Goal: Task Accomplishment & Management: Use online tool/utility

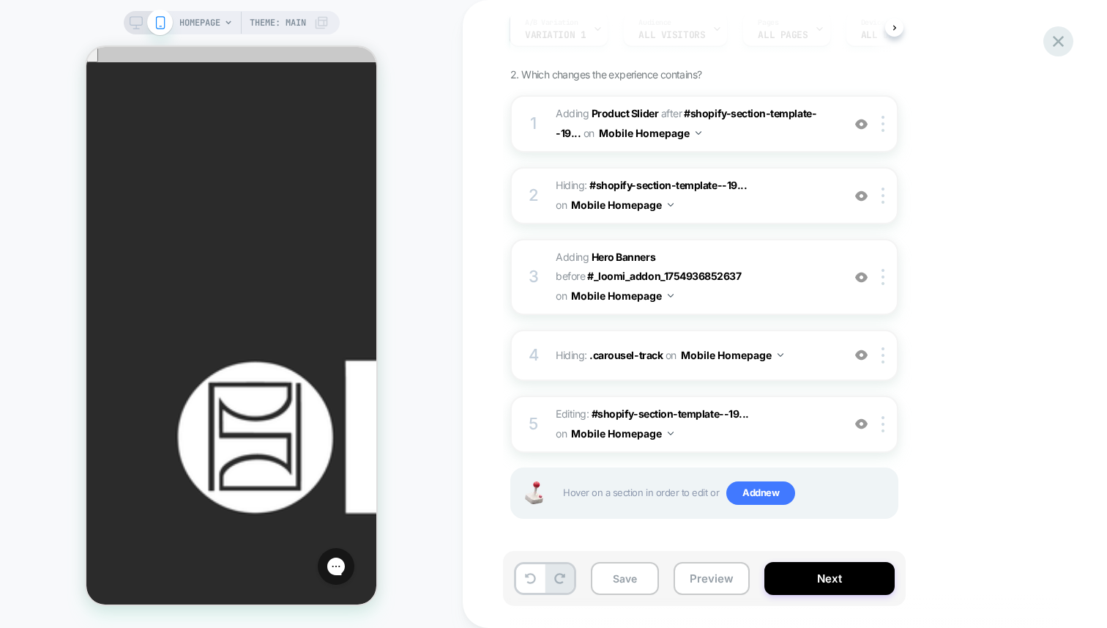
click at [1055, 40] on icon at bounding box center [1059, 41] width 20 height 20
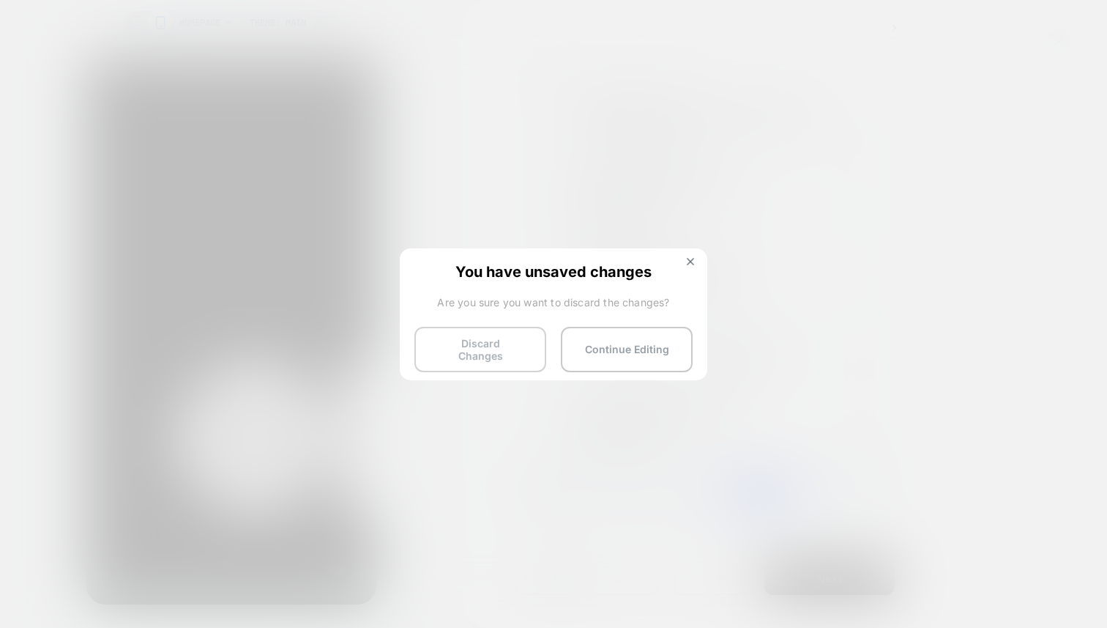
click at [497, 356] on button "Discard Changes" at bounding box center [480, 349] width 132 height 45
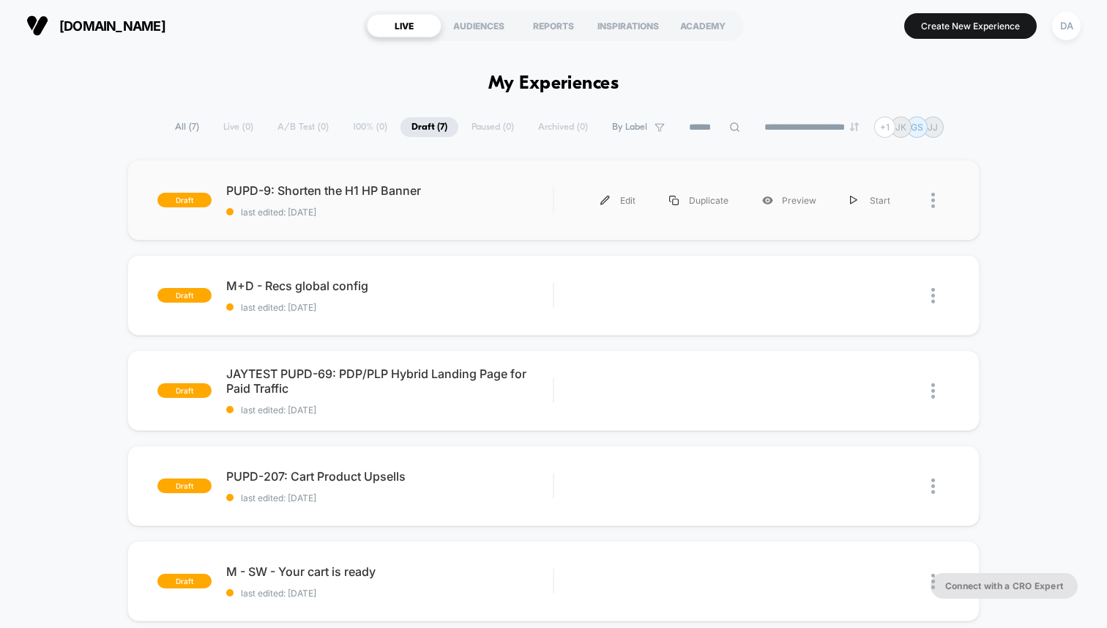
click at [420, 231] on div "draft PUPD-9: Shorten the H1 HP Banner last edited: 8/13/2025 Edit Duplicate Pr…" at bounding box center [553, 200] width 852 height 81
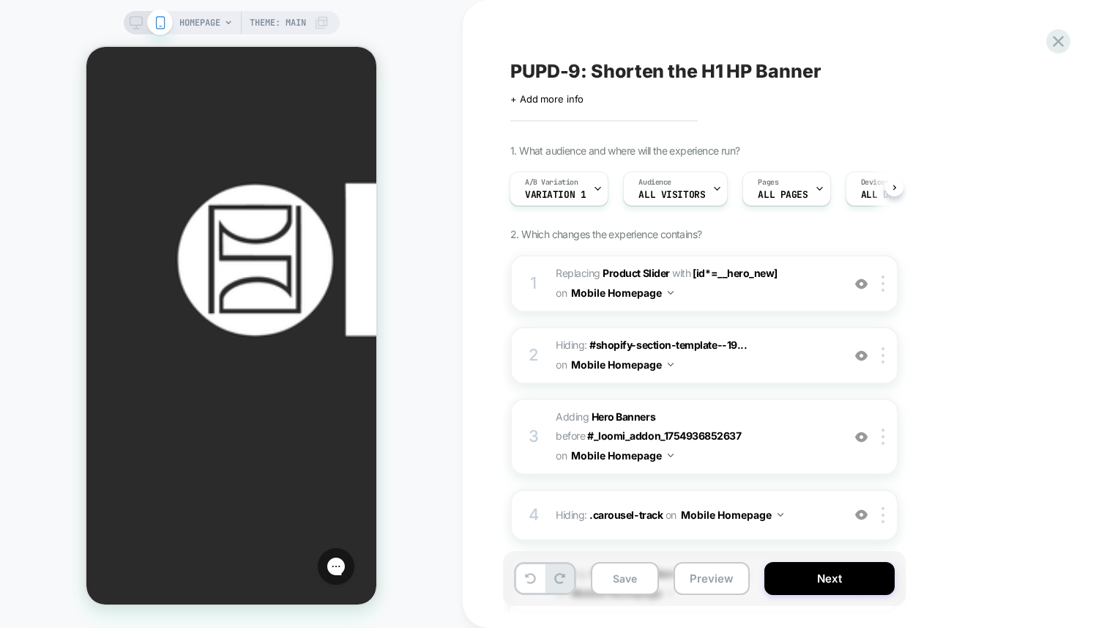
scroll to position [179, 0]
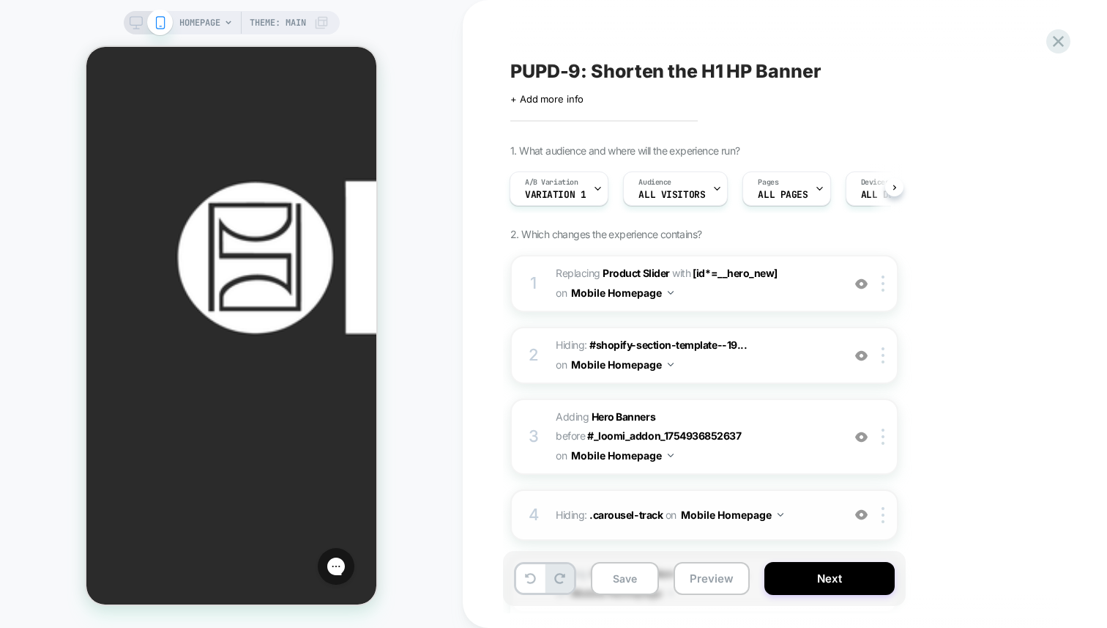
scroll to position [0, 0]
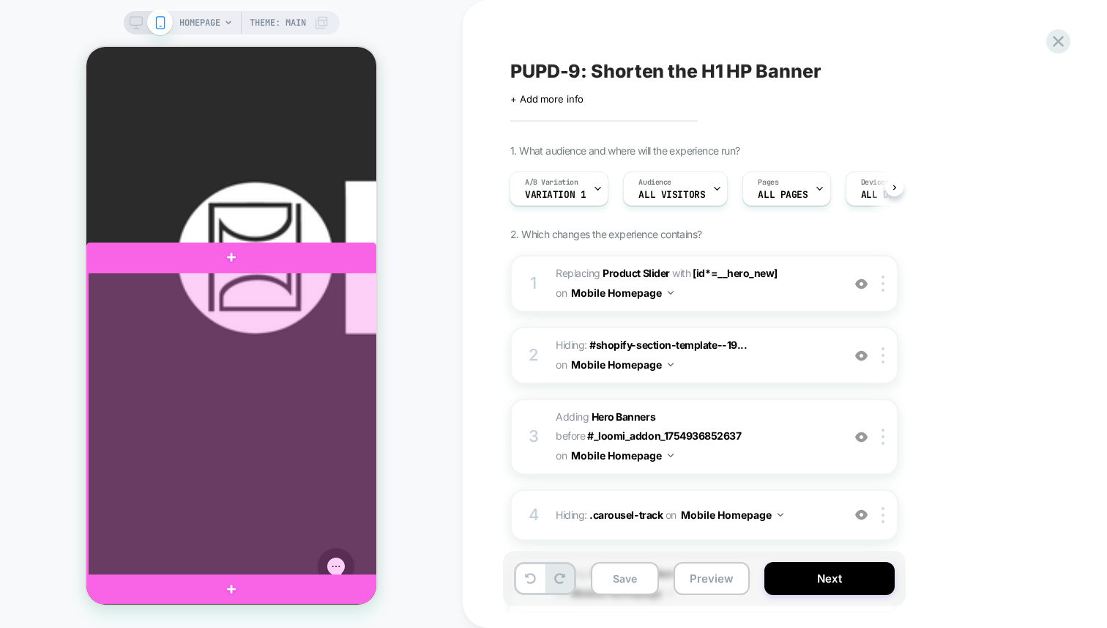
click at [201, 336] on div at bounding box center [233, 424] width 290 height 304
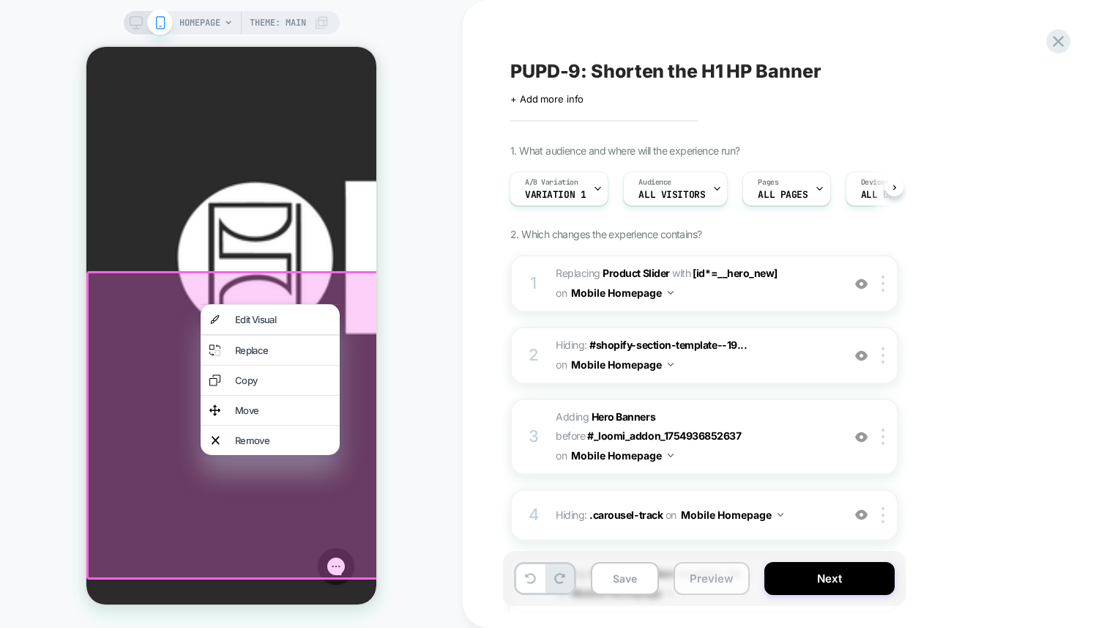
click at [712, 577] on button "Preview" at bounding box center [712, 578] width 76 height 33
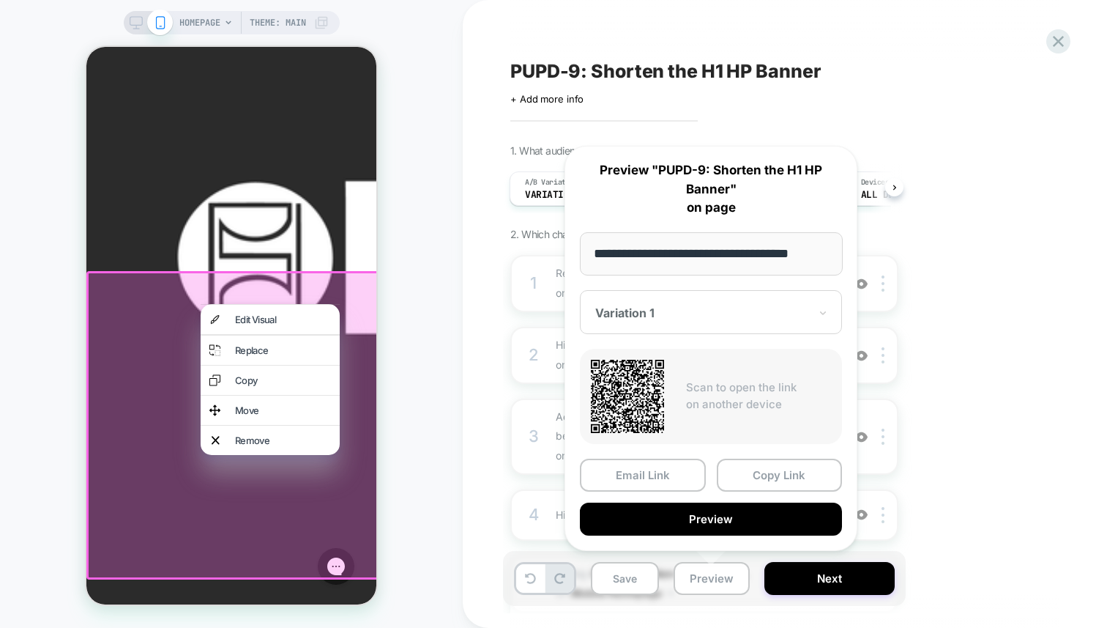
click at [906, 115] on div "PUPD-9: Shorten the H1 HP Banner Click to edit experience details + Add more in…" at bounding box center [777, 314] width 549 height 598
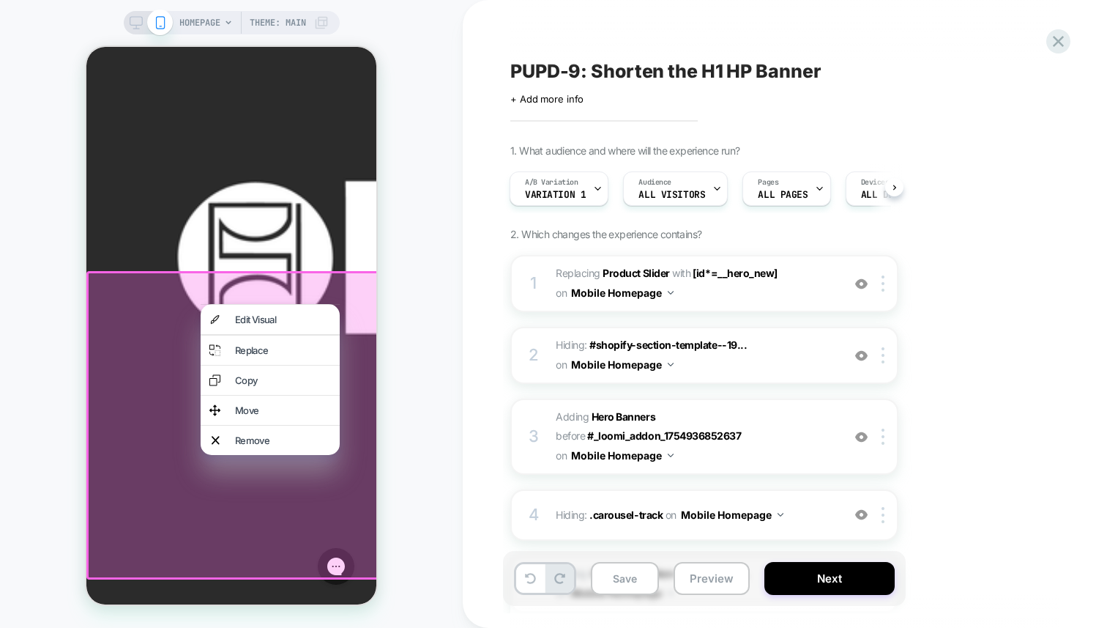
click at [420, 273] on div "HOMEPAGE Theme: MAIN" at bounding box center [231, 314] width 463 height 598
click at [436, 354] on div "HOMEPAGE Theme: MAIN" at bounding box center [231, 314] width 463 height 598
click at [572, 193] on span "Variation 1" at bounding box center [555, 195] width 61 height 10
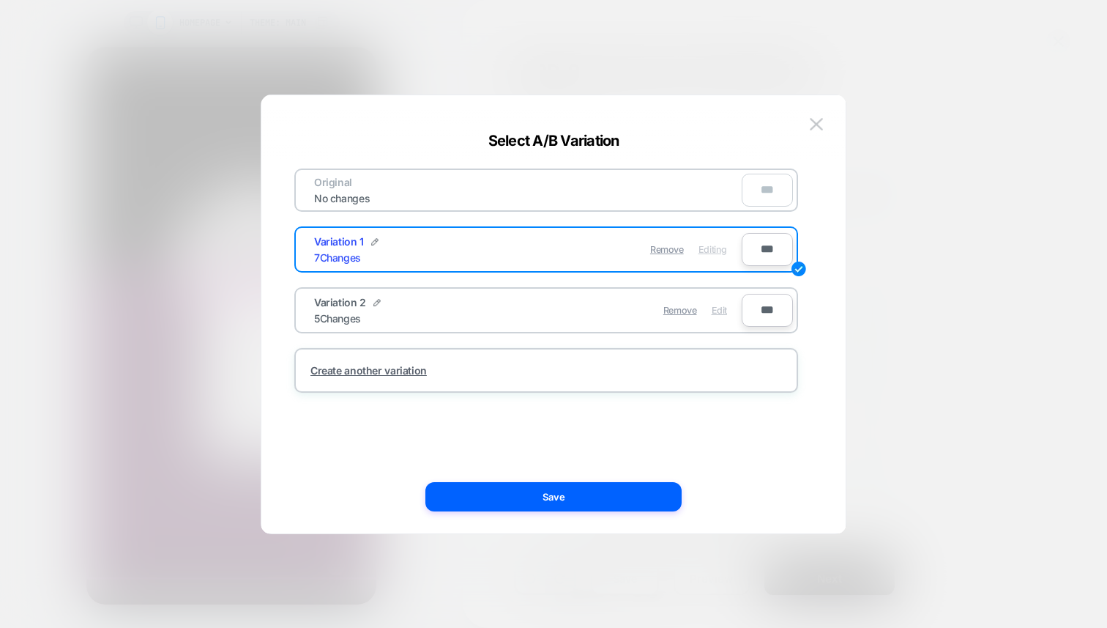
click at [714, 311] on span "Edit" at bounding box center [719, 310] width 15 height 11
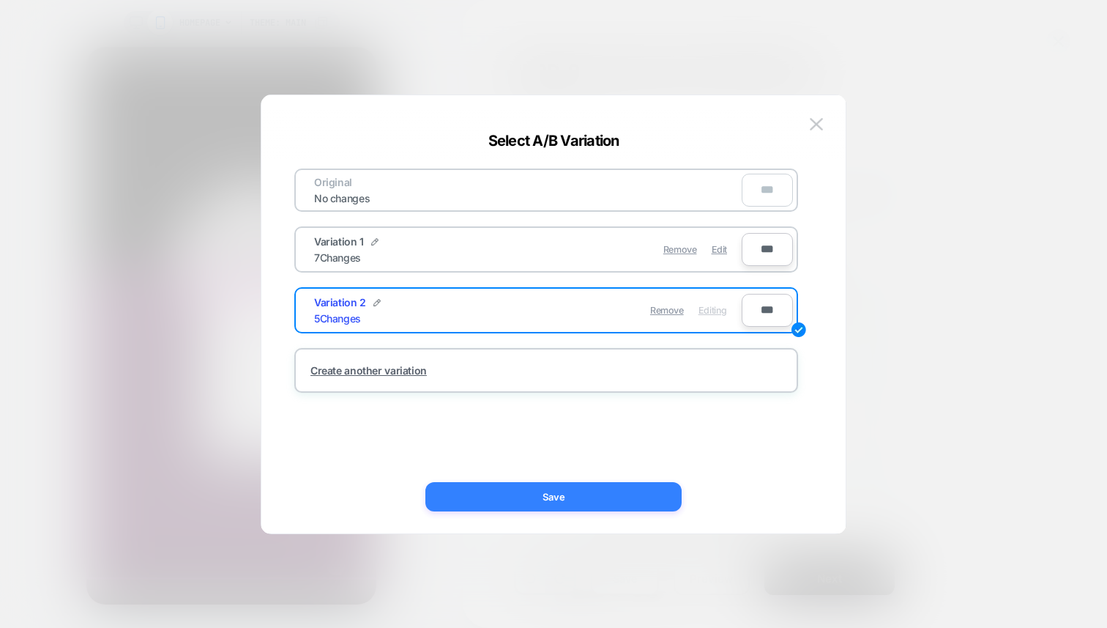
click at [596, 492] on button "Save" at bounding box center [553, 496] width 256 height 29
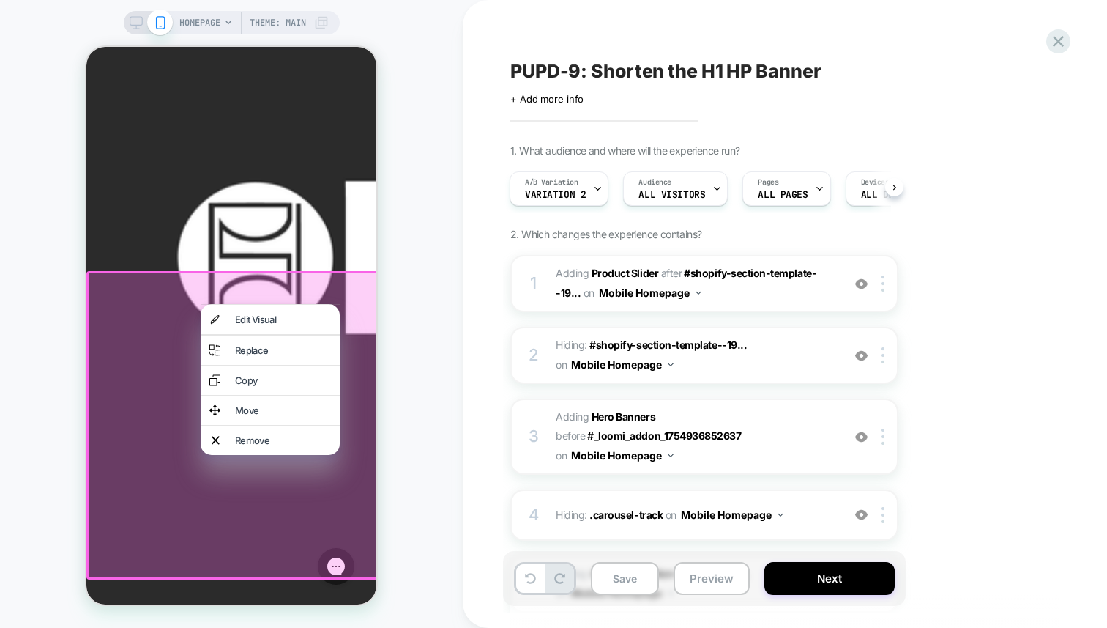
click at [461, 383] on div "HOMEPAGE Theme: MAIN" at bounding box center [231, 314] width 463 height 598
click at [460, 384] on div "HOMEPAGE Theme: MAIN" at bounding box center [231, 314] width 463 height 598
click at [461, 263] on div "HOMEPAGE Theme: MAIN" at bounding box center [231, 314] width 463 height 598
click at [378, 197] on div "HOMEPAGE Theme: MAIN" at bounding box center [231, 314] width 463 height 598
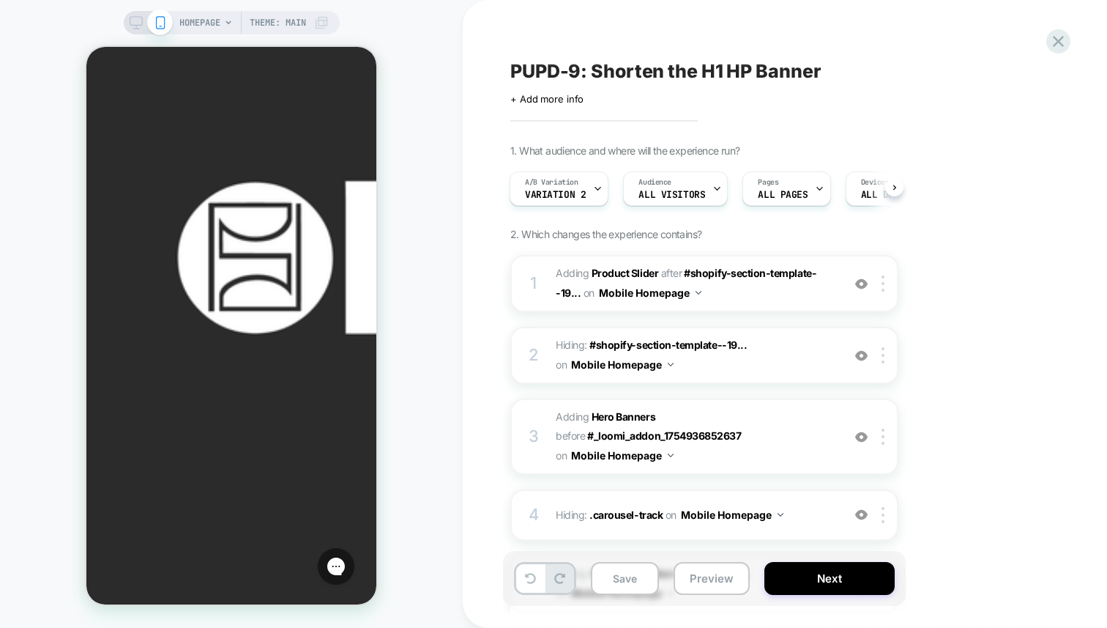
click at [407, 206] on div "HOMEPAGE Theme: MAIN" at bounding box center [231, 314] width 463 height 598
click at [570, 185] on span "A/B Variation" at bounding box center [551, 182] width 53 height 10
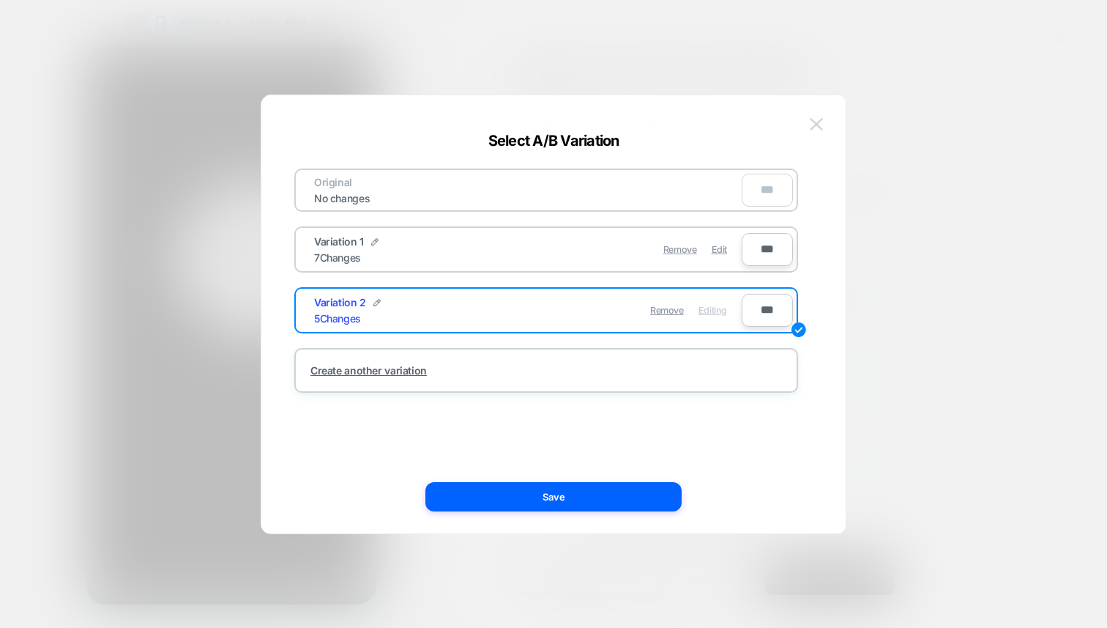
click at [817, 129] on img at bounding box center [816, 124] width 13 height 12
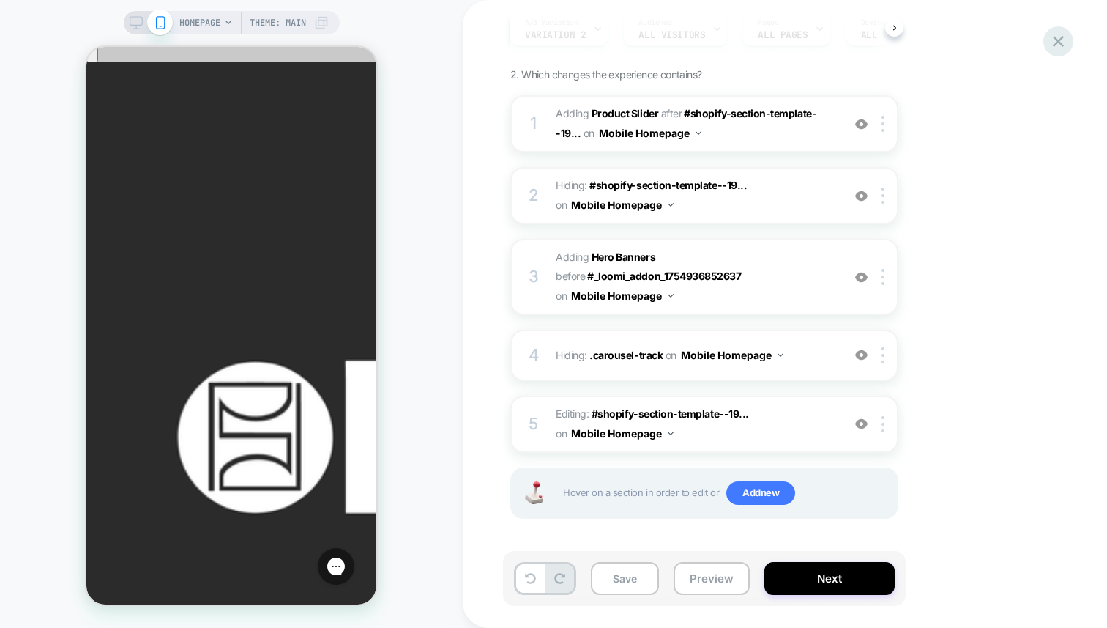
click at [1062, 44] on icon at bounding box center [1058, 41] width 11 height 11
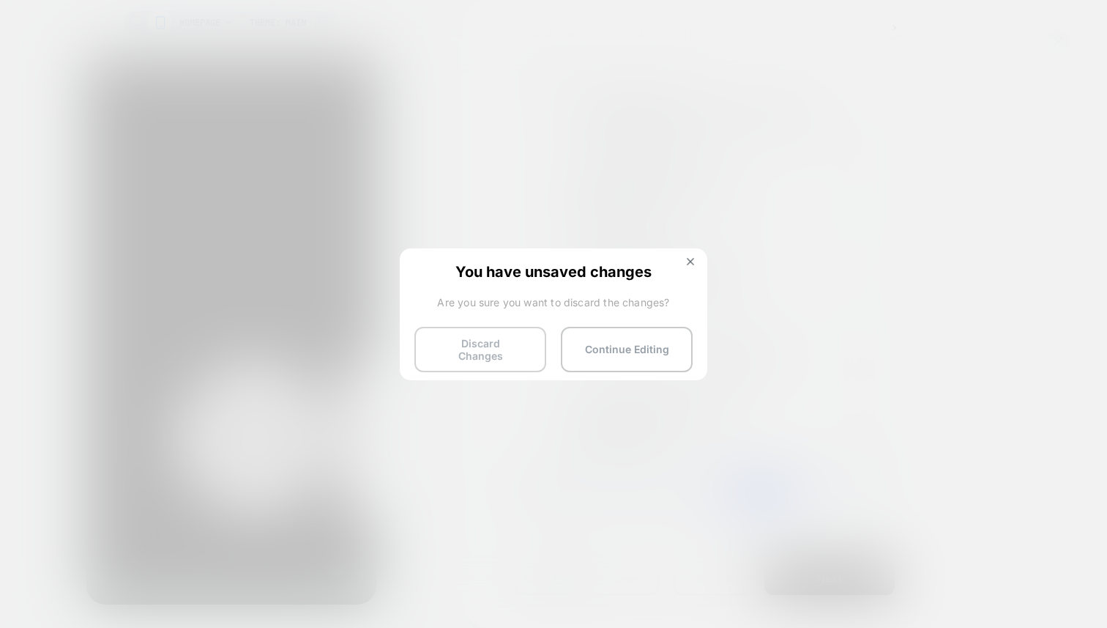
click at [506, 347] on button "Discard Changes" at bounding box center [480, 349] width 132 height 45
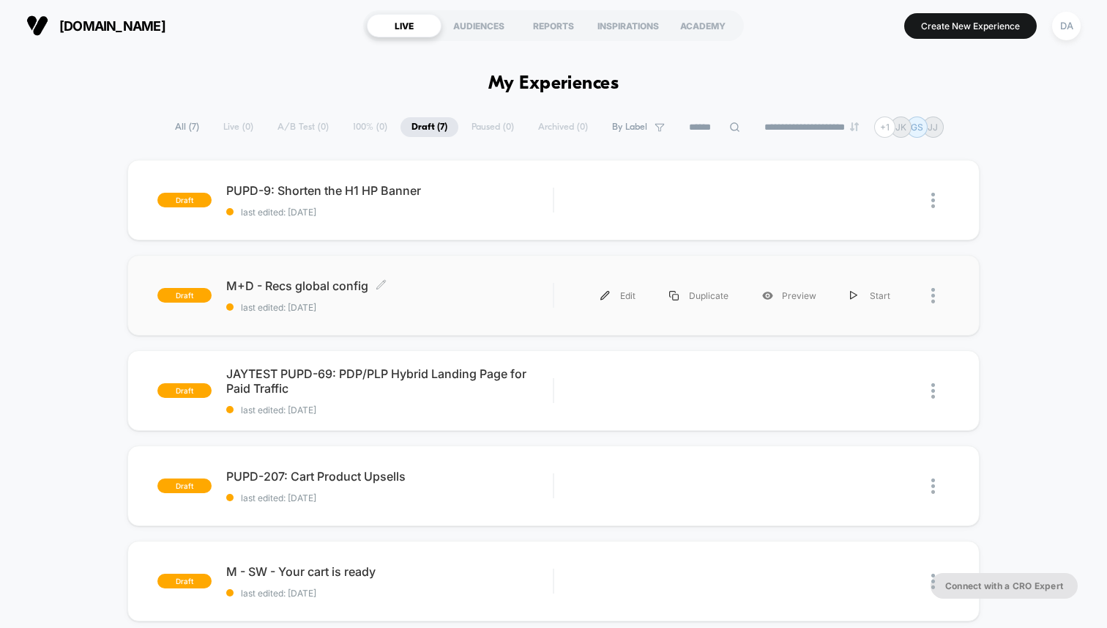
click at [325, 280] on span "M+D - Recs global config Click to edit experience details" at bounding box center [389, 285] width 327 height 15
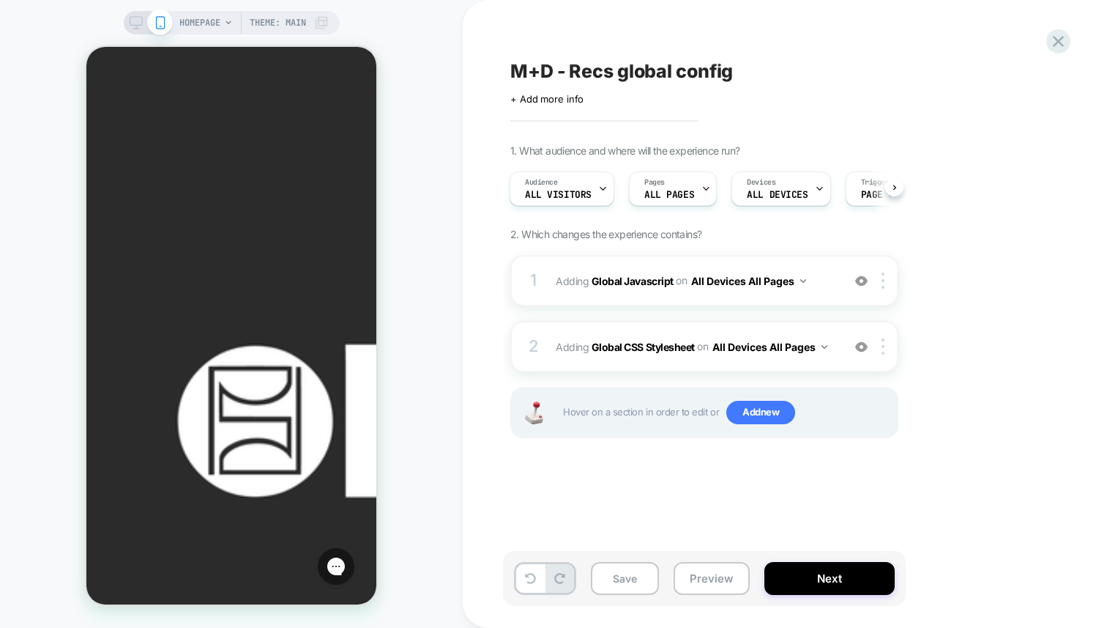
scroll to position [12, 0]
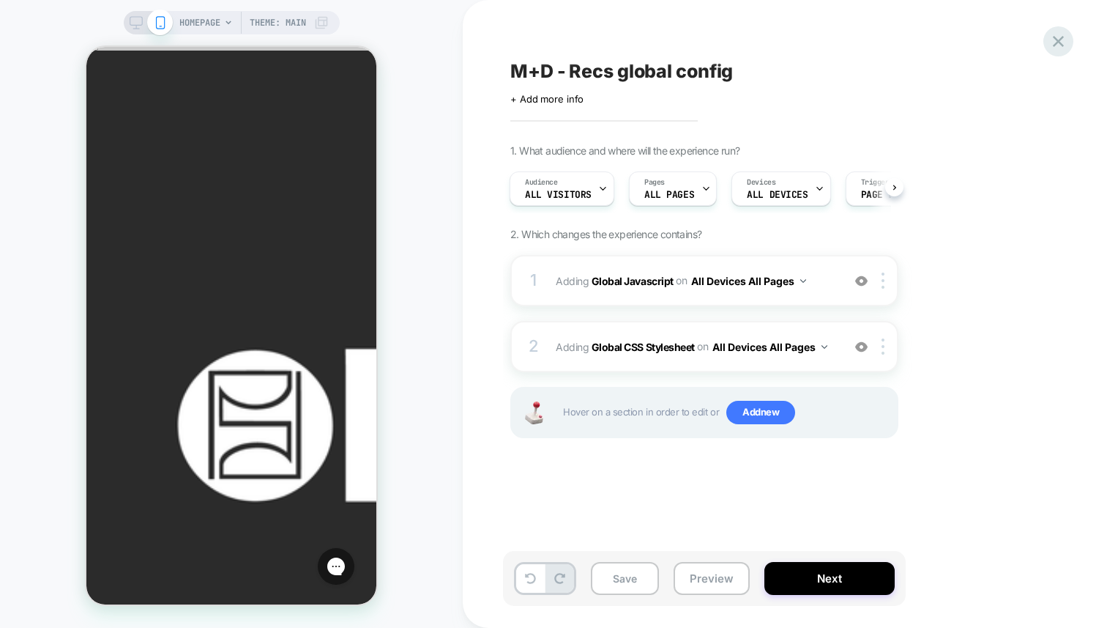
click at [1055, 32] on icon at bounding box center [1059, 41] width 20 height 20
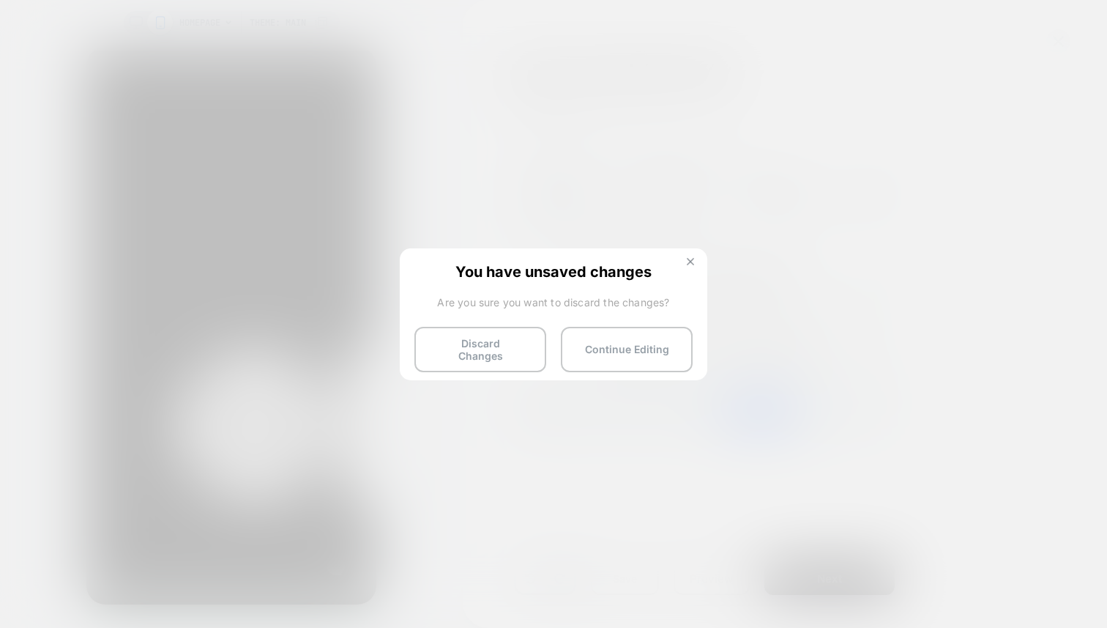
click at [691, 259] on img at bounding box center [690, 261] width 7 height 7
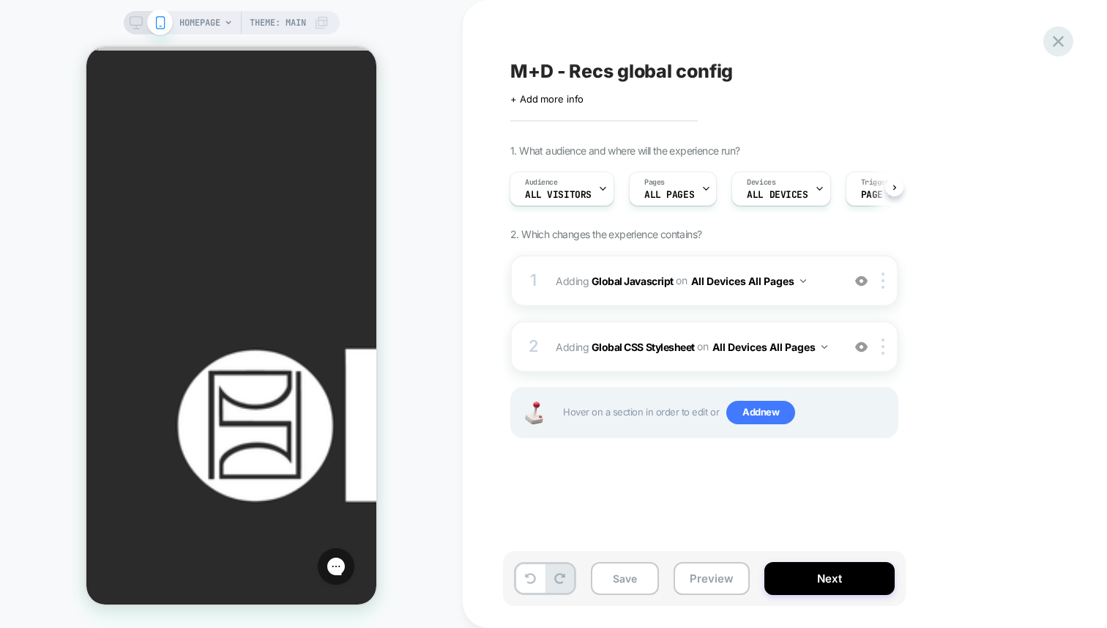
click at [1058, 41] on icon at bounding box center [1058, 41] width 11 height 11
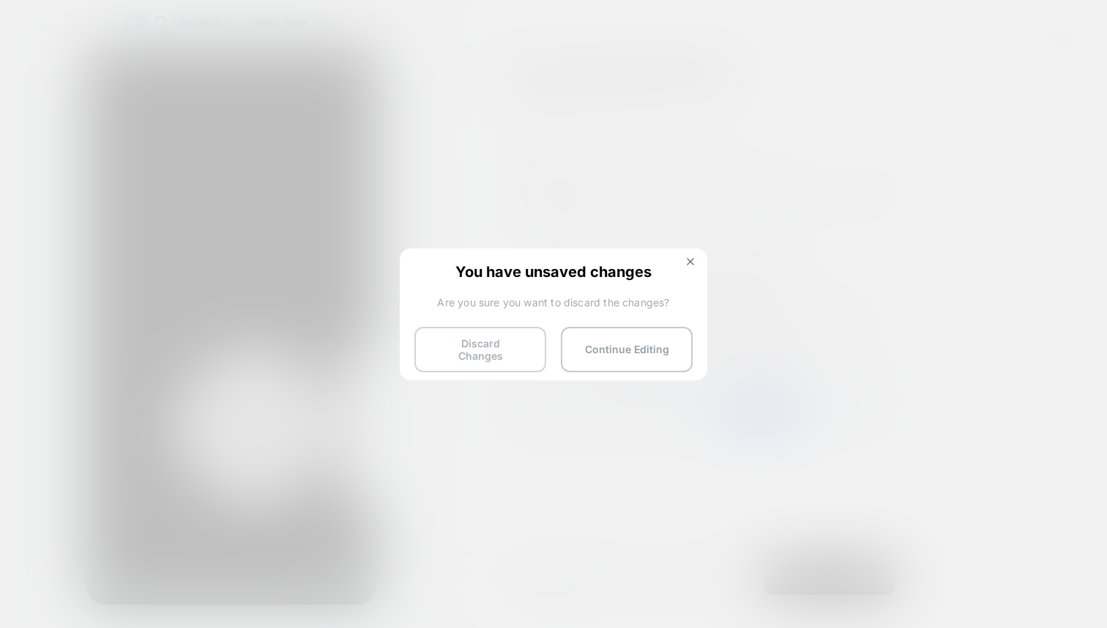
click at [505, 338] on button "Discard Changes" at bounding box center [480, 349] width 132 height 45
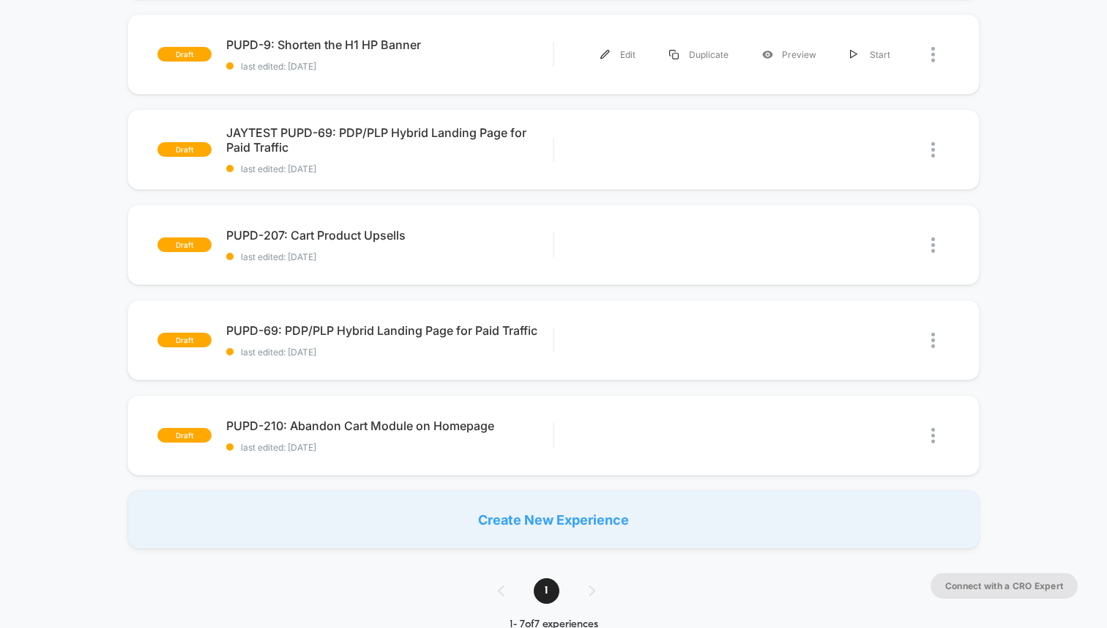
scroll to position [351, 0]
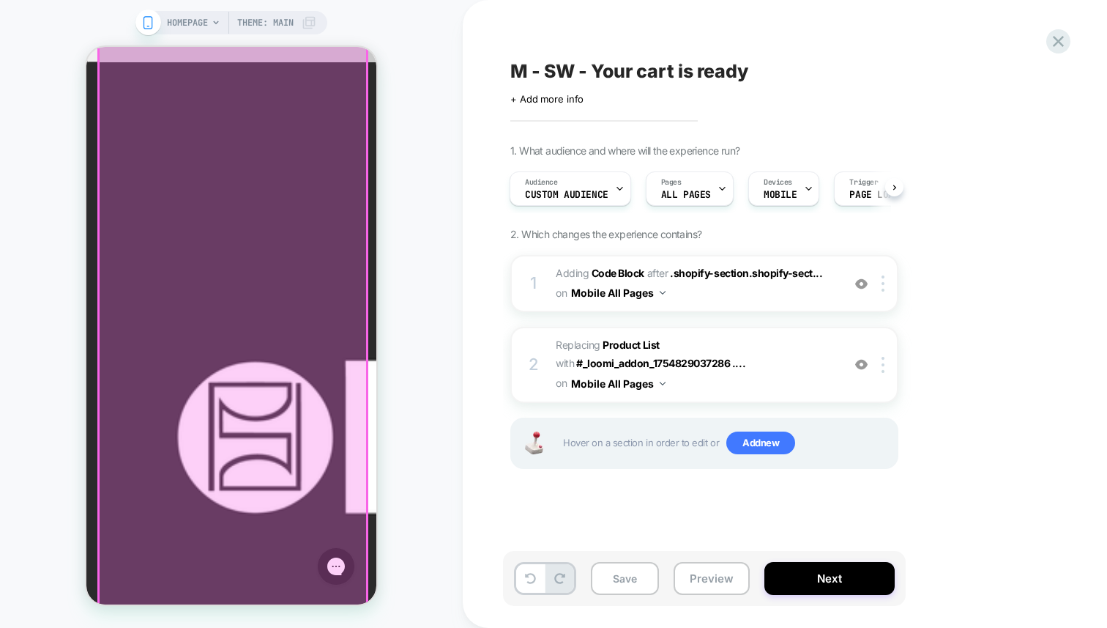
click at [343, 228] on div at bounding box center [233, 508] width 268 height 1325
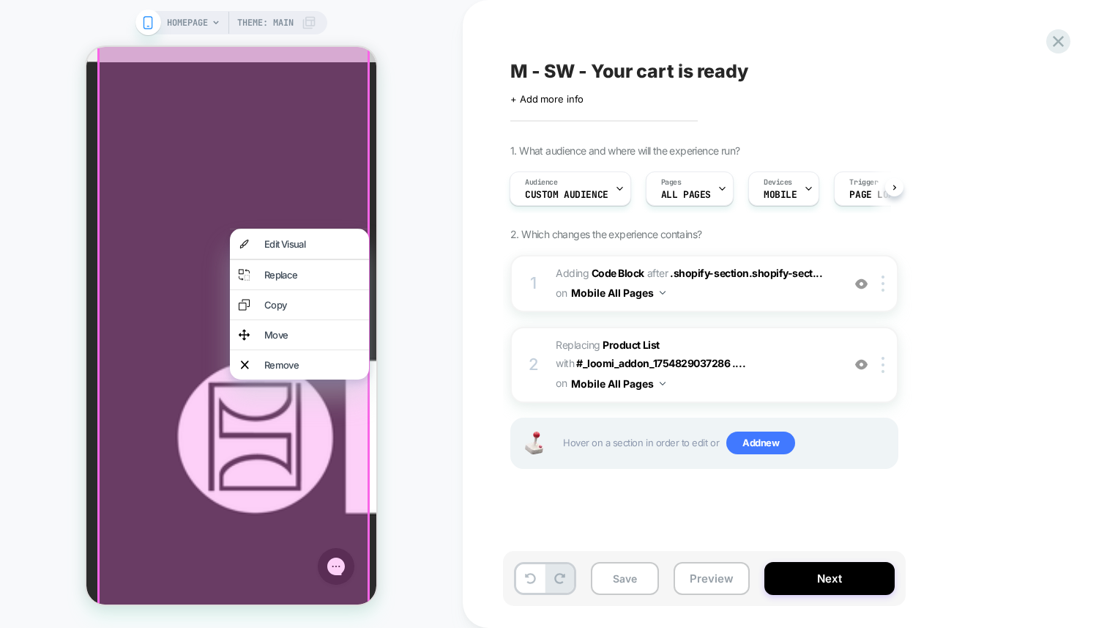
click at [349, 221] on div at bounding box center [233, 510] width 272 height 1330
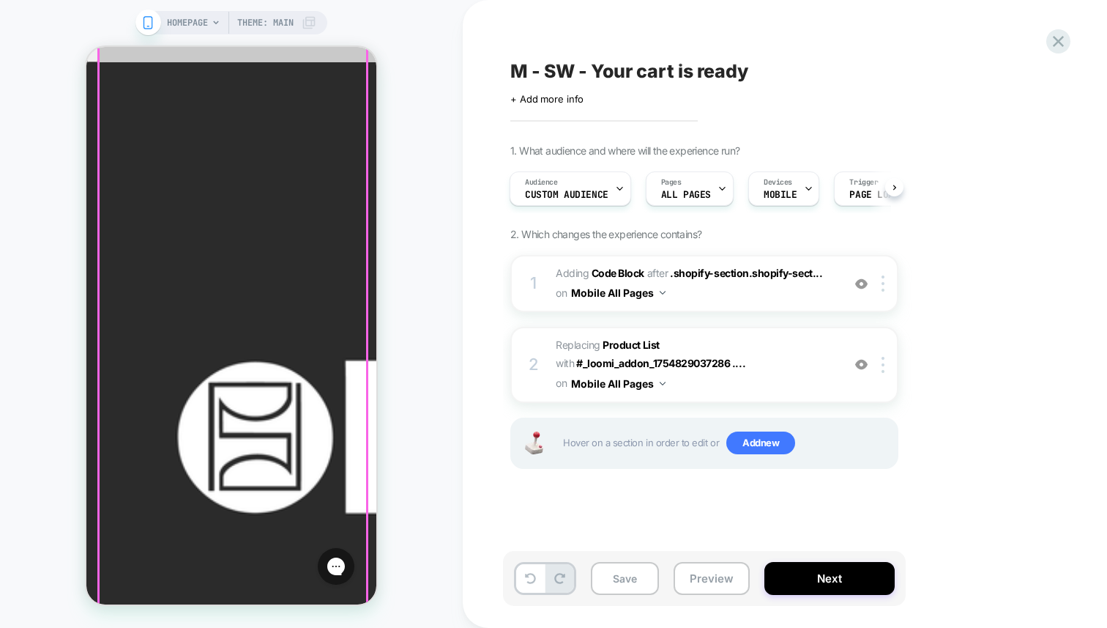
click at [349, 221] on div at bounding box center [233, 508] width 268 height 1325
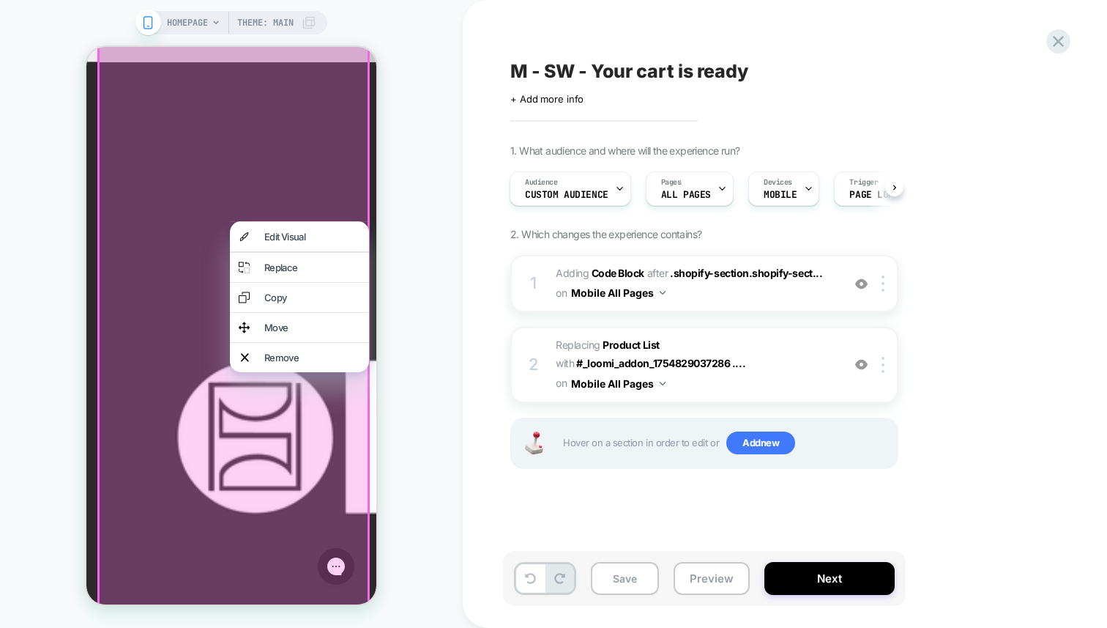
click at [393, 246] on div "HOMEPAGE Theme: MAIN" at bounding box center [231, 314] width 463 height 598
click at [390, 257] on div "HOMEPAGE Theme: MAIN" at bounding box center [231, 314] width 463 height 598
click at [400, 271] on div "HOMEPAGE Theme: MAIN" at bounding box center [231, 314] width 463 height 598
click at [414, 300] on div "HOMEPAGE Theme: MAIN" at bounding box center [231, 314] width 463 height 598
click at [548, 192] on span "Custom Audience" at bounding box center [566, 195] width 83 height 10
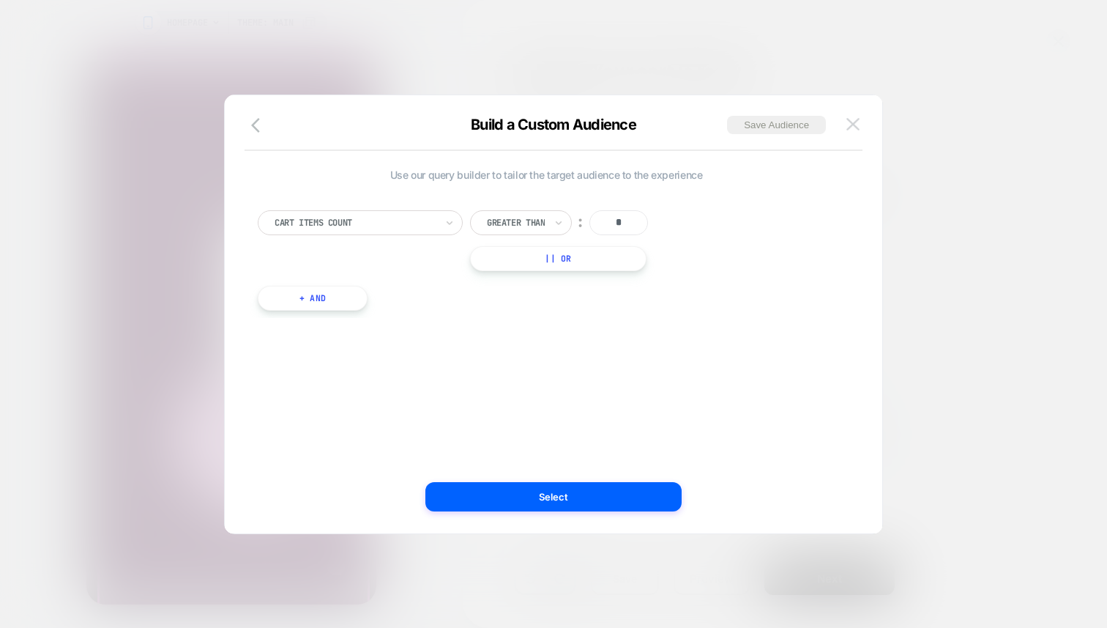
click at [855, 124] on img at bounding box center [853, 124] width 13 height 12
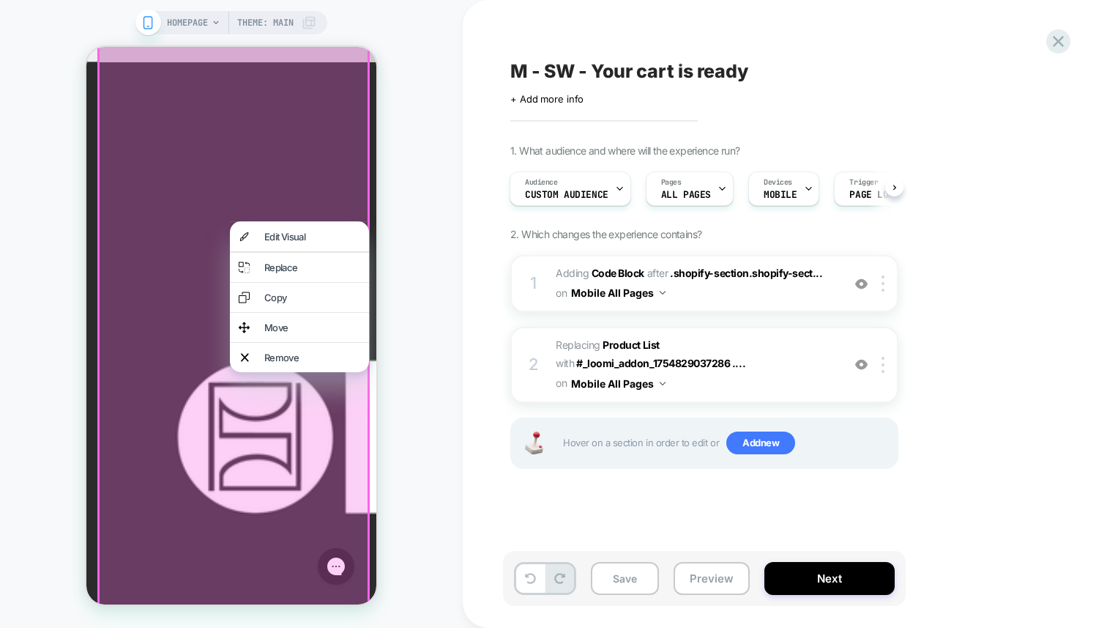
click at [448, 124] on div "HOMEPAGE Theme: MAIN" at bounding box center [231, 314] width 463 height 598
click at [1057, 37] on icon at bounding box center [1059, 41] width 20 height 20
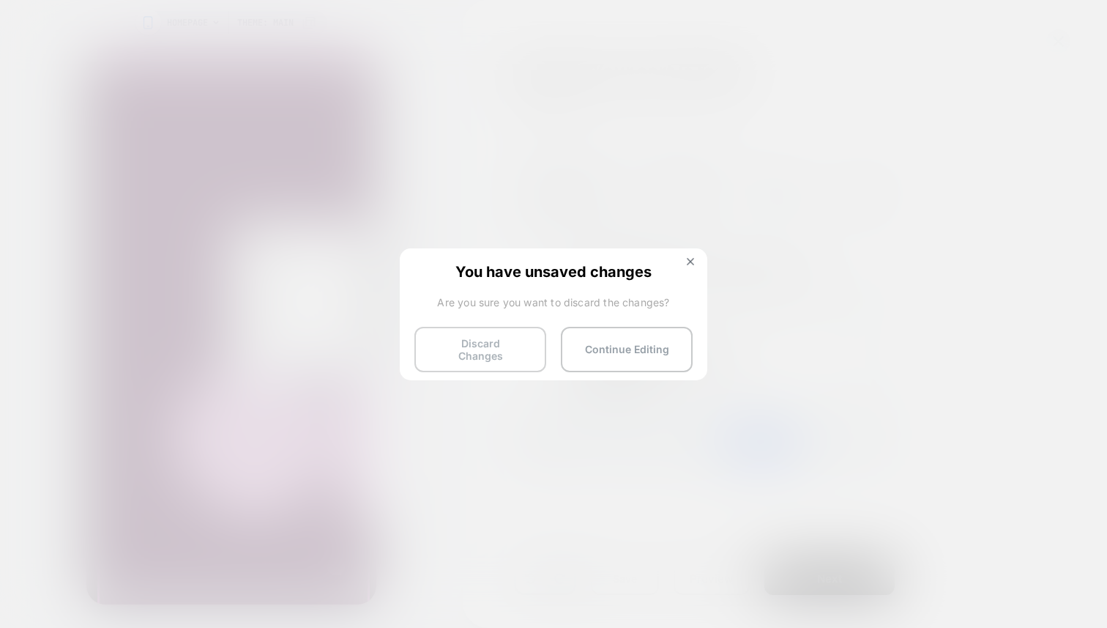
click at [501, 338] on button "Discard Changes" at bounding box center [480, 349] width 132 height 45
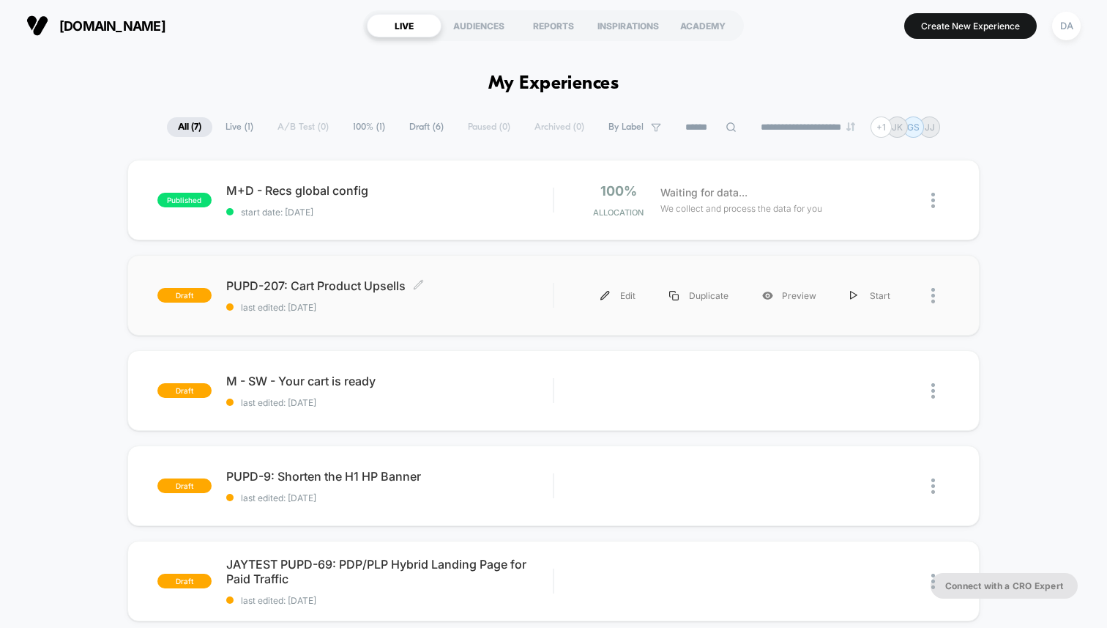
click at [358, 281] on span "PUPD-207: Cart Product Upsells Click to edit experience details" at bounding box center [389, 285] width 327 height 15
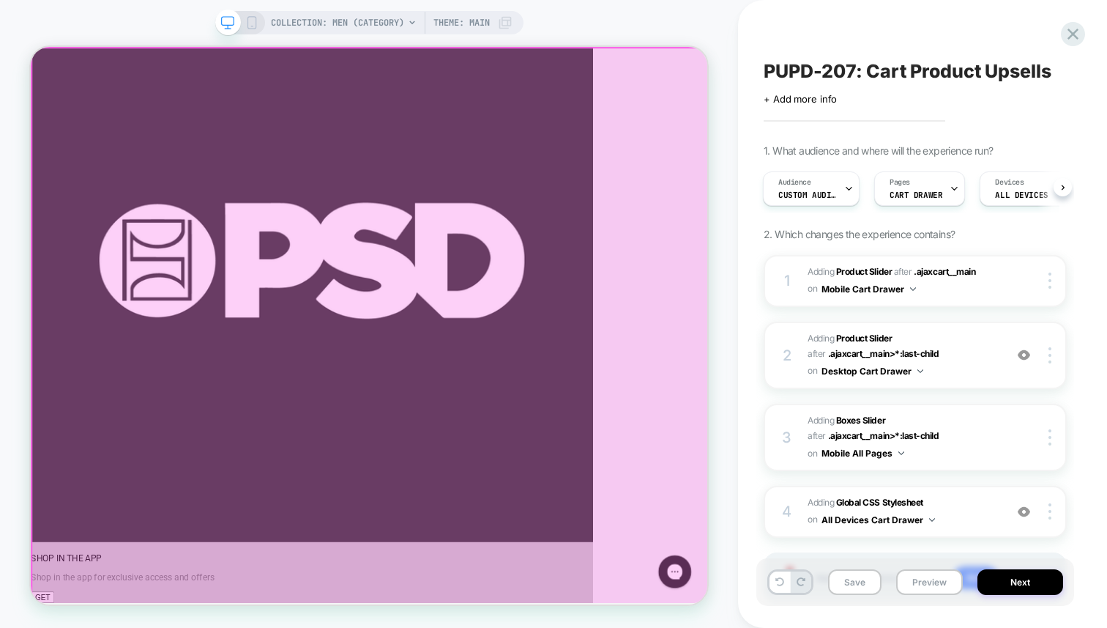
click at [837, 181] on div at bounding box center [483, 419] width 903 height 742
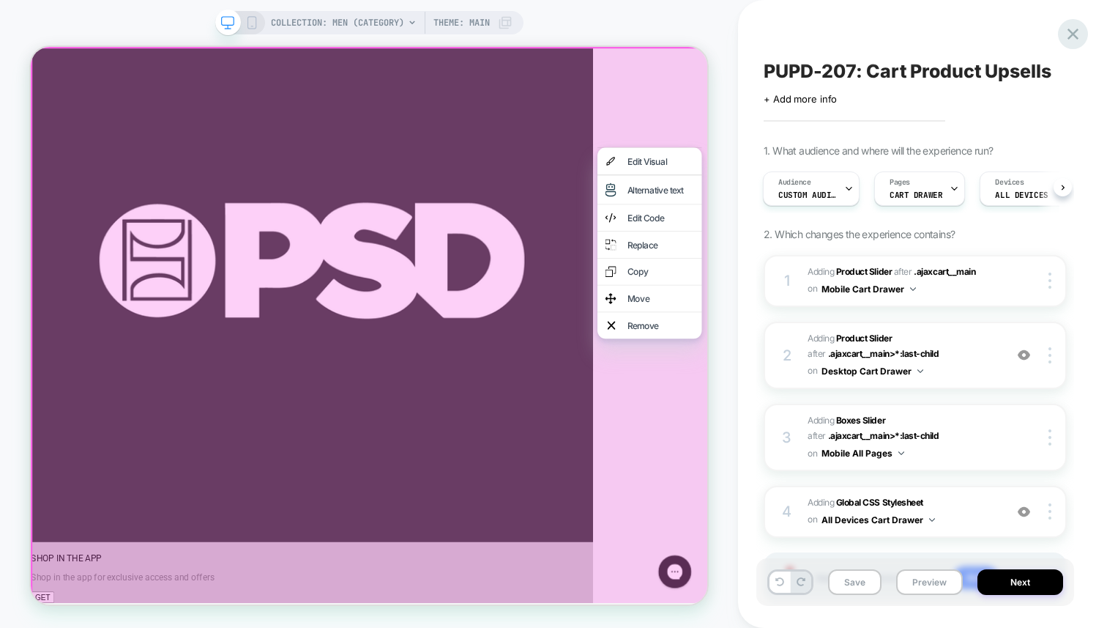
click at [1067, 35] on icon at bounding box center [1073, 34] width 20 height 20
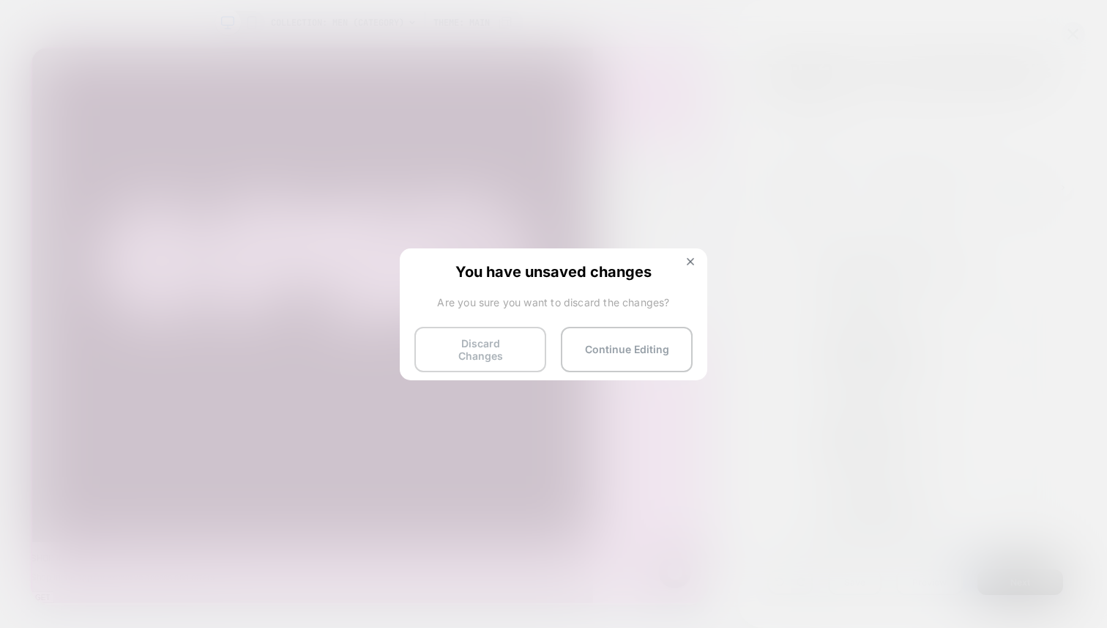
click at [486, 352] on button "Discard Changes" at bounding box center [480, 349] width 132 height 45
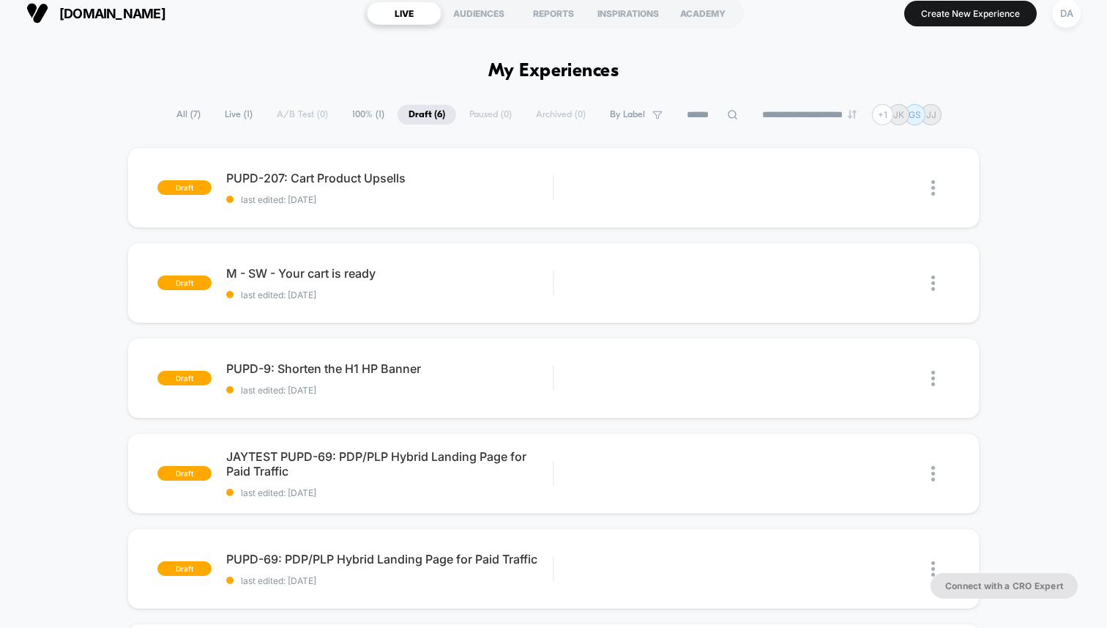
scroll to position [14, 0]
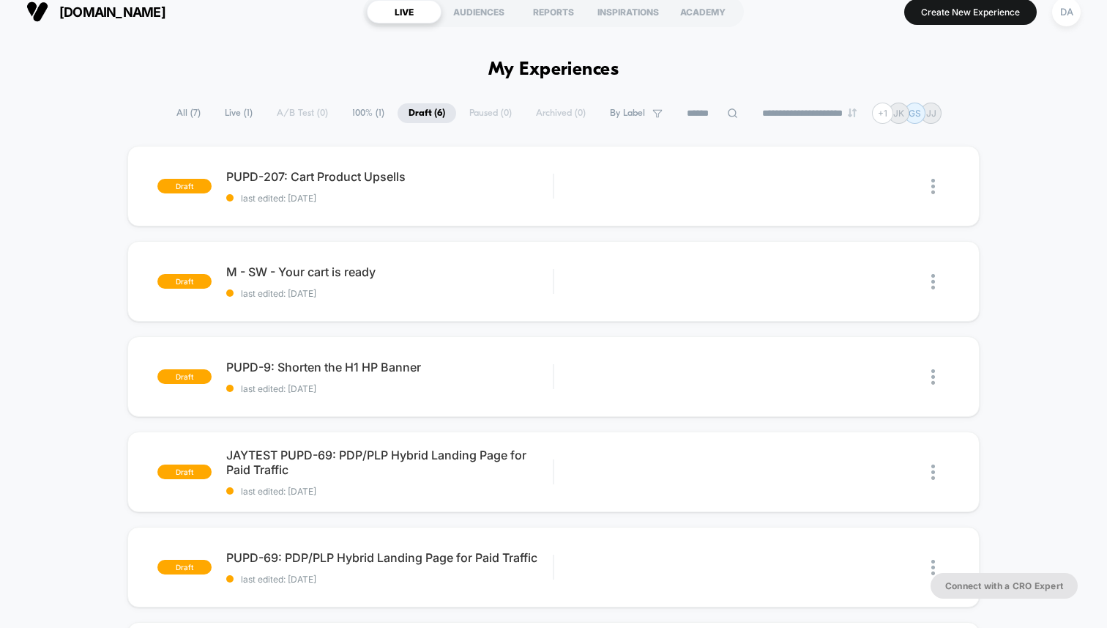
click at [233, 113] on span "Live ( 1 )" at bounding box center [239, 113] width 50 height 20
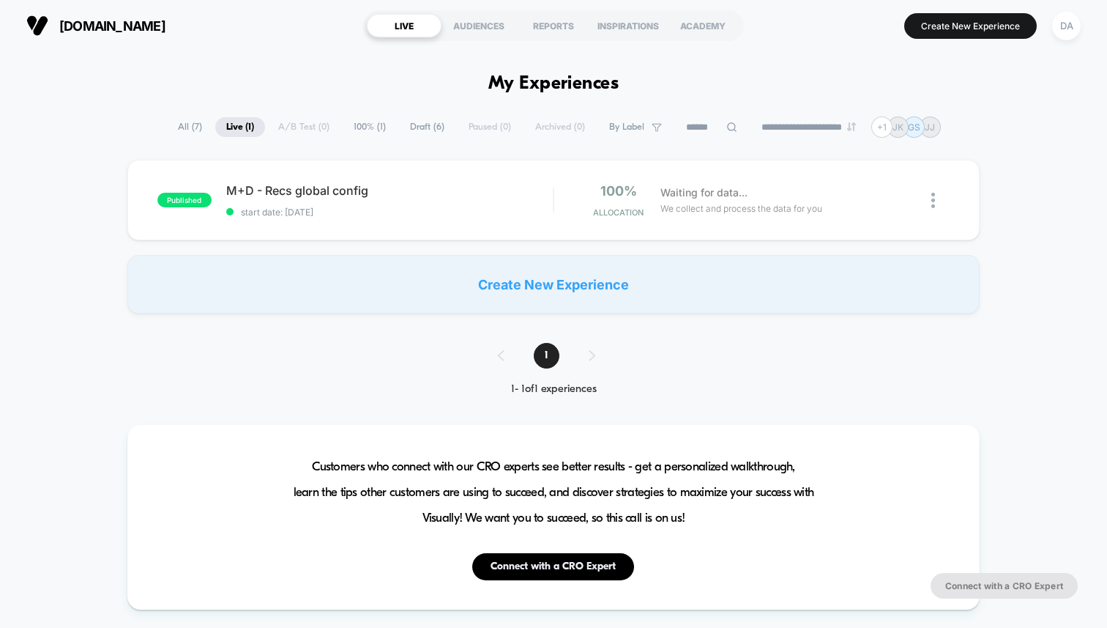
click at [356, 127] on span "100% ( 1 )" at bounding box center [370, 127] width 54 height 20
click at [414, 127] on span "Draft ( 6 )" at bounding box center [427, 127] width 56 height 20
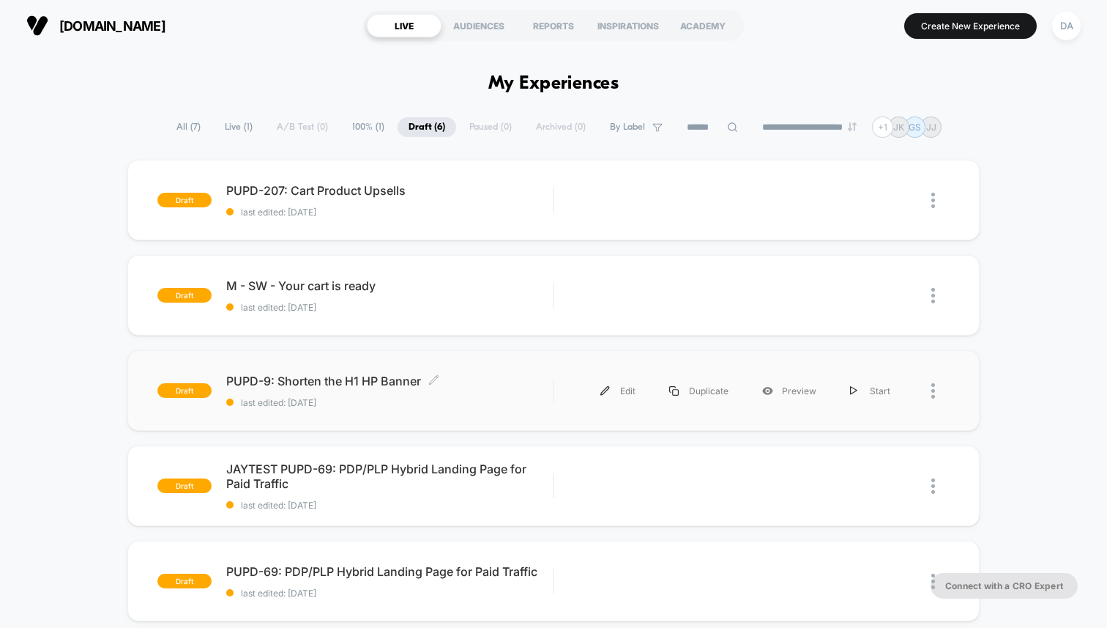
click at [356, 380] on span "PUPD-9: Shorten the H1 HP Banner Click to edit experience details" at bounding box center [389, 380] width 327 height 15
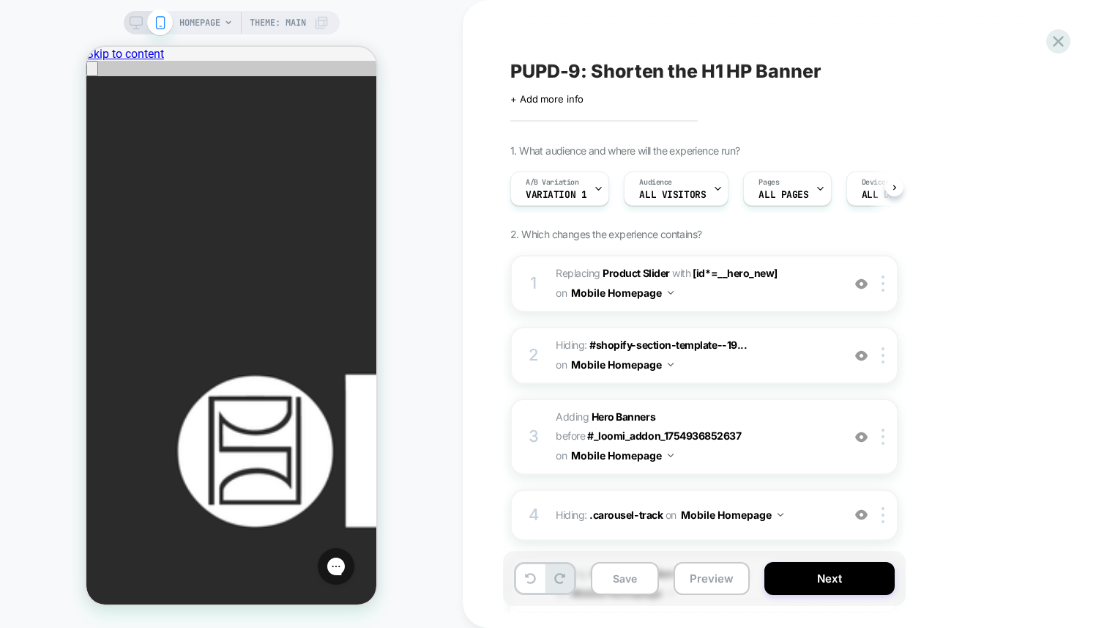
scroll to position [0, 1]
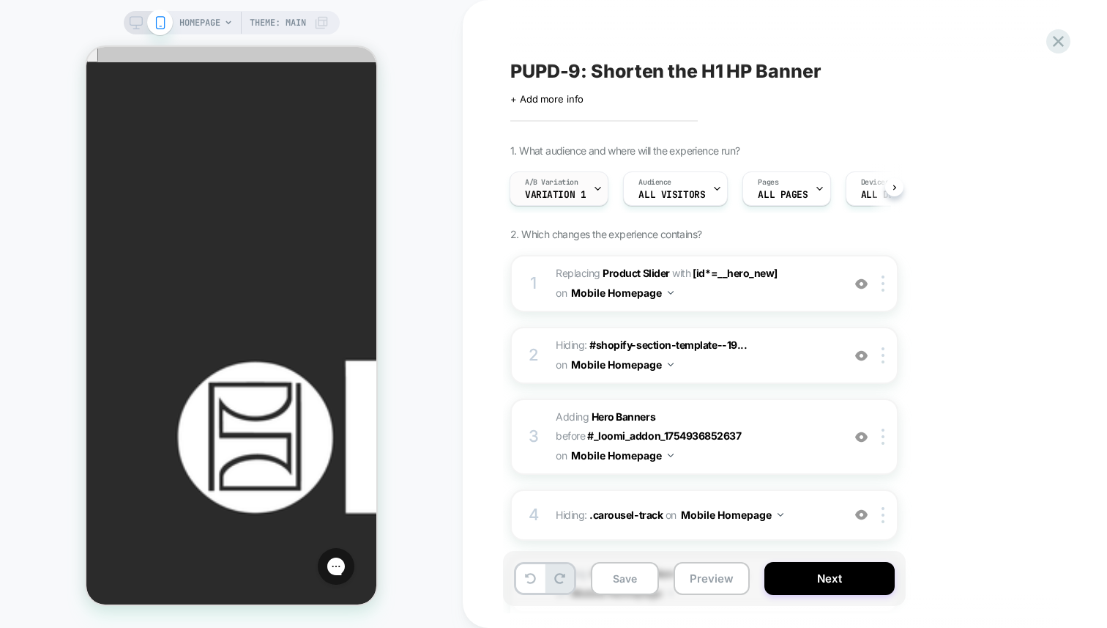
click at [589, 187] on div "A/B Variation Variation 1" at bounding box center [555, 188] width 90 height 33
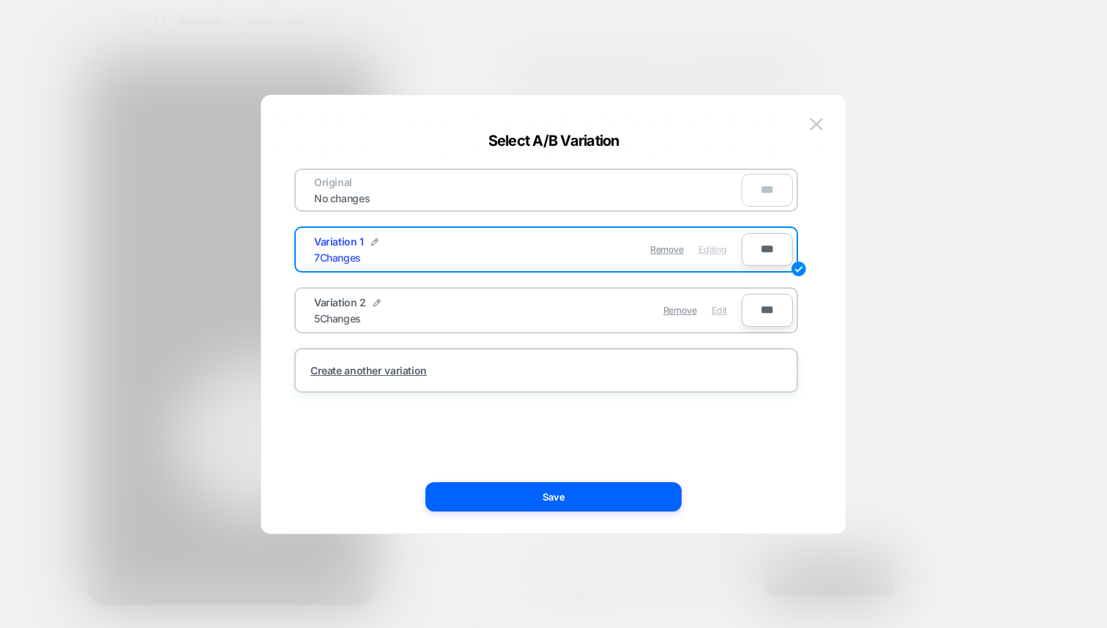
click at [725, 314] on span "Edit" at bounding box center [719, 310] width 15 height 11
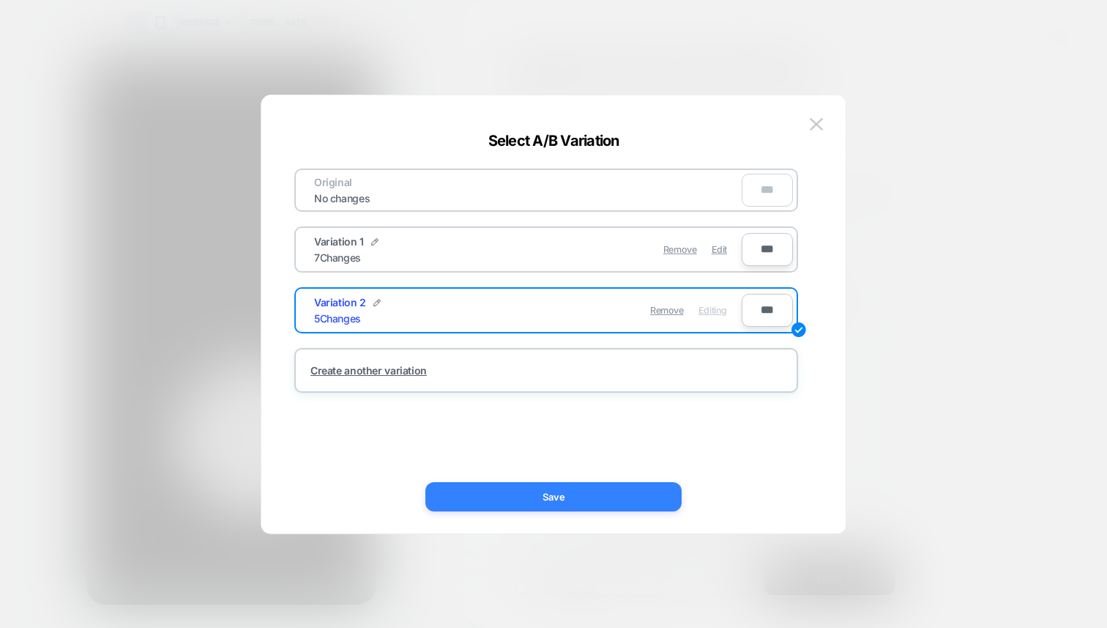
click at [609, 491] on button "Save" at bounding box center [553, 496] width 256 height 29
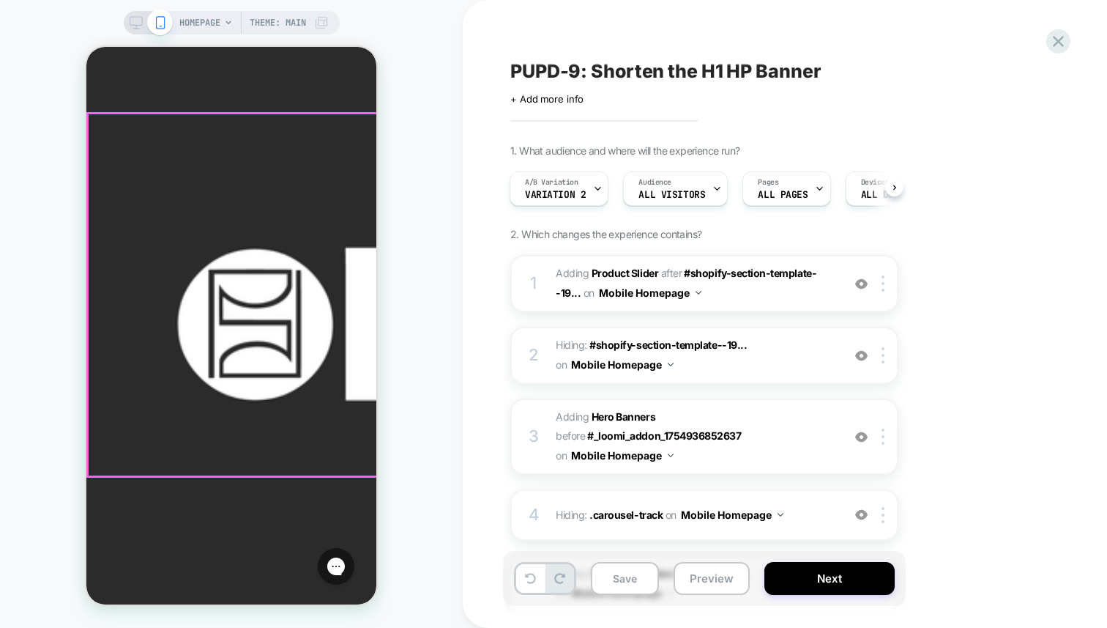
scroll to position [122, 0]
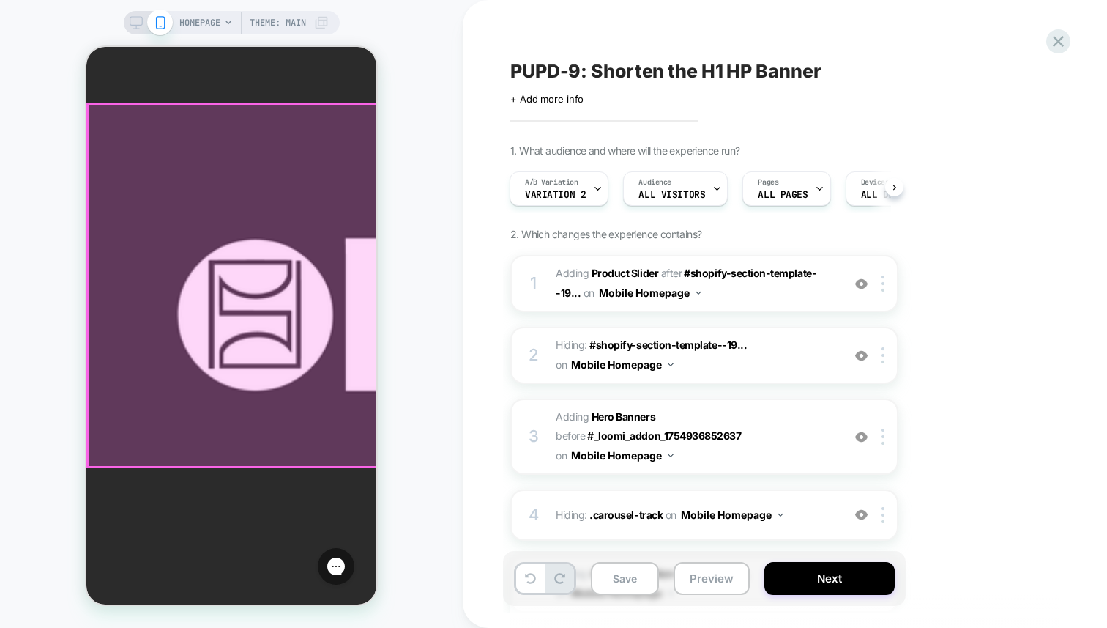
click at [297, 397] on div at bounding box center [233, 285] width 290 height 362
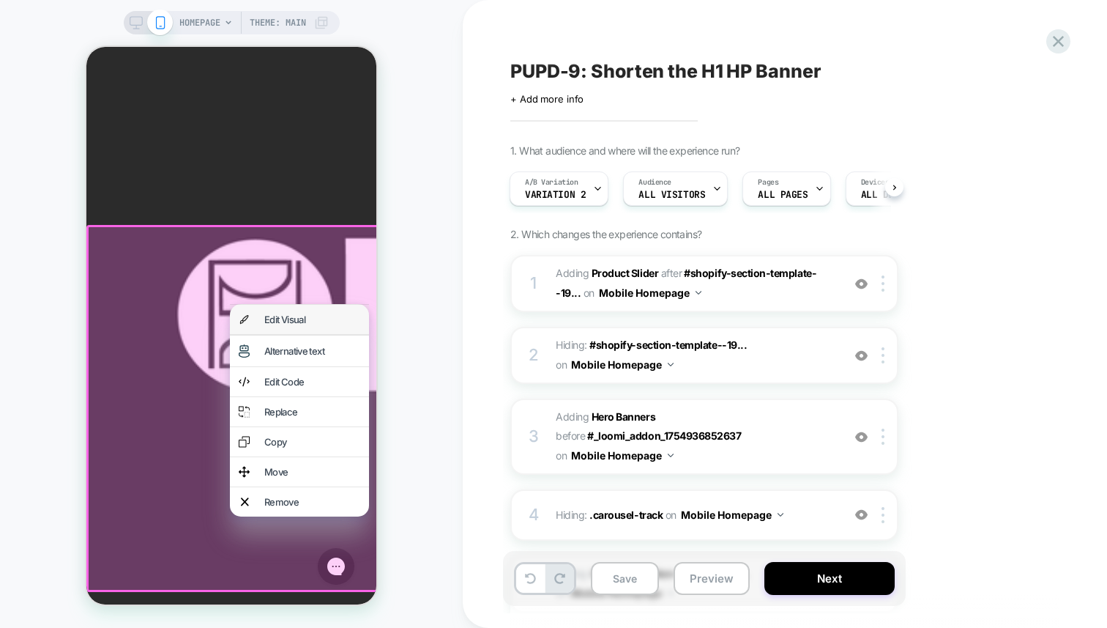
click at [321, 325] on div "Edit Visual" at bounding box center [312, 319] width 96 height 12
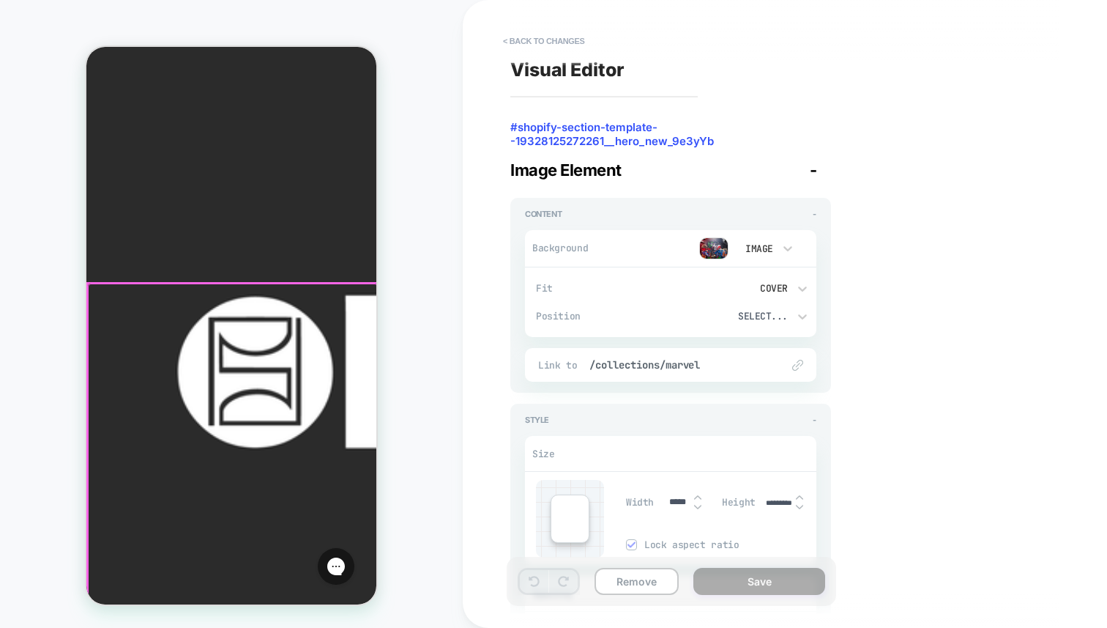
scroll to position [57, 0]
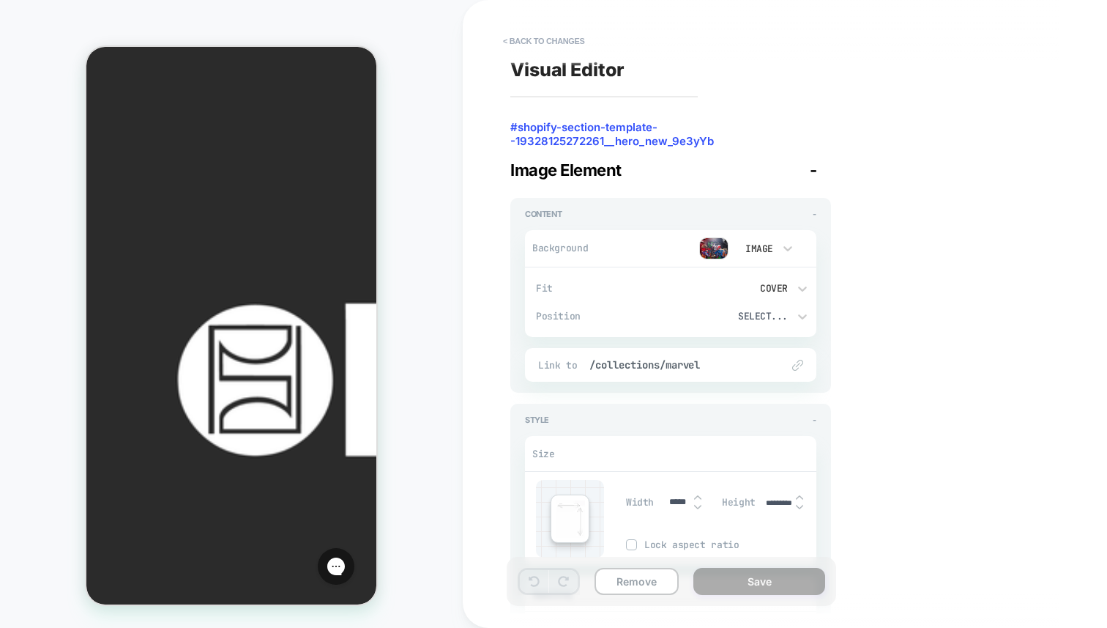
click at [712, 246] on img at bounding box center [713, 248] width 29 height 22
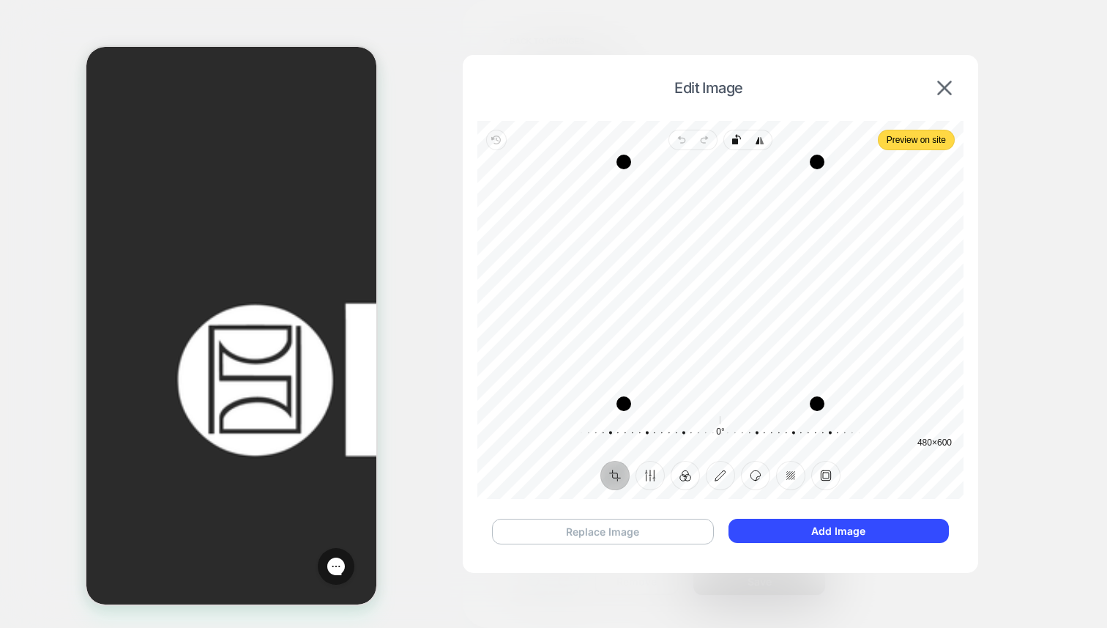
click at [624, 535] on button "Replace Image" at bounding box center [603, 531] width 222 height 26
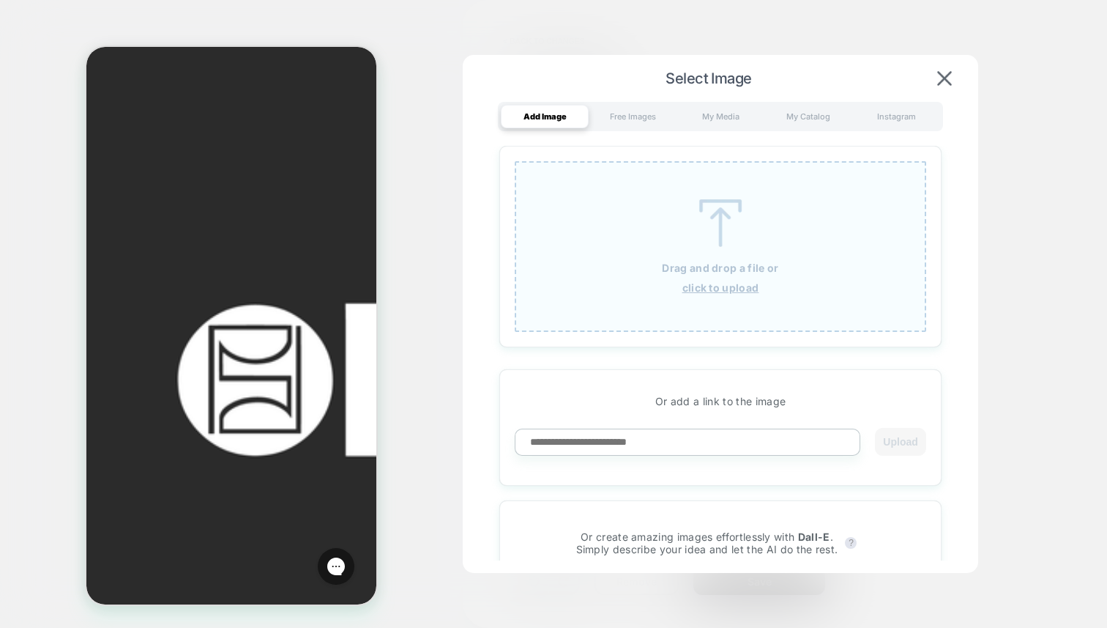
click at [717, 244] on img at bounding box center [721, 223] width 66 height 48
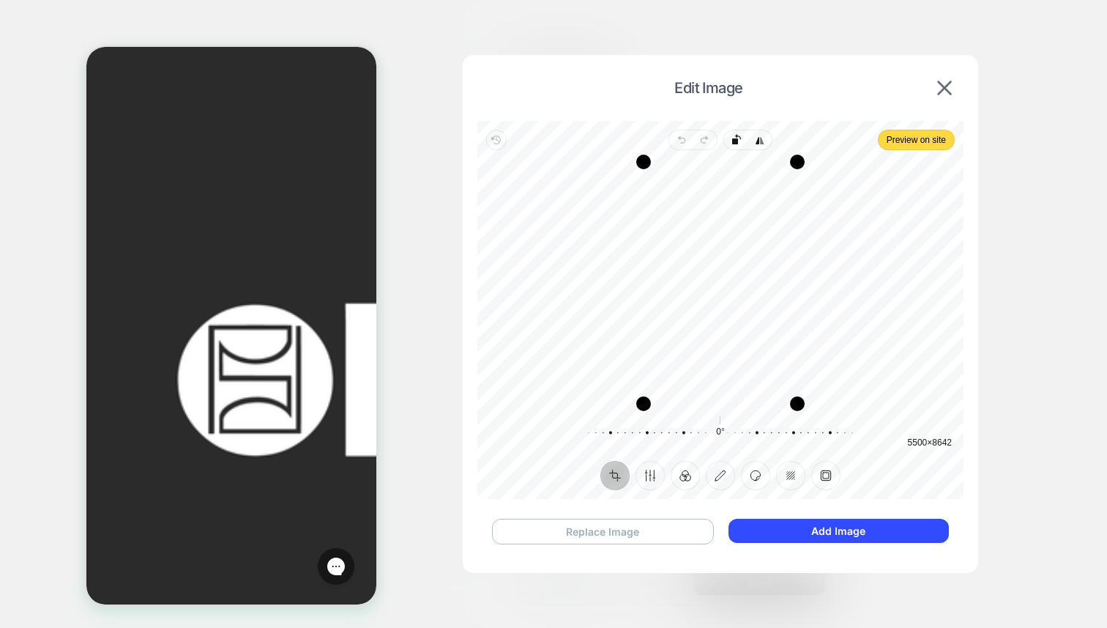
click at [653, 534] on button "Replace Image" at bounding box center [603, 531] width 222 height 26
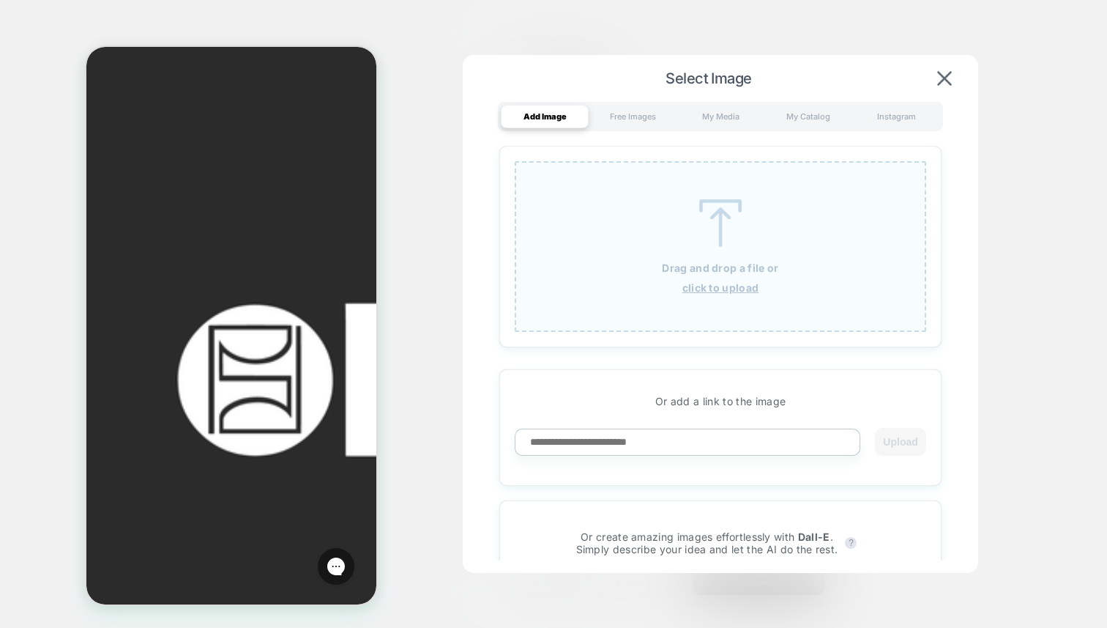
click at [729, 278] on div "Drag and drop a file or click to upload" at bounding box center [721, 246] width 412 height 171
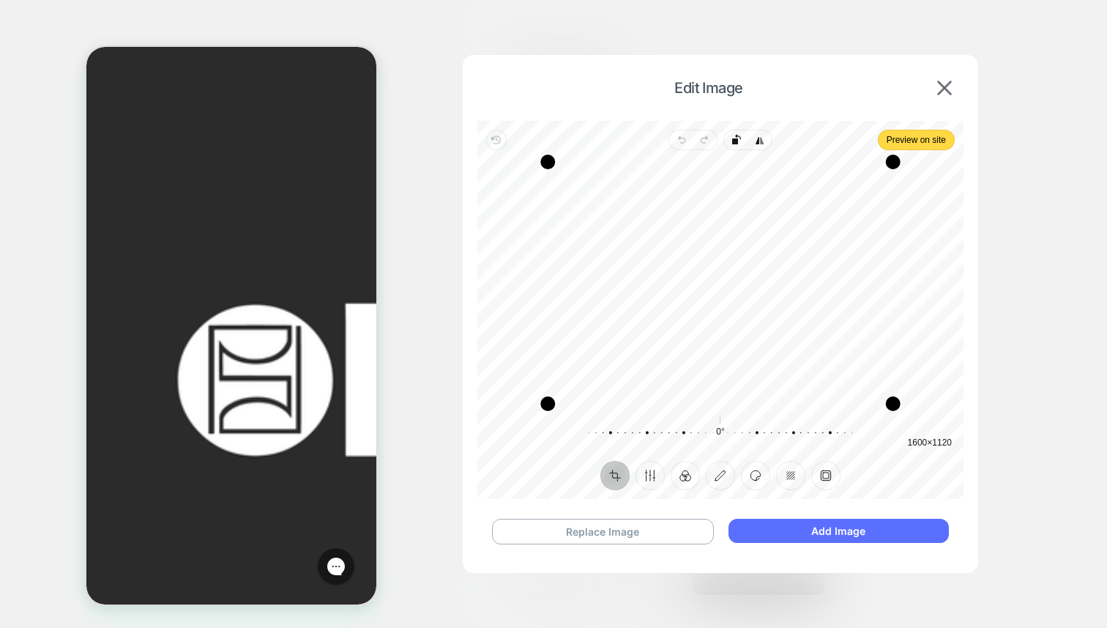
click at [806, 530] on button "Add Image" at bounding box center [839, 530] width 220 height 24
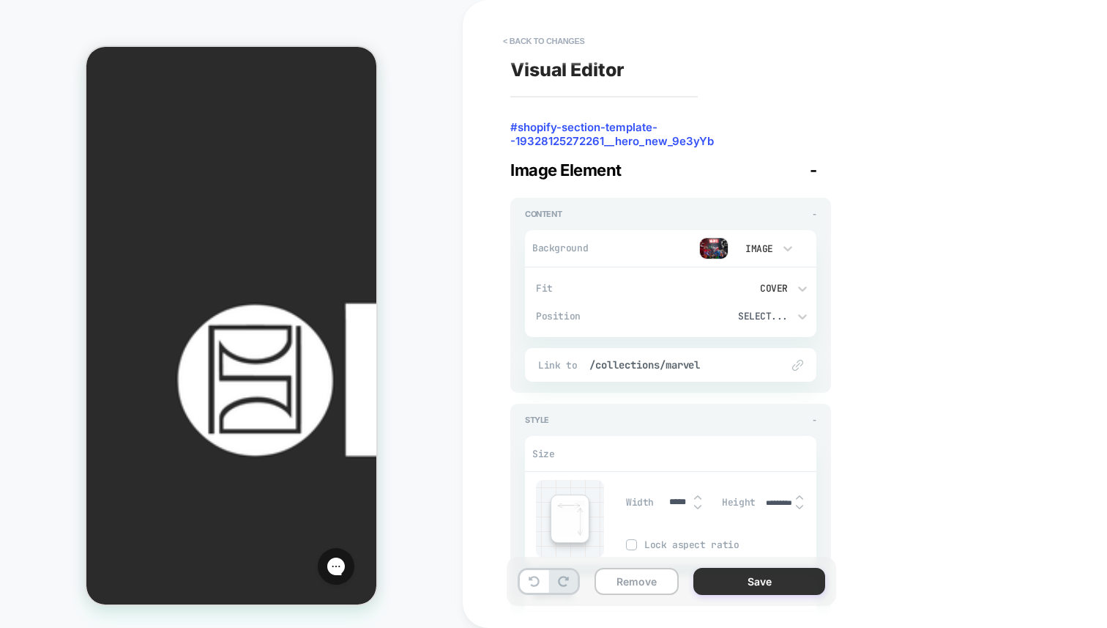
click at [783, 573] on button "Save" at bounding box center [760, 581] width 132 height 27
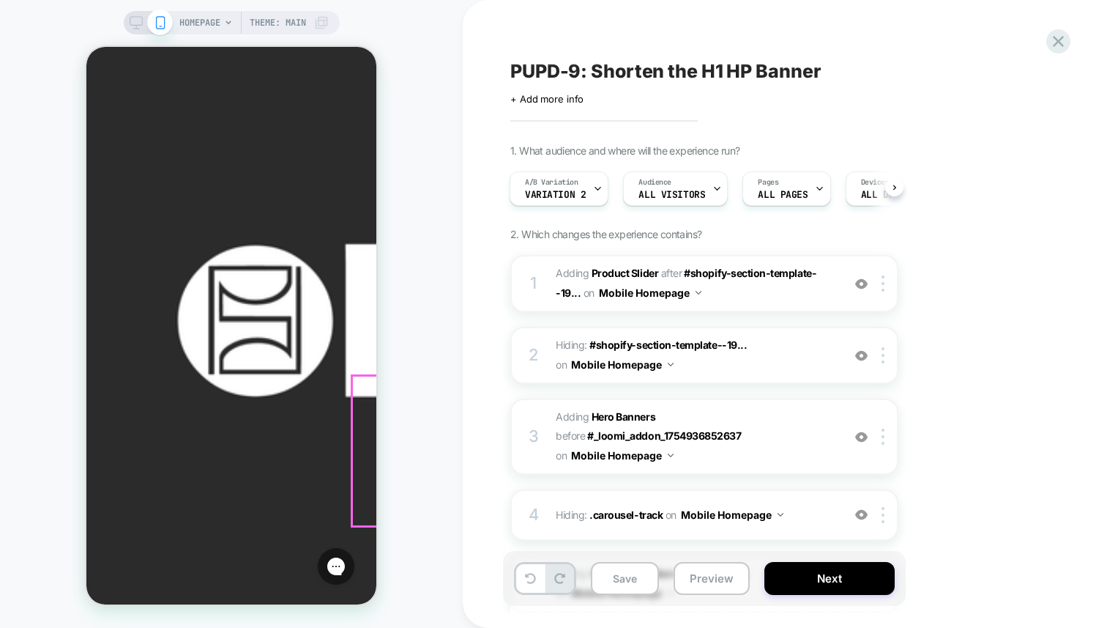
scroll to position [118, 0]
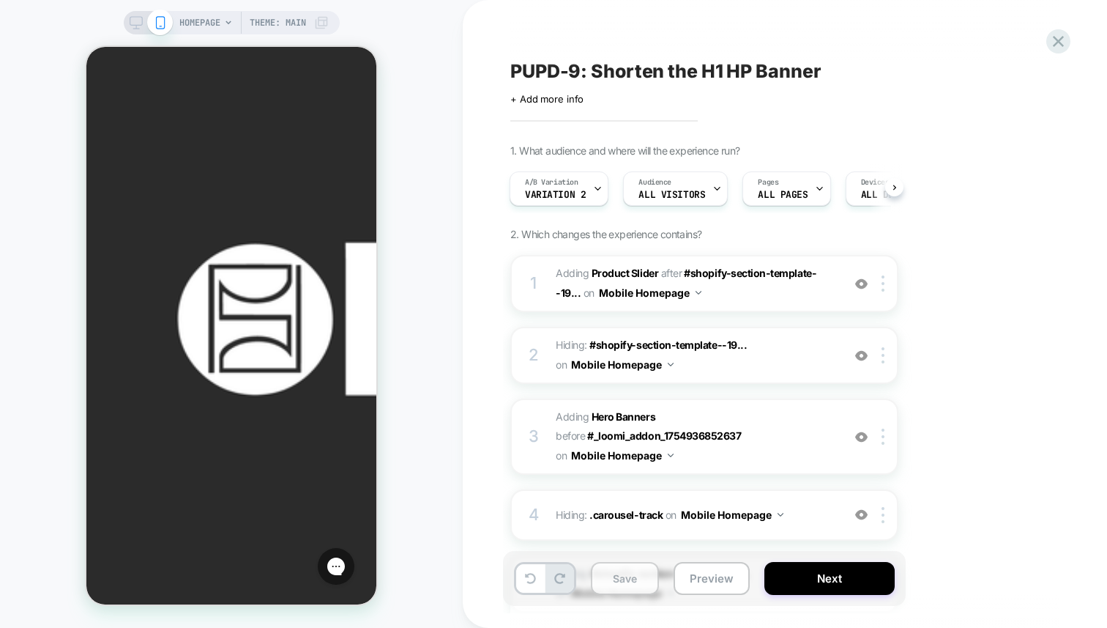
click at [636, 584] on button "Save" at bounding box center [625, 578] width 68 height 33
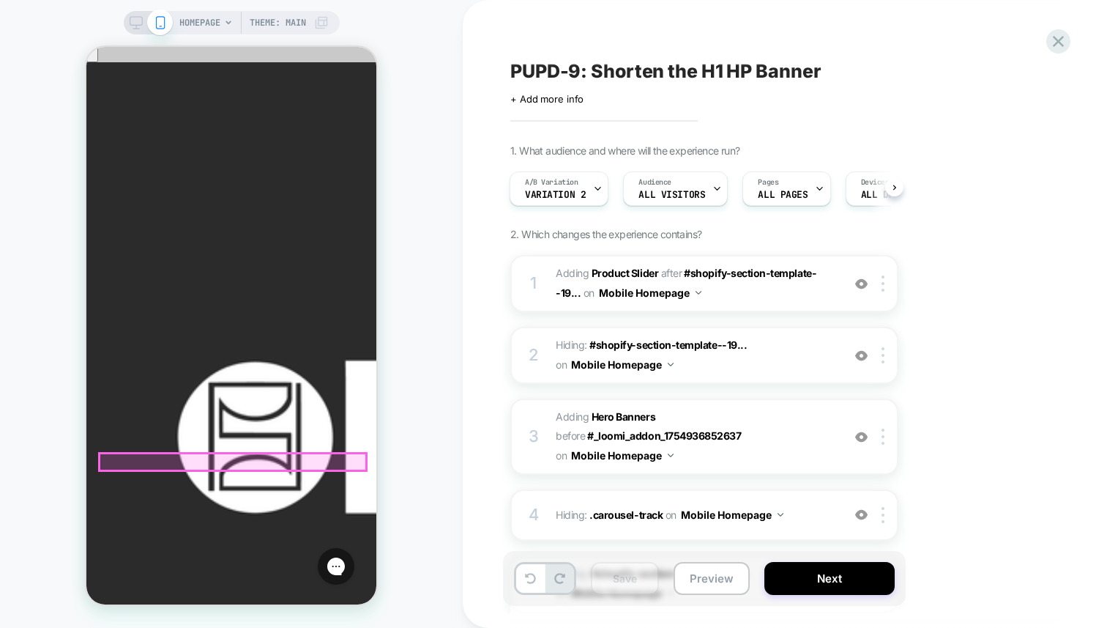
scroll to position [30, 0]
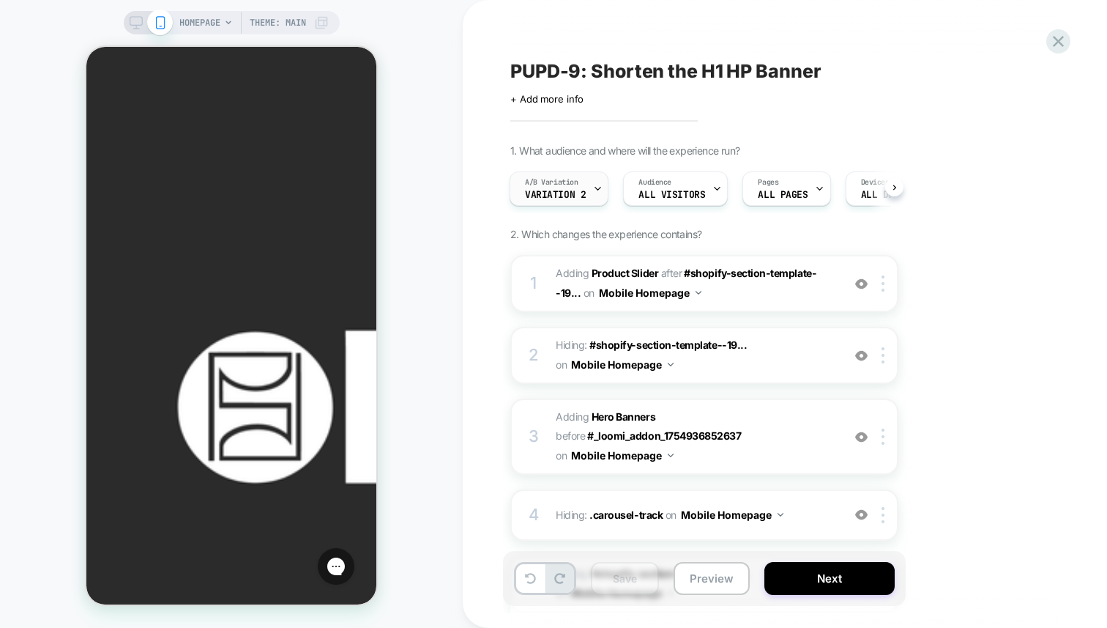
click at [589, 193] on div "A/B Variation Variation 2" at bounding box center [555, 188] width 90 height 33
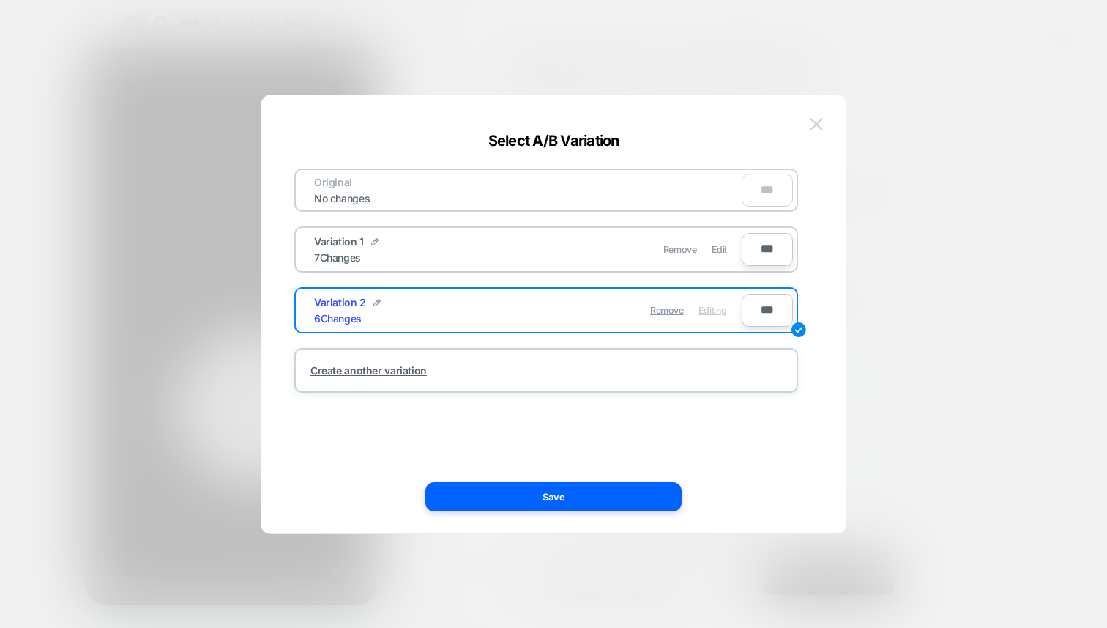
click at [817, 126] on img at bounding box center [816, 124] width 13 height 12
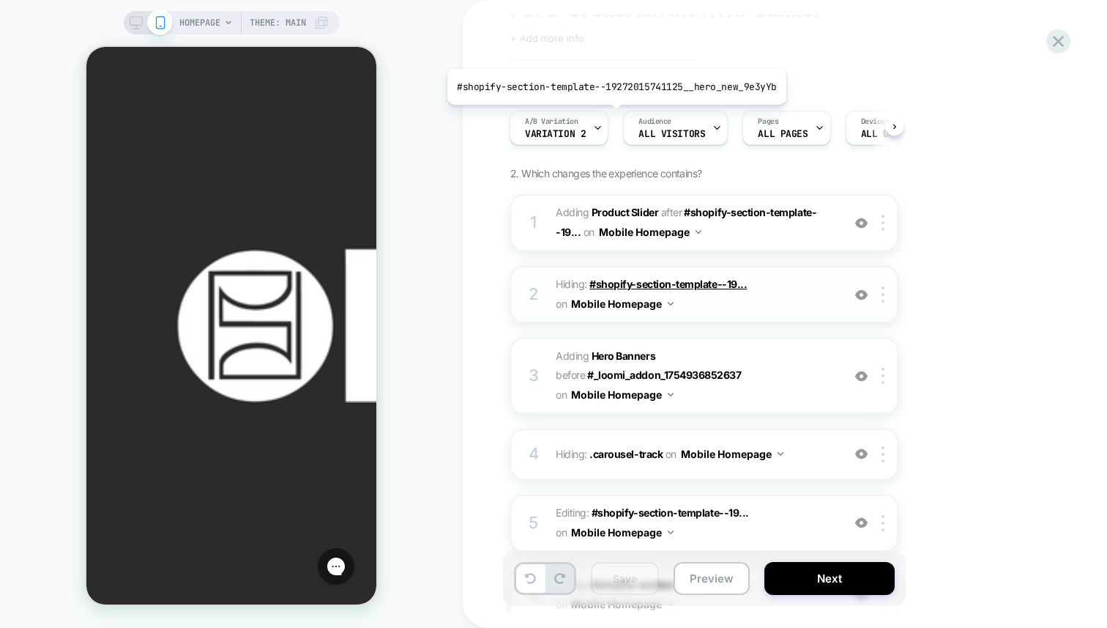
scroll to position [0, 0]
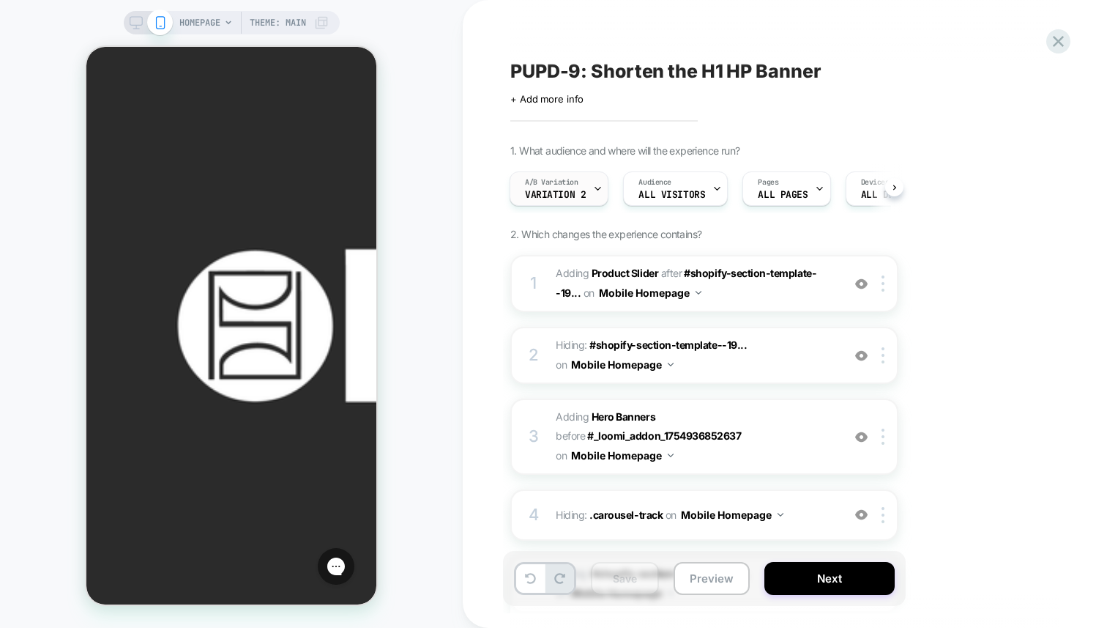
click at [557, 185] on span "A/B Variation" at bounding box center [551, 182] width 53 height 10
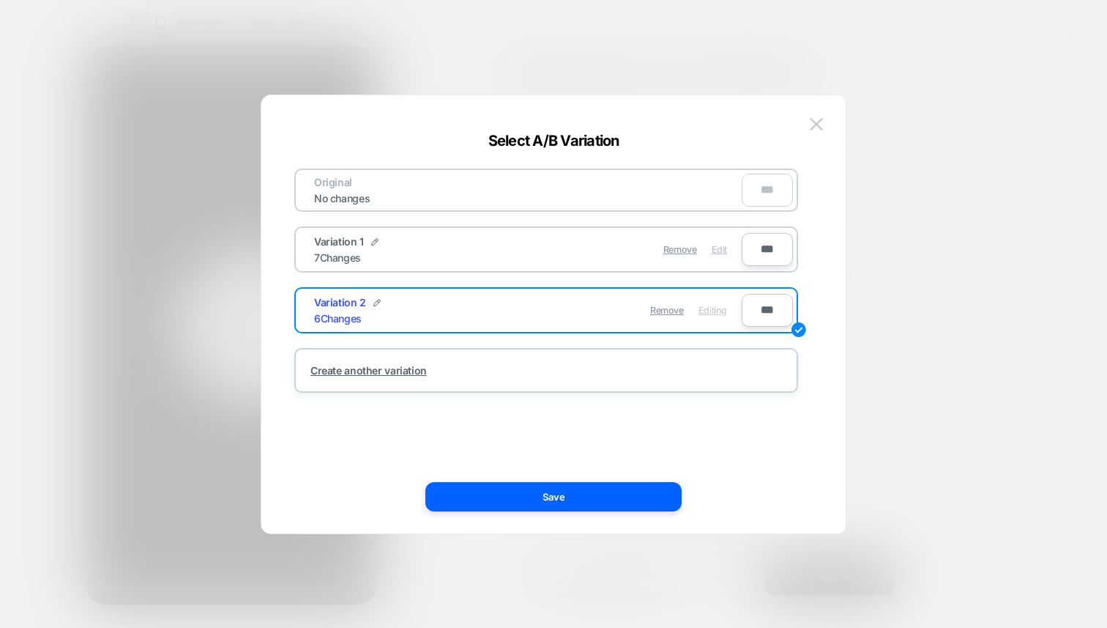
click at [720, 248] on span "Edit" at bounding box center [719, 249] width 15 height 11
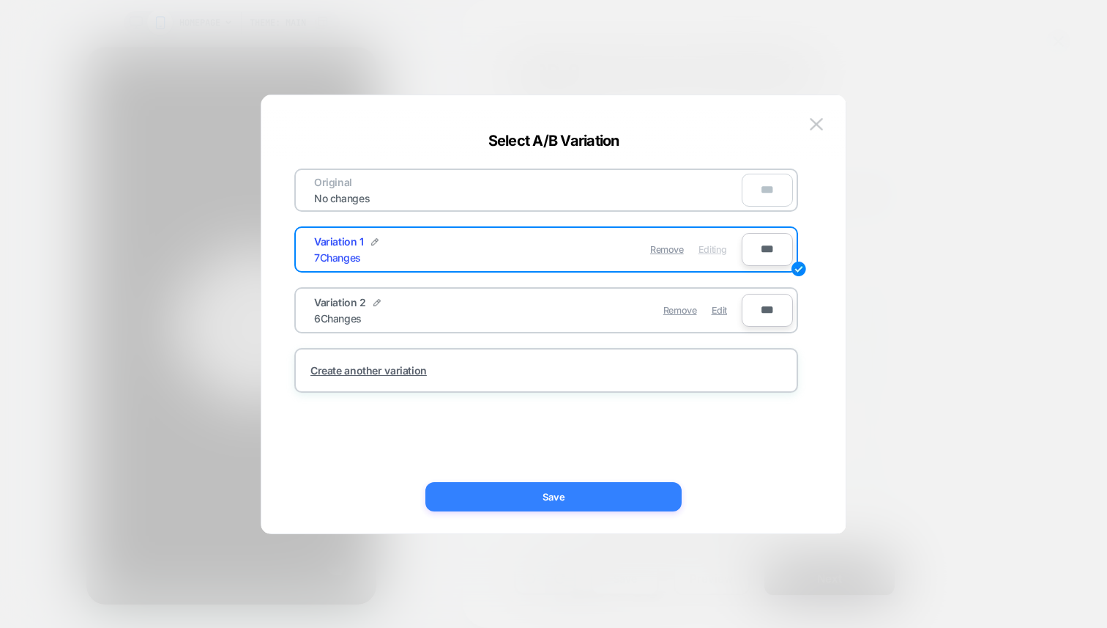
click at [595, 491] on button "Save" at bounding box center [553, 496] width 256 height 29
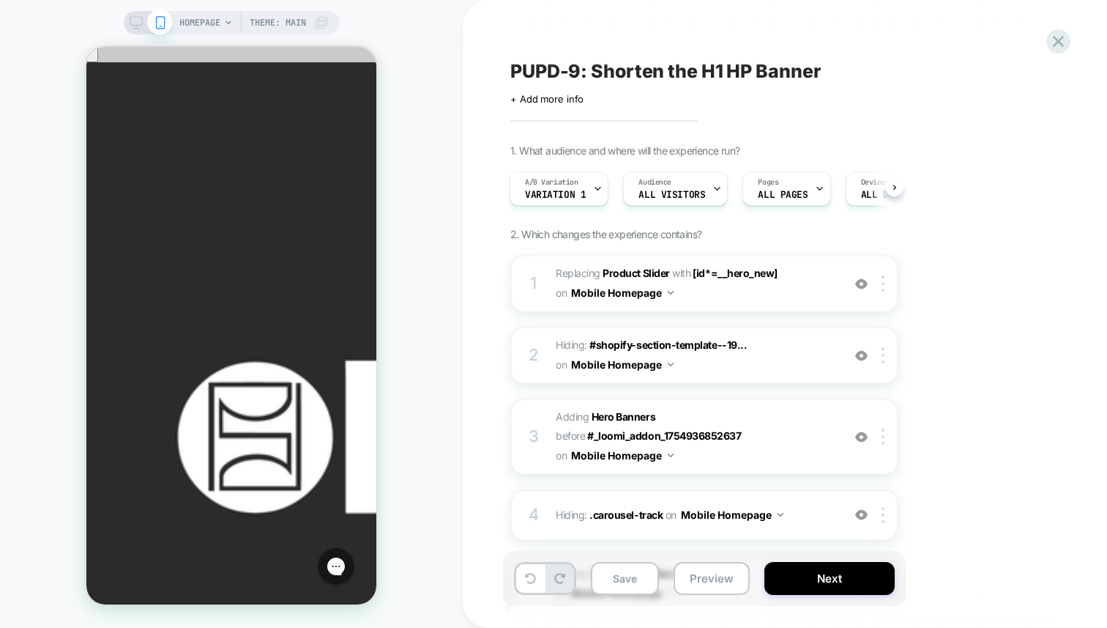
click at [463, 259] on div "PUPD-9: Shorten the H1 HP Banner Click to edit experience details + Add more in…" at bounding box center [785, 314] width 644 height 628
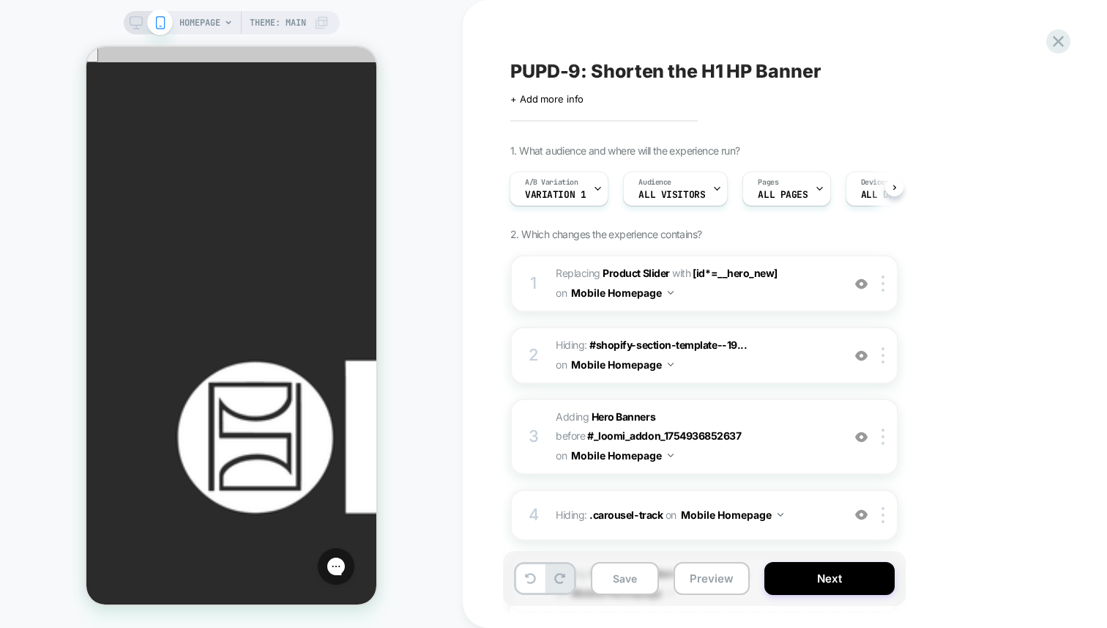
click at [441, 429] on div "HOMEPAGE Theme: MAIN" at bounding box center [231, 314] width 463 height 598
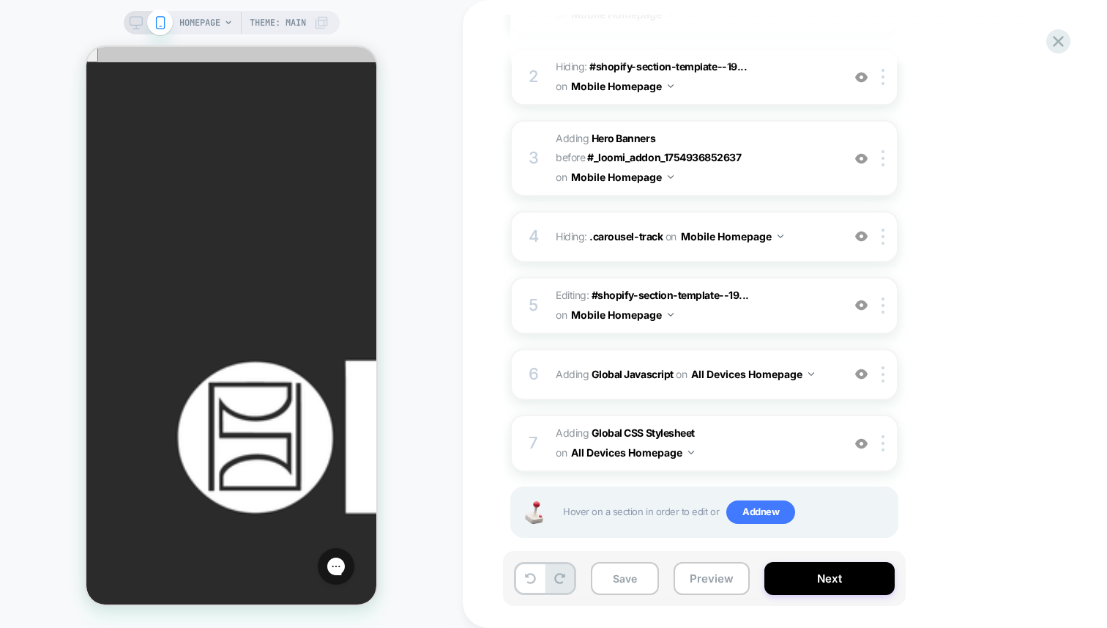
scroll to position [297, 0]
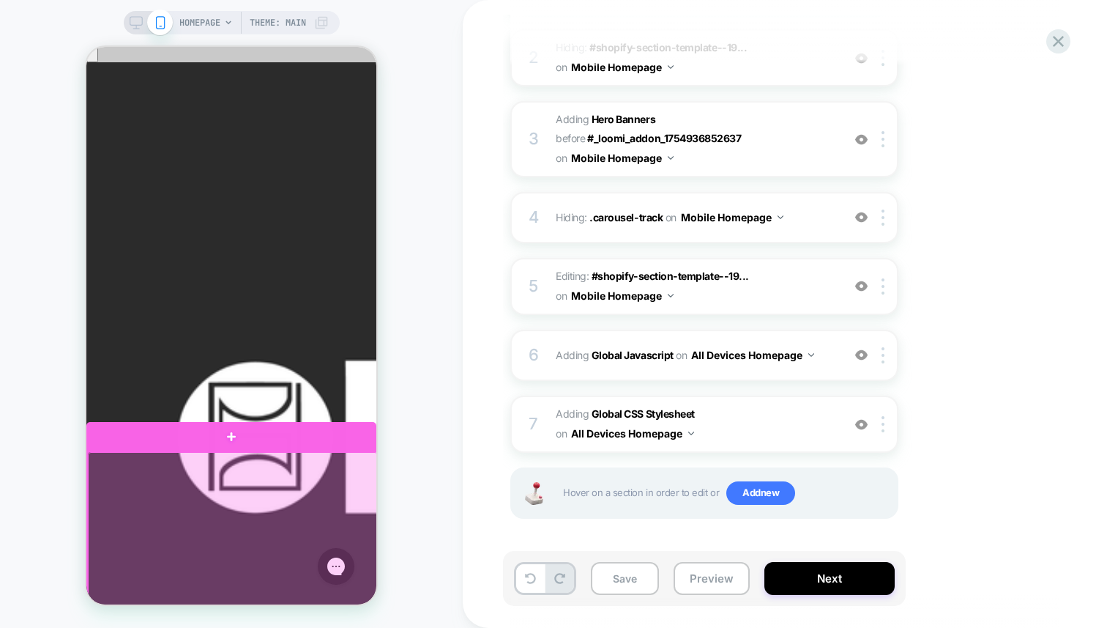
click at [330, 471] on div at bounding box center [233, 604] width 290 height 304
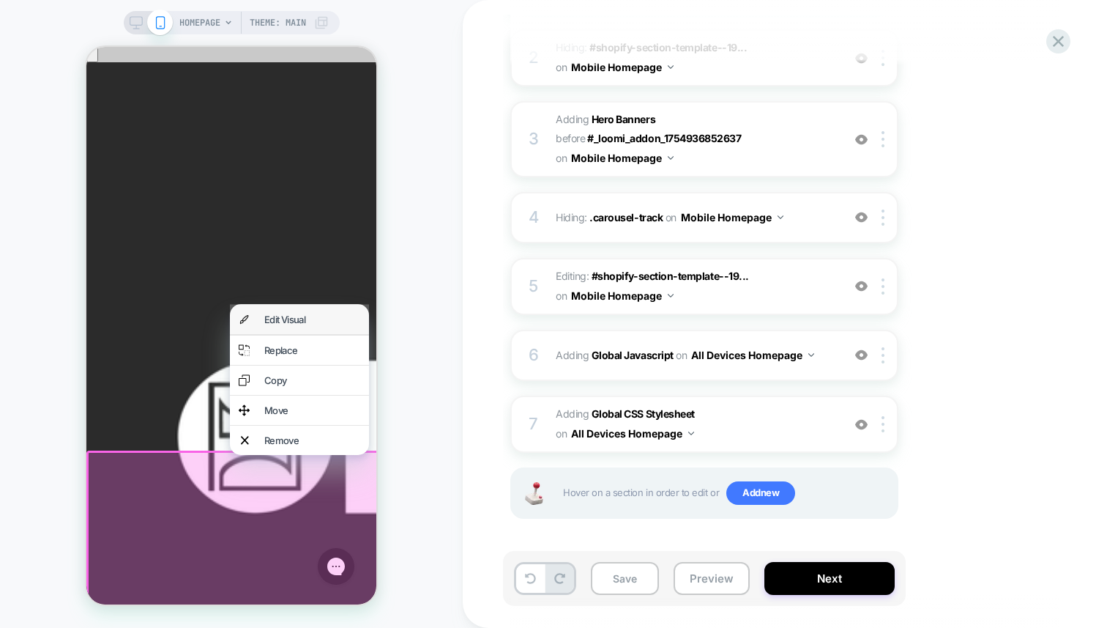
click at [321, 325] on div "Edit Visual" at bounding box center [312, 319] width 96 height 12
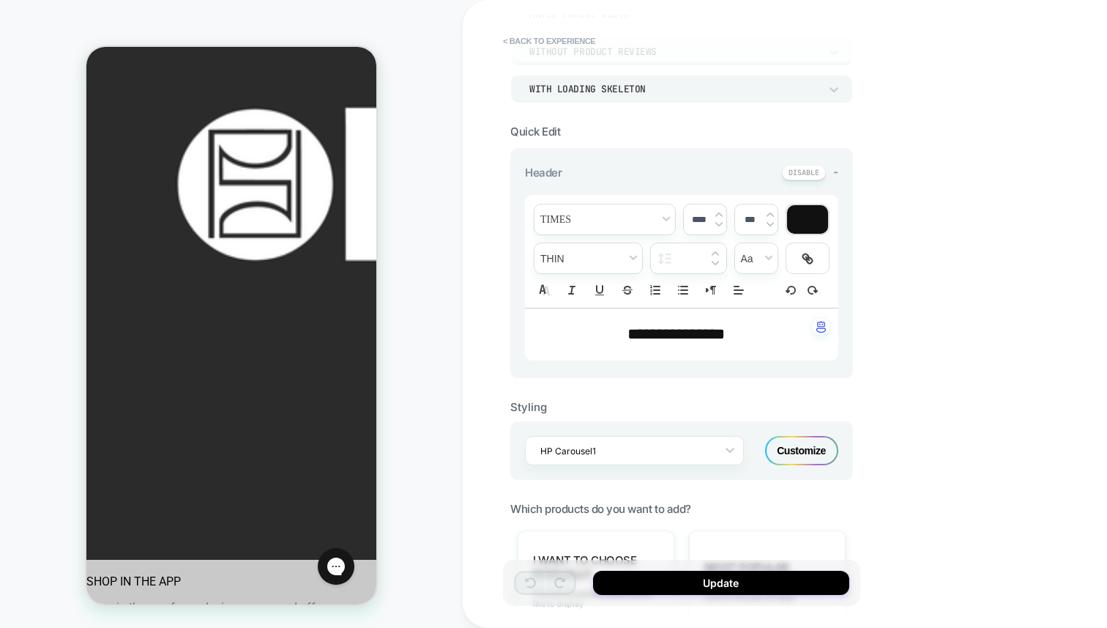
scroll to position [257, 0]
click at [812, 453] on div "Customize" at bounding box center [801, 448] width 73 height 29
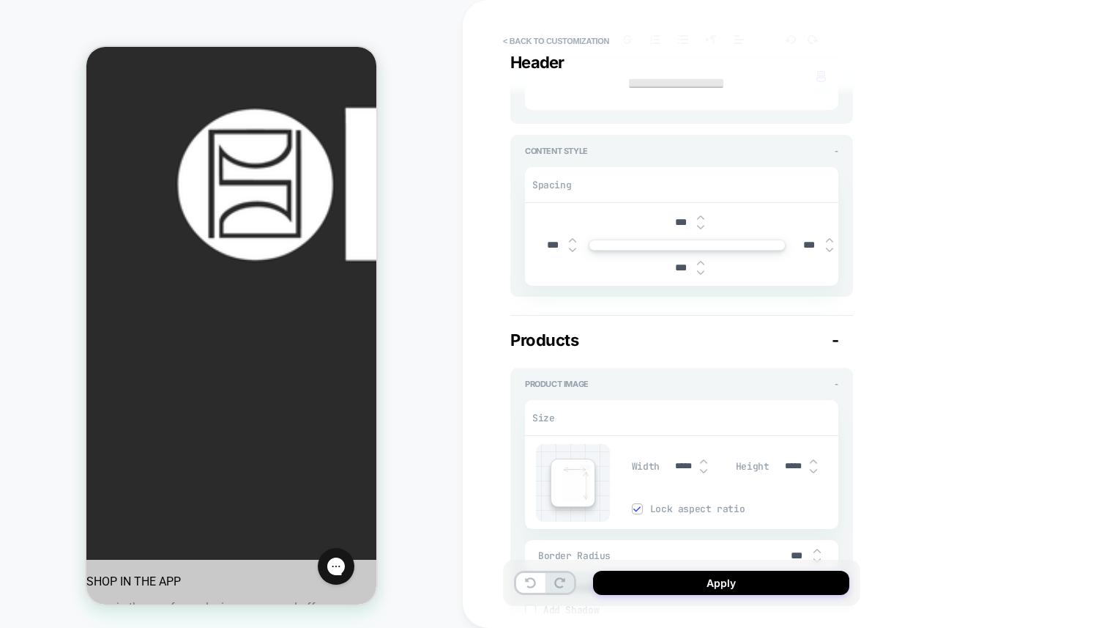
scroll to position [371, 0]
click at [699, 213] on img at bounding box center [700, 216] width 7 height 6
type textarea "*"
type input "***"
click at [700, 226] on img at bounding box center [700, 226] width 7 height 6
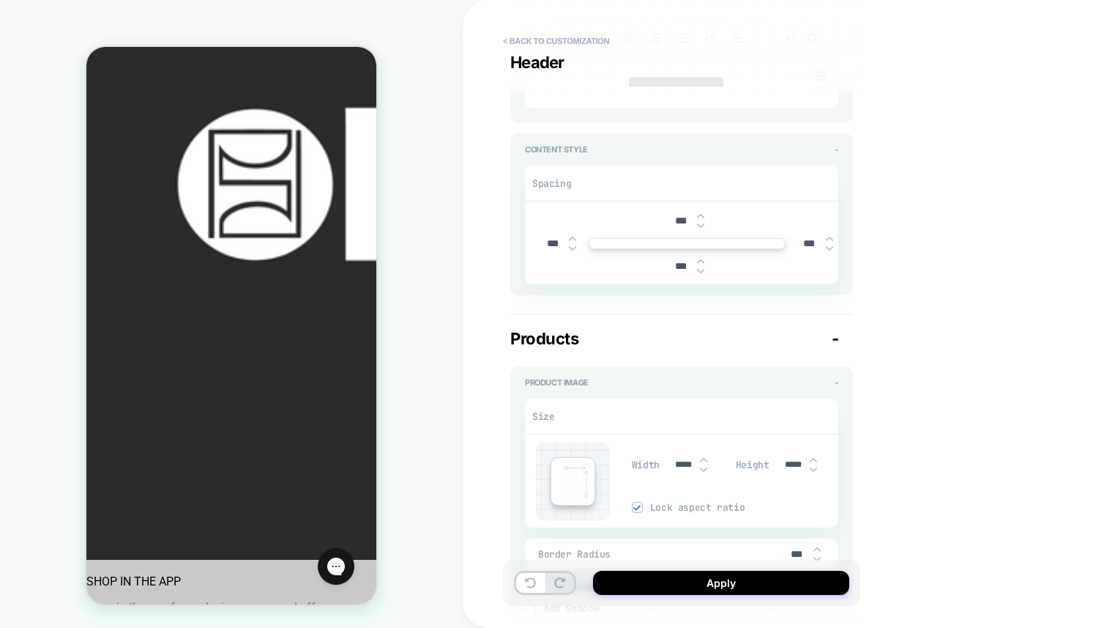
type textarea "*"
type input "***"
click at [700, 226] on img at bounding box center [700, 226] width 7 height 6
type textarea "*"
type input "****"
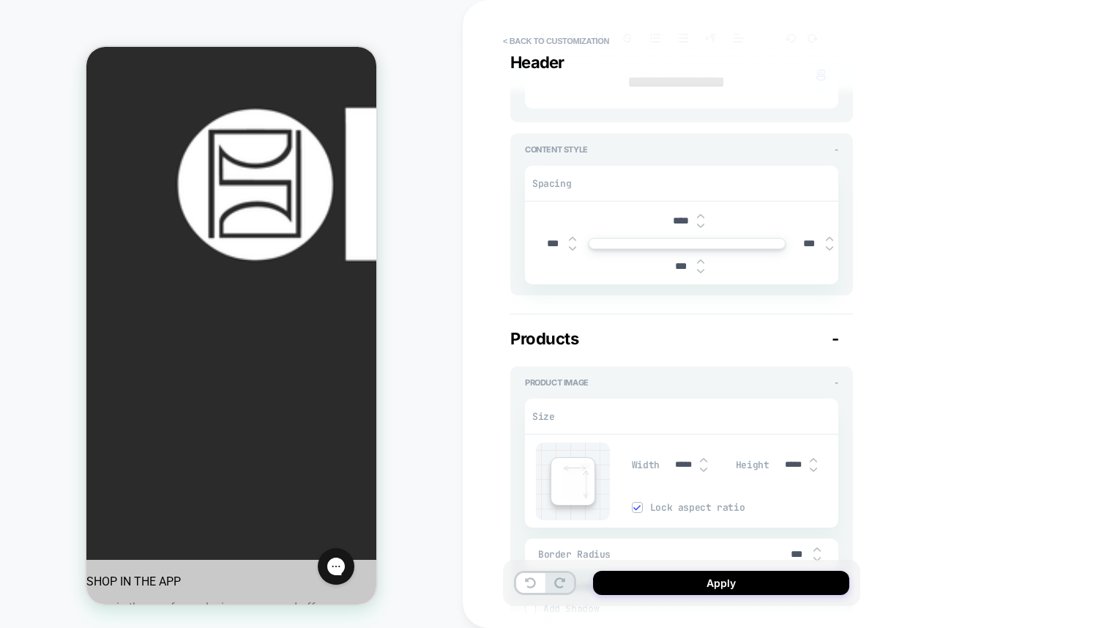
click at [700, 226] on img at bounding box center [700, 226] width 7 height 6
type textarea "*"
type input "****"
click at [700, 226] on img at bounding box center [700, 226] width 7 height 6
type textarea "*"
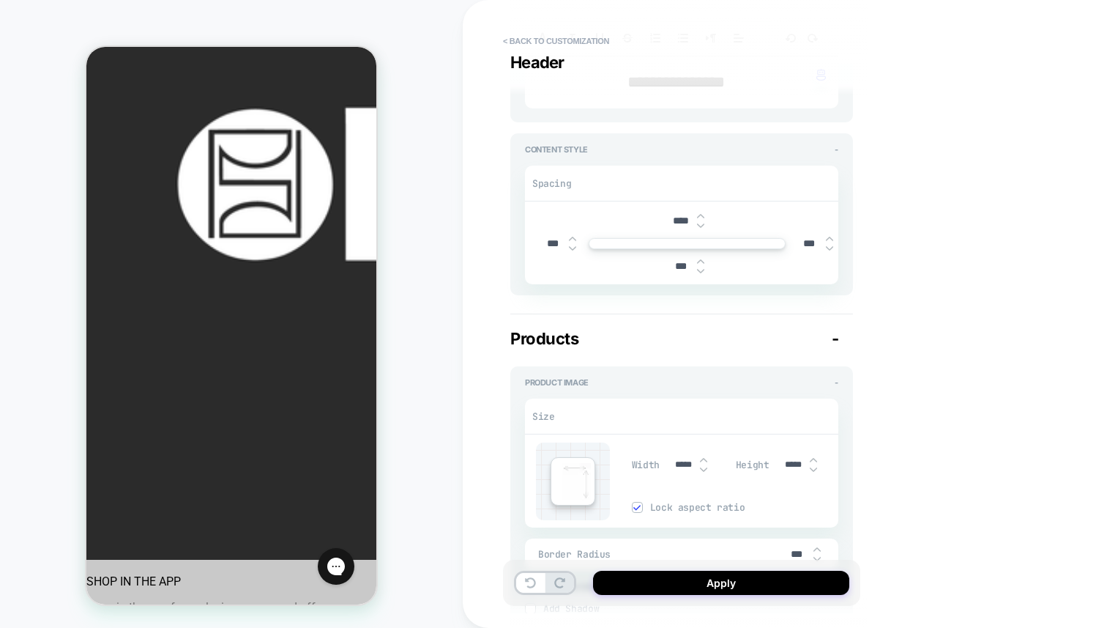
type input "****"
click at [700, 226] on img at bounding box center [700, 226] width 7 height 6
type textarea "*"
type input "****"
click at [700, 226] on img at bounding box center [700, 226] width 7 height 6
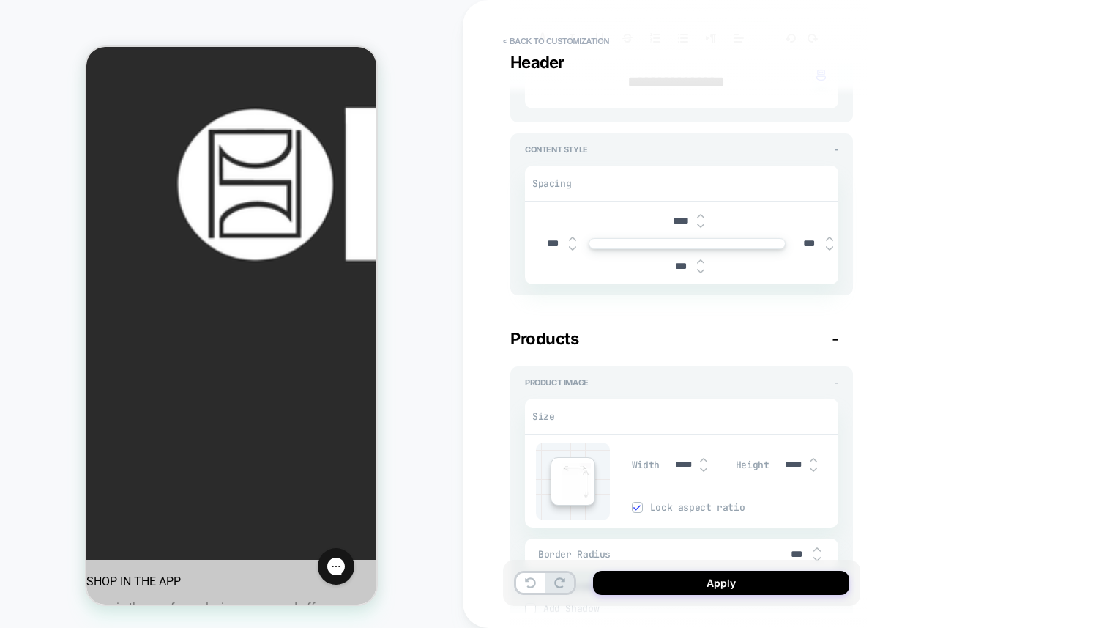
type textarea "*"
type input "****"
click at [700, 226] on img at bounding box center [700, 226] width 7 height 6
type textarea "*"
type input "****"
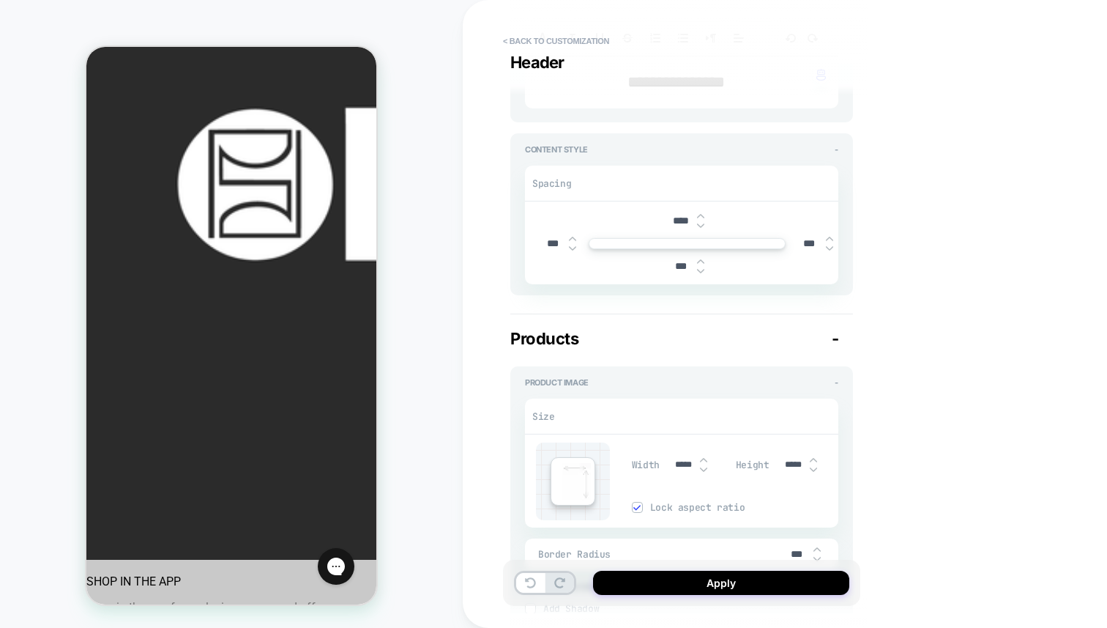
click at [700, 226] on img at bounding box center [700, 226] width 7 height 6
type textarea "*"
type input "****"
click at [700, 226] on img at bounding box center [700, 226] width 7 height 6
type textarea "*"
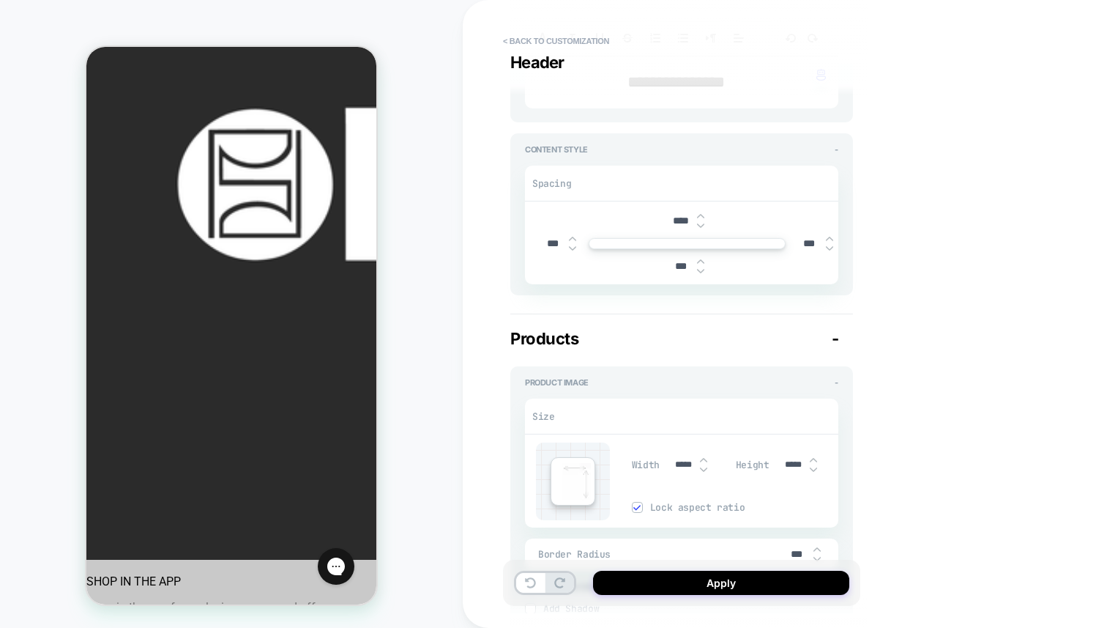
type input "****"
click at [700, 226] on img at bounding box center [700, 226] width 7 height 6
type textarea "*"
type input "****"
click at [700, 226] on img at bounding box center [700, 226] width 7 height 6
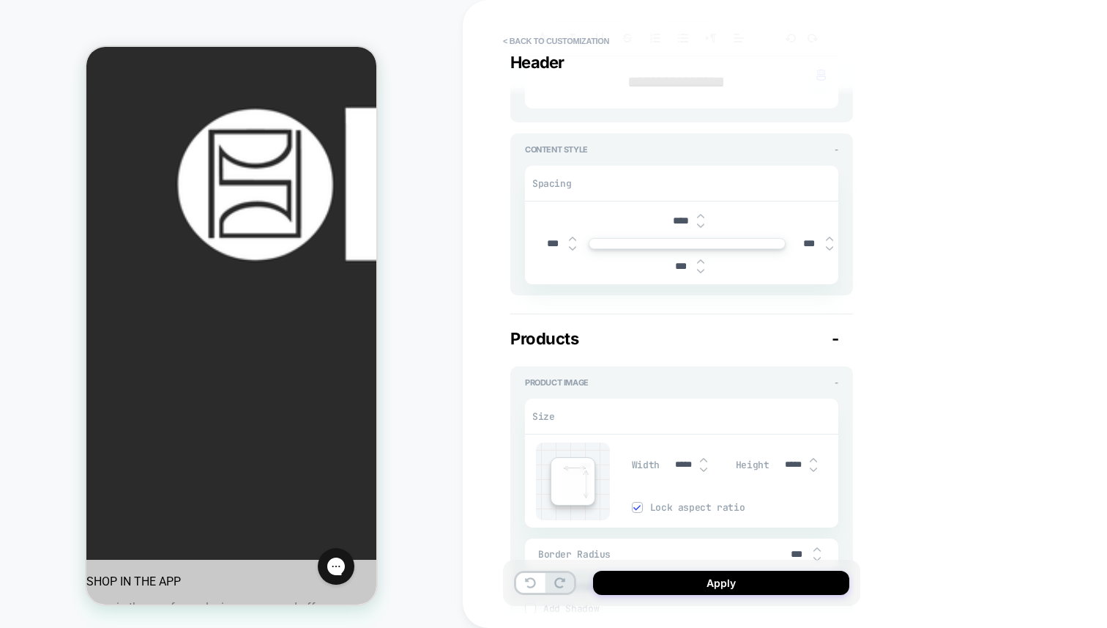
type textarea "*"
type input "*****"
type textarea "*"
type input "*****"
click at [700, 226] on img at bounding box center [700, 226] width 7 height 6
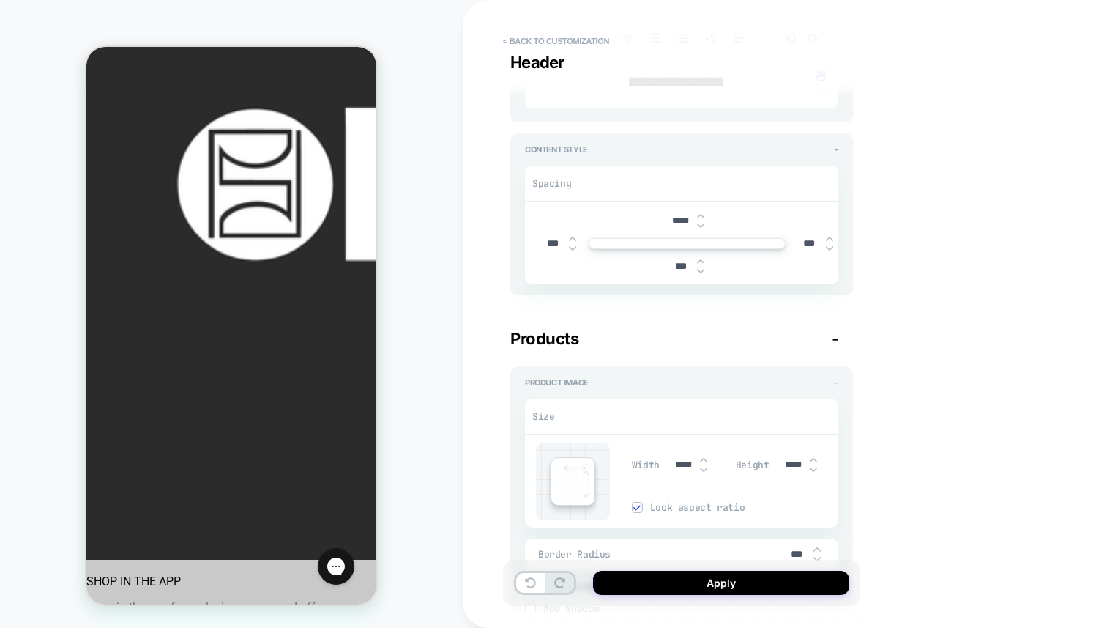
type textarea "*"
type input "*****"
type textarea "*"
type input "*****"
click at [700, 226] on img at bounding box center [700, 226] width 7 height 6
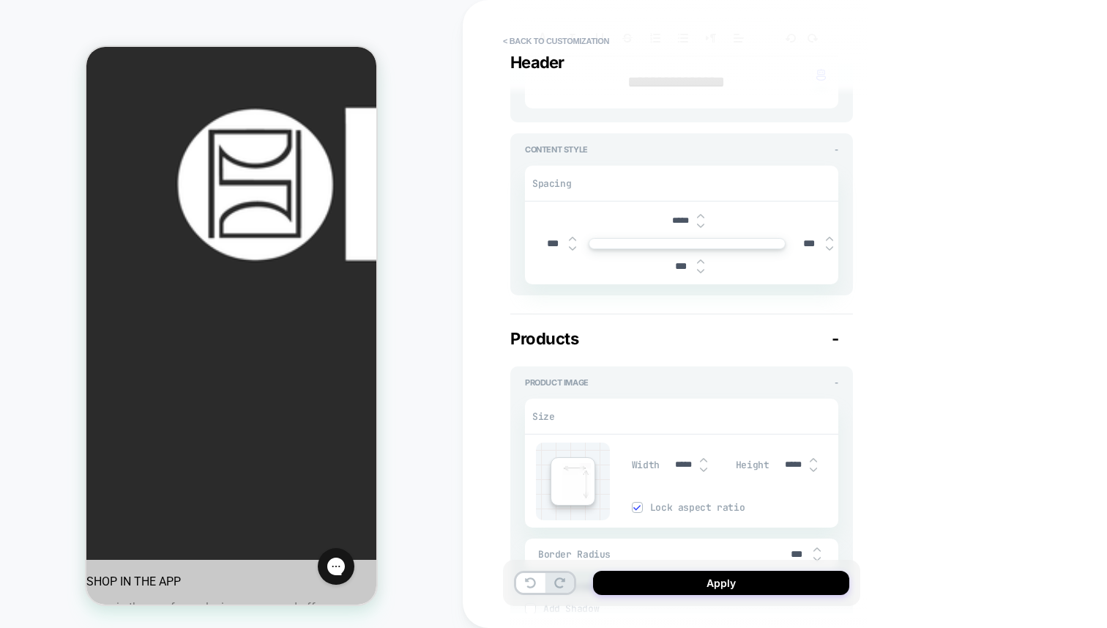
type textarea "*"
type input "*****"
click at [700, 213] on img at bounding box center [700, 216] width 7 height 6
type textarea "*"
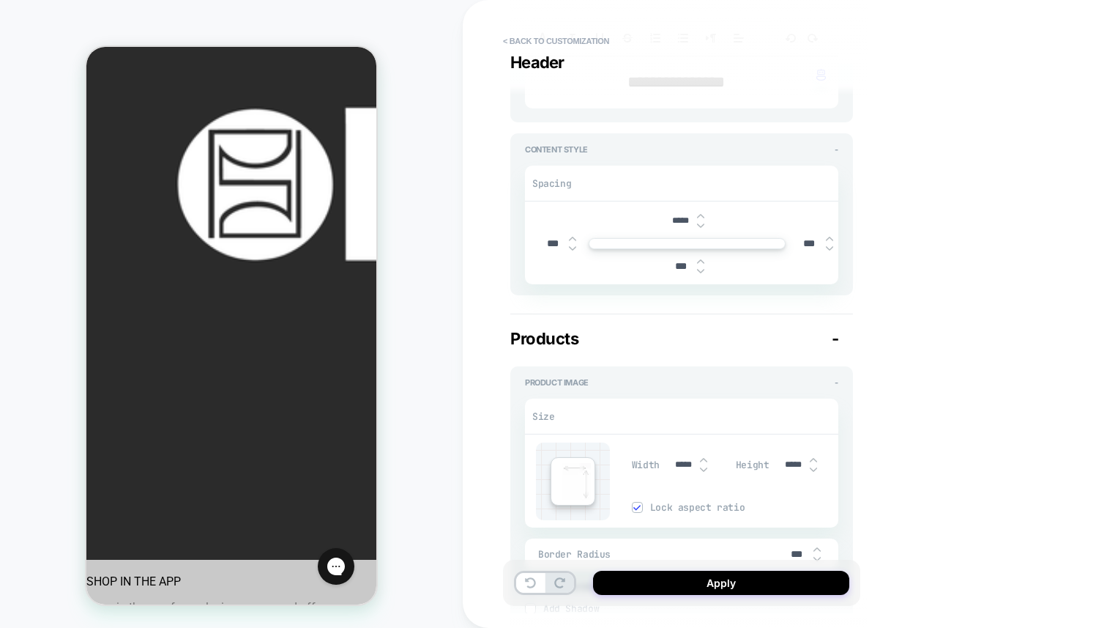
type input "*****"
click at [700, 213] on img at bounding box center [700, 216] width 7 height 6
type textarea "*"
type input "*****"
click at [678, 217] on input "*****" at bounding box center [680, 220] width 33 height 11
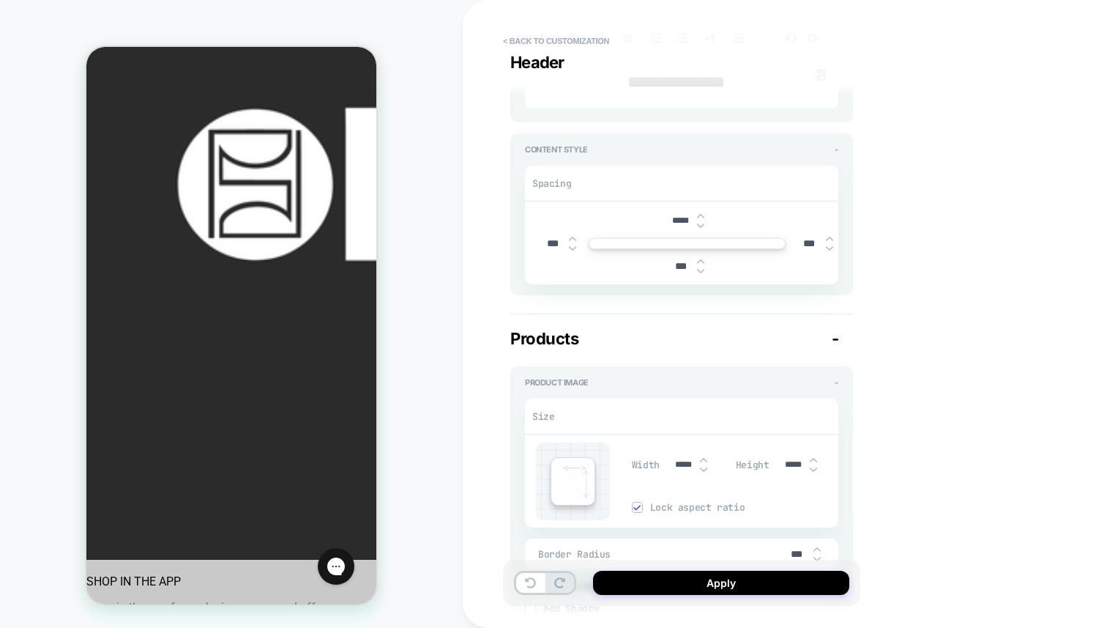
click at [678, 217] on input "*****" at bounding box center [680, 220] width 33 height 11
type textarea "*"
type input "***"
type textarea "*"
type input "***"
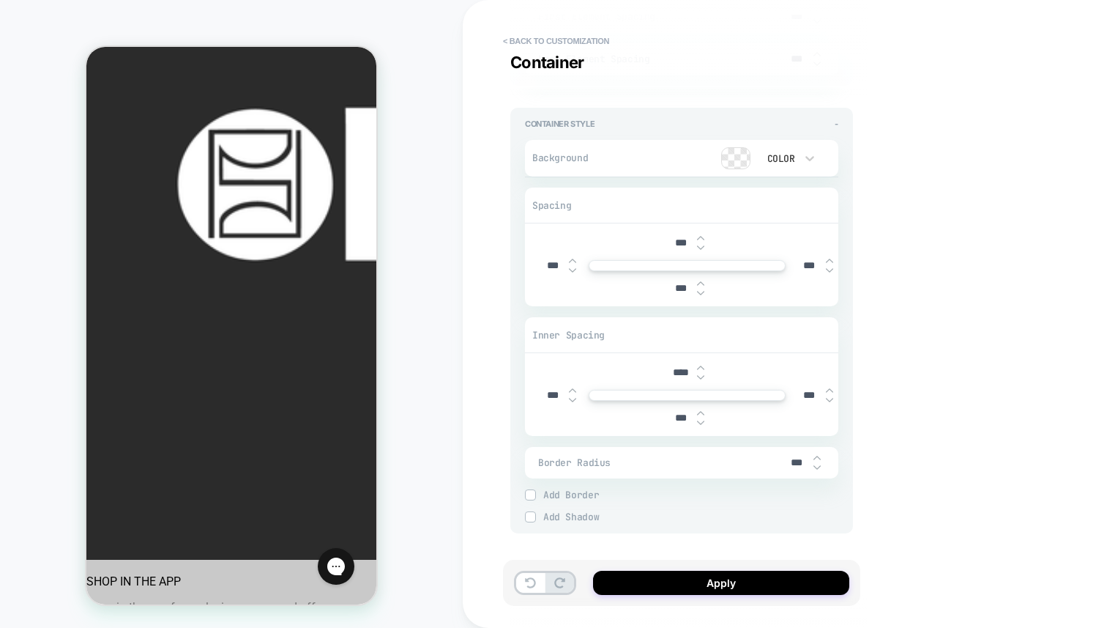
scroll to position [2830, 0]
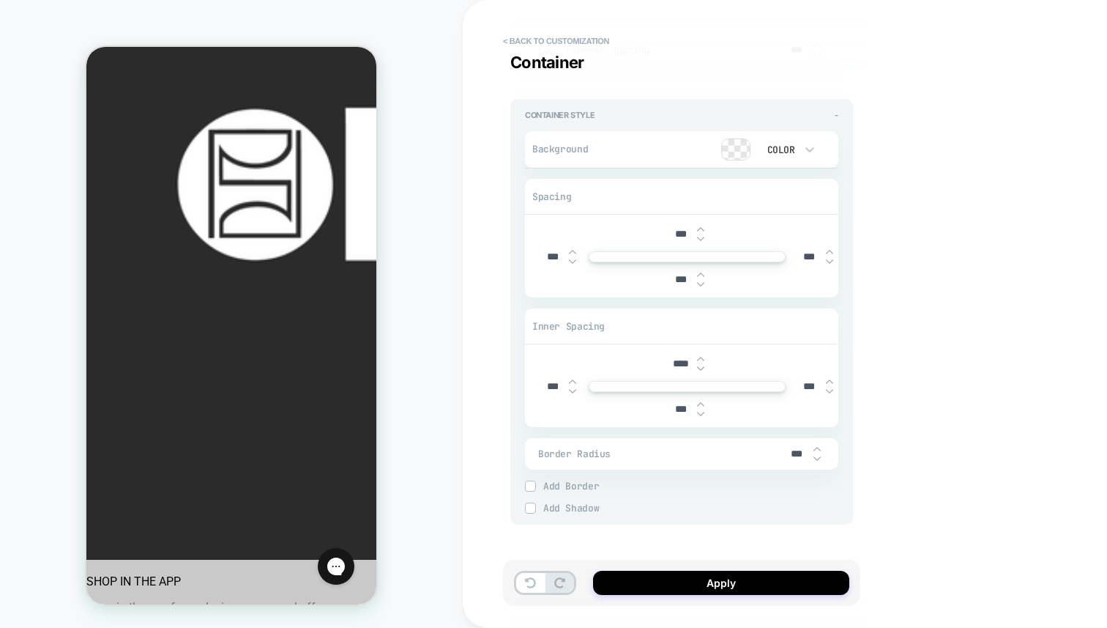
click at [700, 226] on img at bounding box center [700, 229] width 7 height 6
type textarea "*"
type input "***"
click at [700, 226] on img at bounding box center [700, 229] width 7 height 6
type textarea "*"
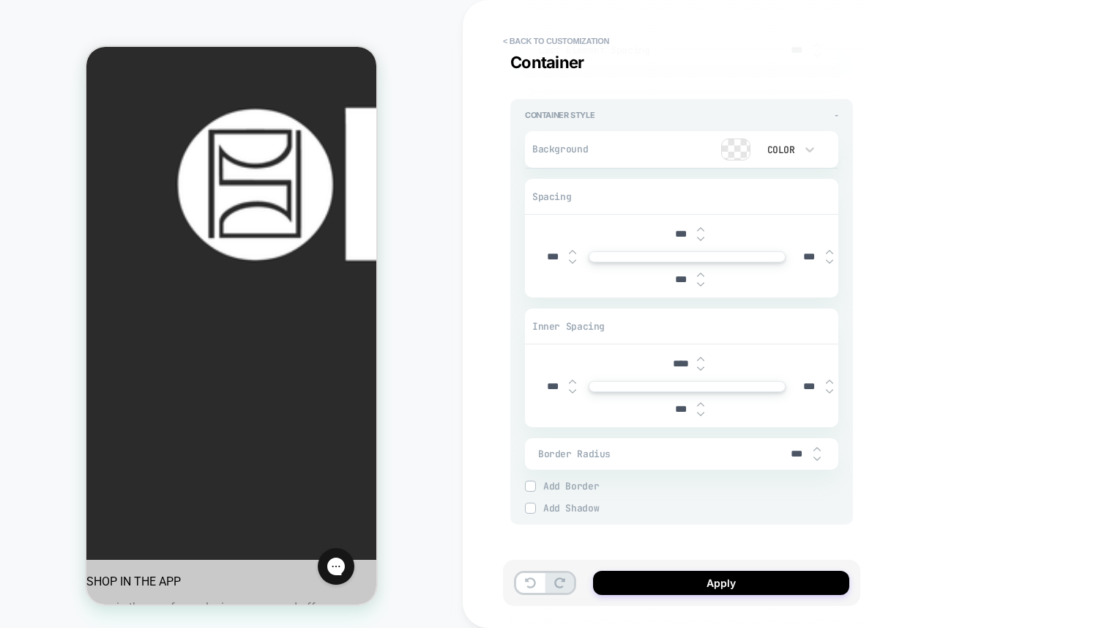
type input "***"
click at [700, 226] on img at bounding box center [700, 229] width 7 height 6
type textarea "*"
type input "***"
click at [702, 236] on img at bounding box center [700, 239] width 7 height 6
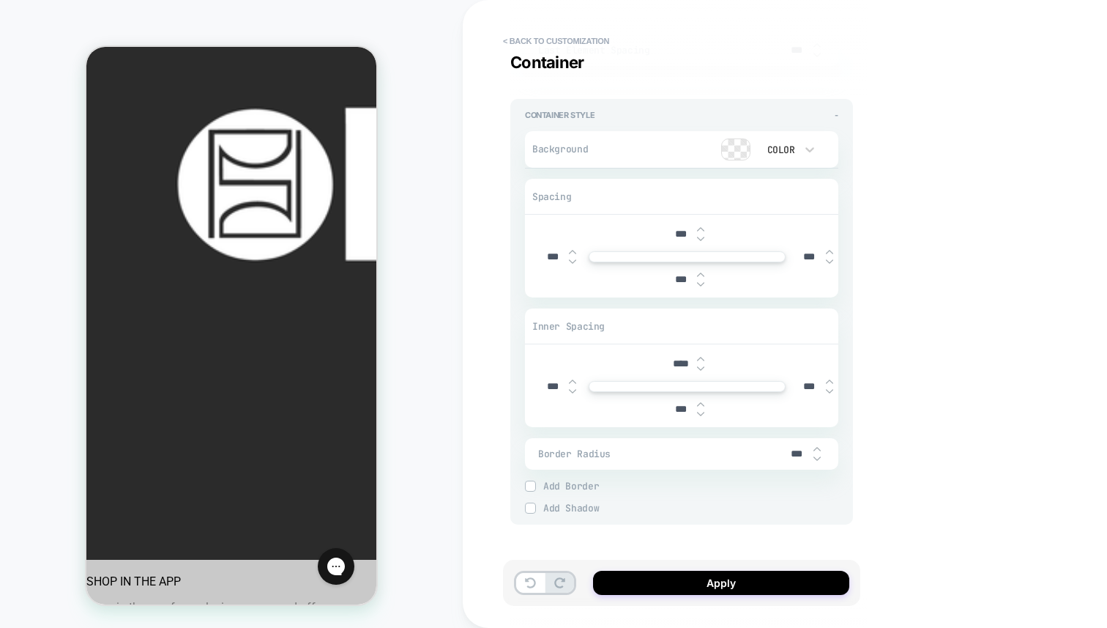
type textarea "*"
type input "***"
click at [702, 236] on img at bounding box center [700, 239] width 7 height 6
type textarea "*"
type input "***"
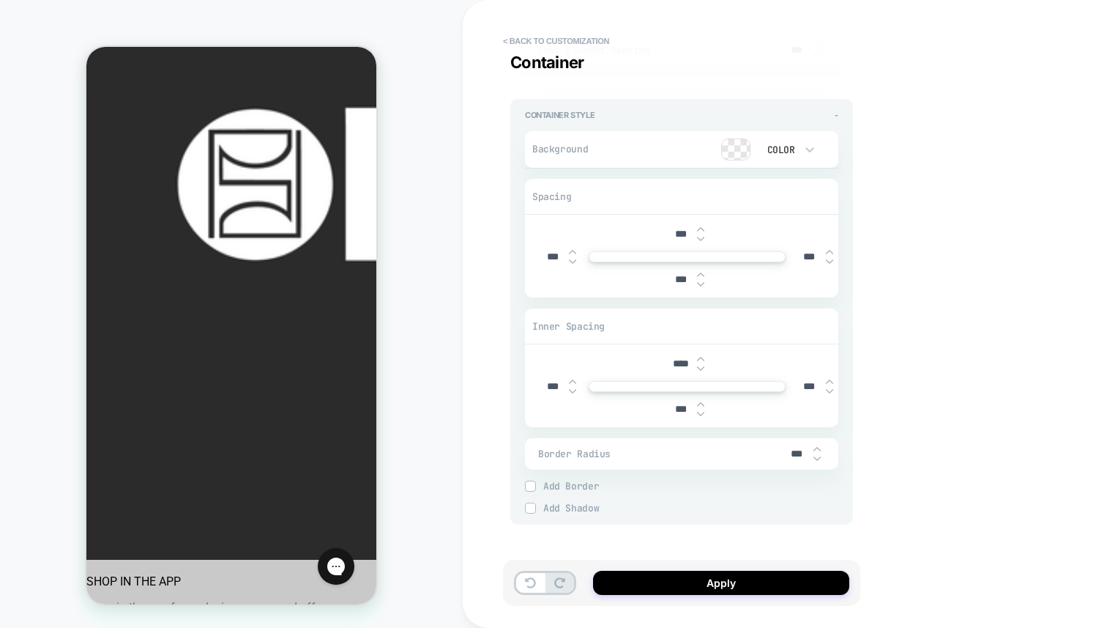
click at [702, 236] on img at bounding box center [700, 239] width 7 height 6
type textarea "*"
type input "***"
click at [702, 236] on img at bounding box center [700, 239] width 7 height 6
type textarea "*"
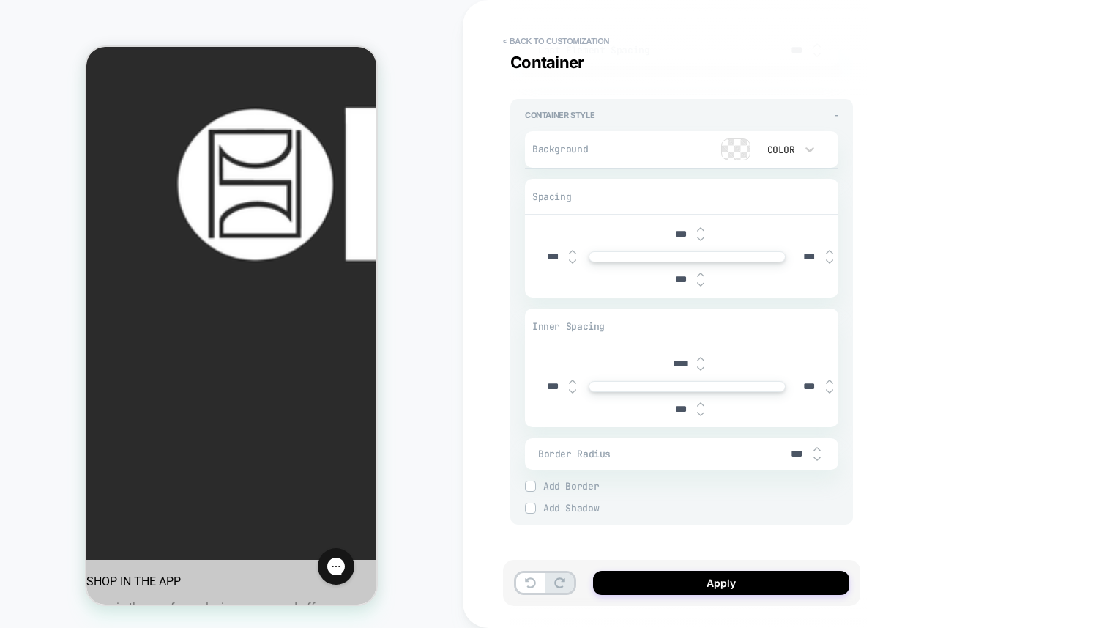
type input "****"
click at [702, 236] on img at bounding box center [700, 239] width 7 height 6
type textarea "*"
type input "****"
click at [702, 236] on img at bounding box center [700, 239] width 7 height 6
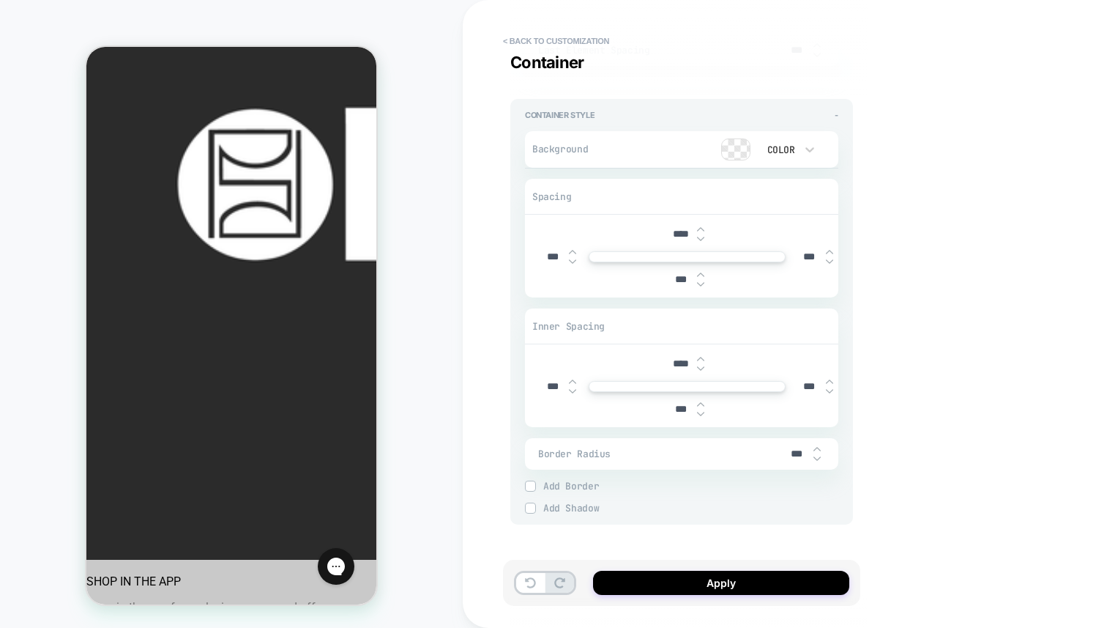
type textarea "*"
type input "****"
click at [702, 236] on img at bounding box center [700, 239] width 7 height 6
type textarea "*"
type input "****"
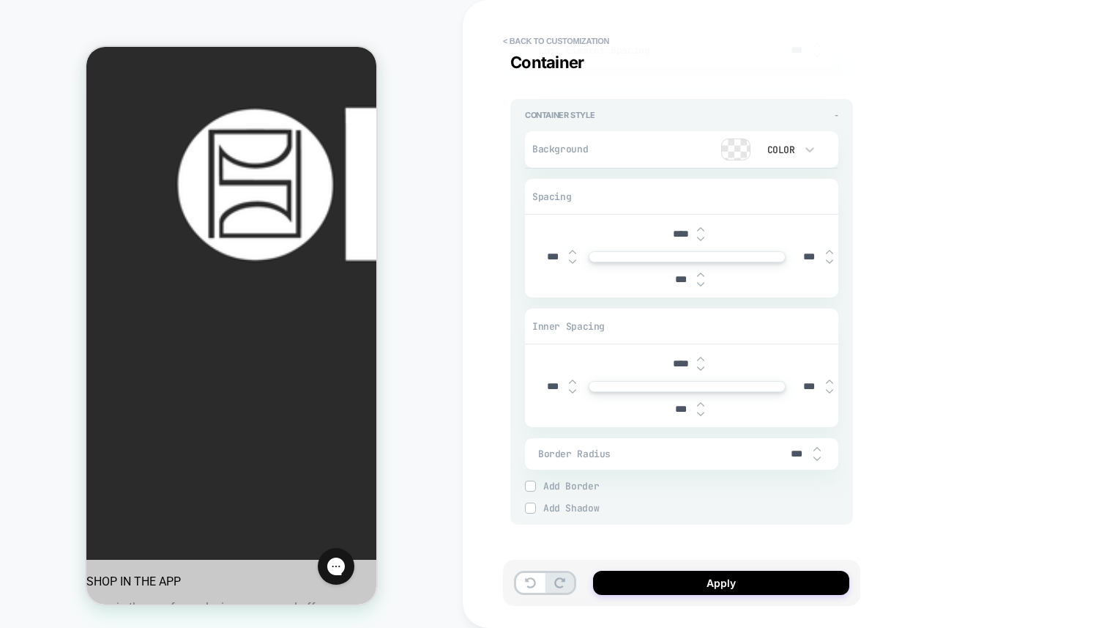
click at [702, 236] on img at bounding box center [700, 239] width 7 height 6
type textarea "*"
type input "****"
click at [702, 236] on img at bounding box center [700, 239] width 7 height 6
type textarea "*"
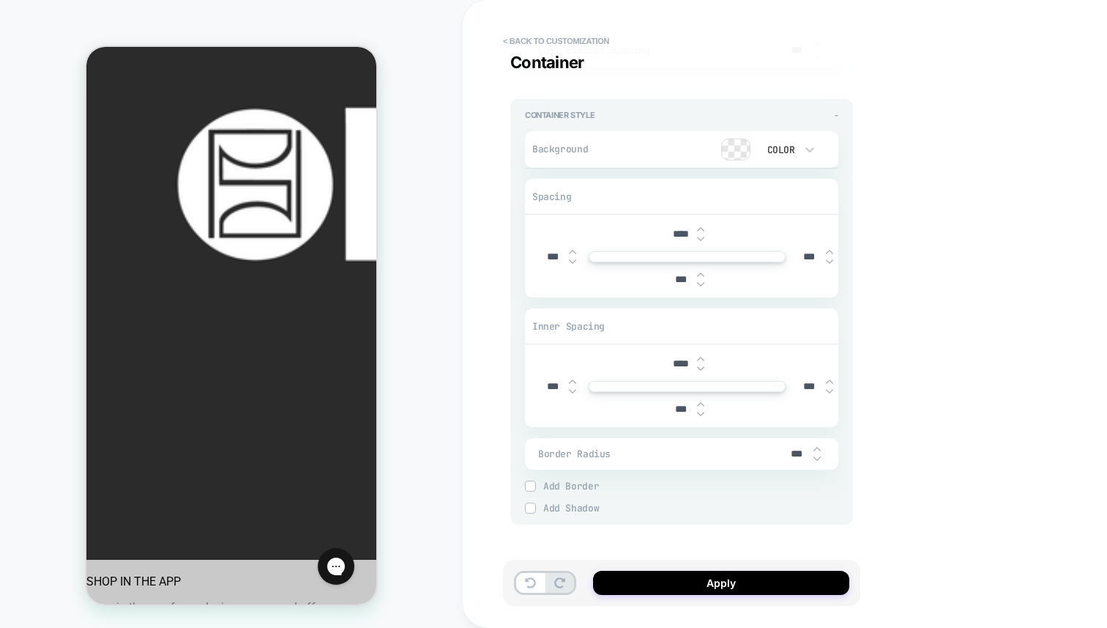
type input "****"
click at [702, 236] on img at bounding box center [700, 239] width 7 height 6
type textarea "*"
type input "****"
click at [702, 236] on img at bounding box center [700, 239] width 7 height 6
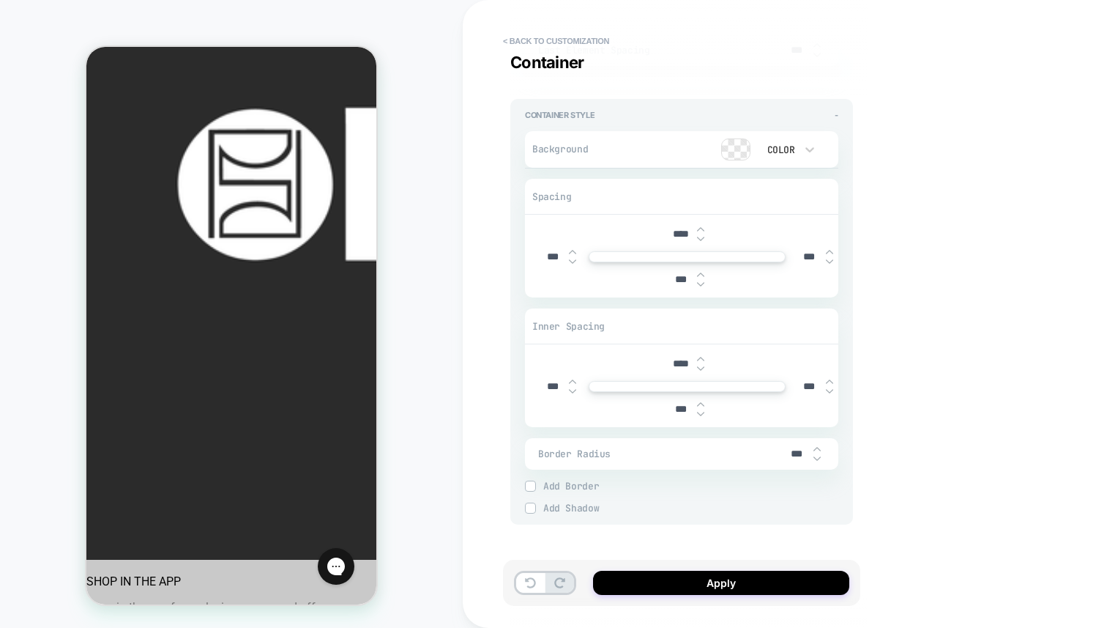
type textarea "*"
type input "****"
click at [702, 236] on img at bounding box center [700, 239] width 7 height 6
type textarea "*"
type input "****"
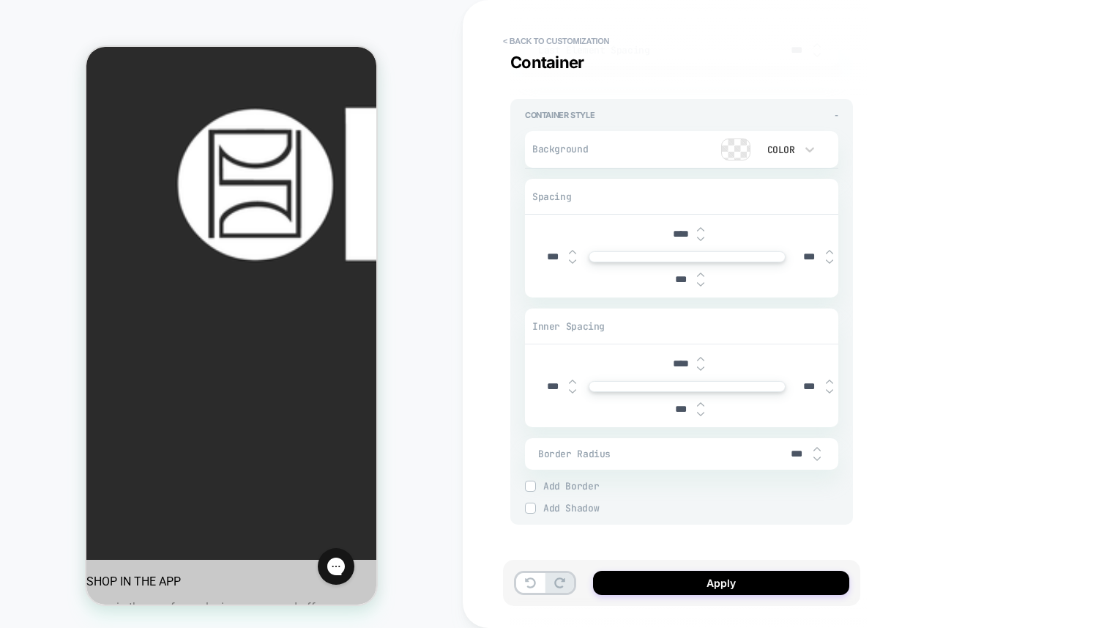
click at [702, 236] on img at bounding box center [700, 239] width 7 height 6
type textarea "*"
type input "*****"
click at [702, 236] on img at bounding box center [700, 239] width 7 height 6
type textarea "*"
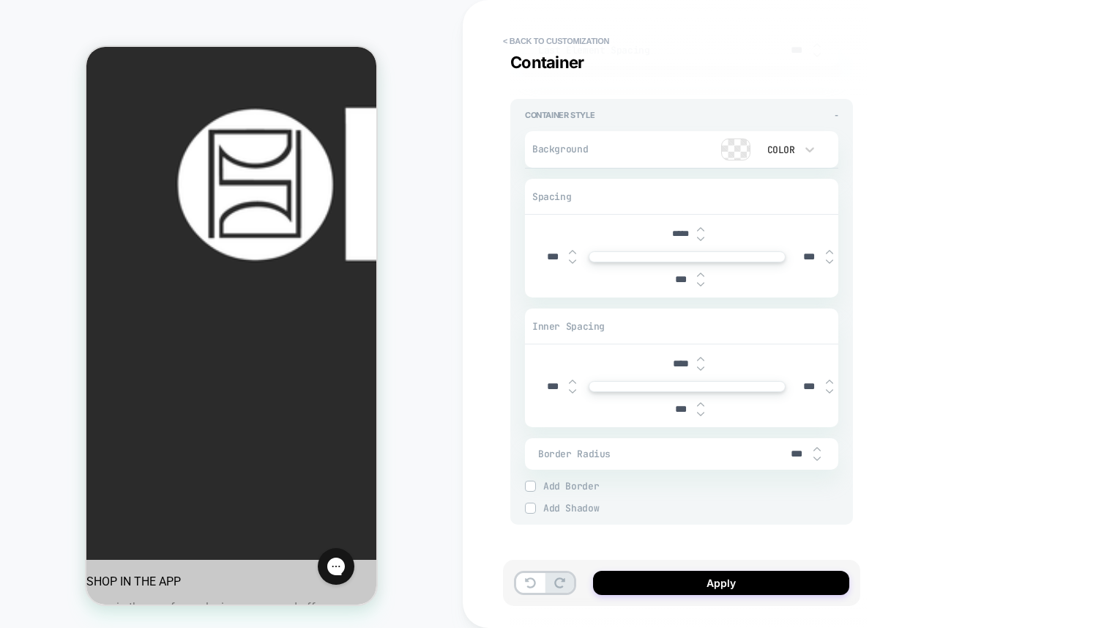
type input "*****"
click at [702, 236] on img at bounding box center [700, 239] width 7 height 6
type textarea "*"
type input "*****"
click at [702, 236] on img at bounding box center [700, 239] width 7 height 6
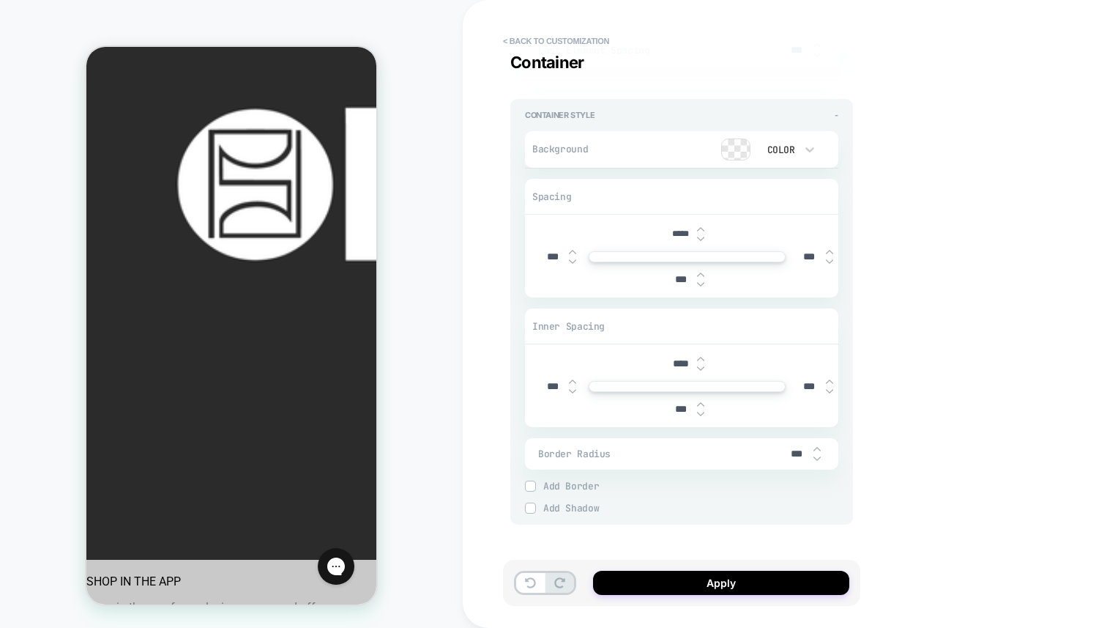
type textarea "*"
type input "*****"
click at [702, 236] on img at bounding box center [700, 239] width 7 height 6
type textarea "*"
type input "*****"
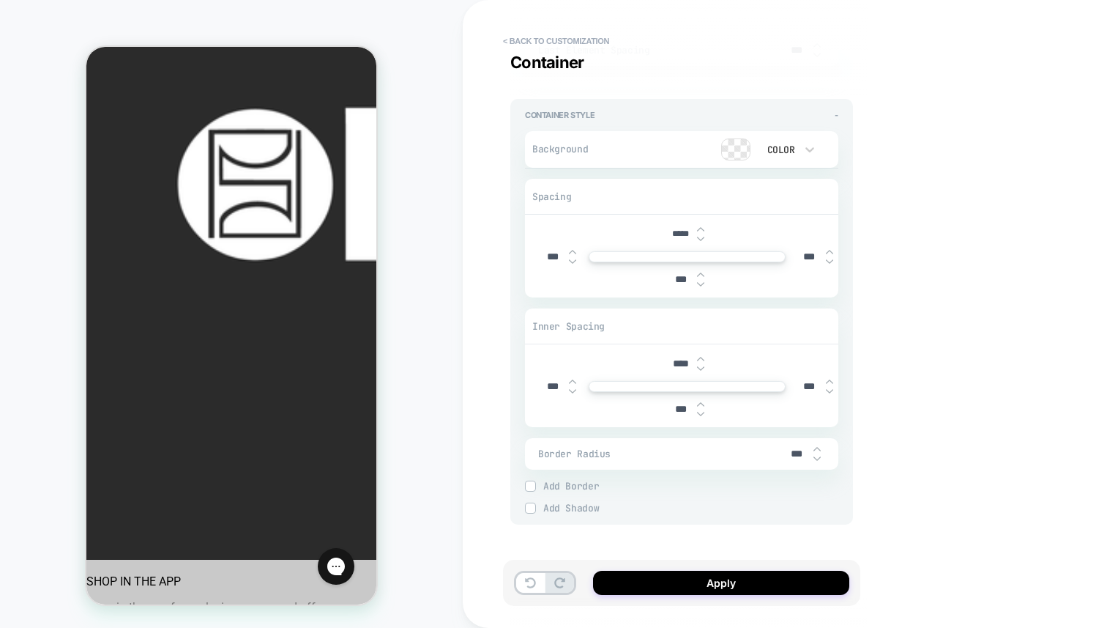
click at [702, 236] on img at bounding box center [700, 239] width 7 height 6
type textarea "*"
type input "*****"
click at [702, 236] on img at bounding box center [700, 239] width 7 height 6
type textarea "*"
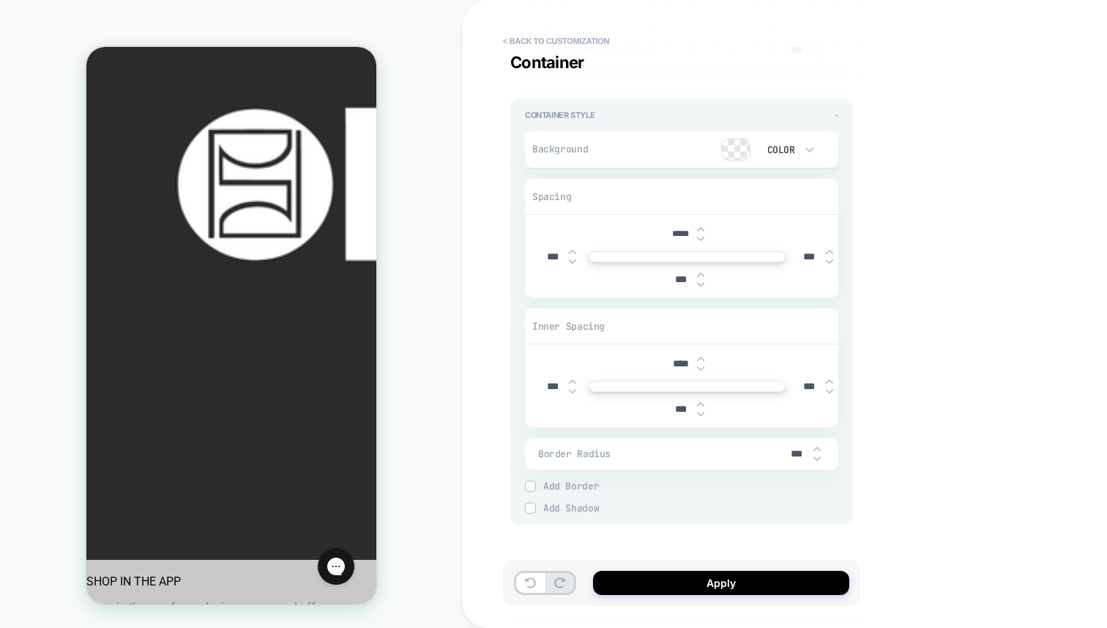
type input "*****"
click at [702, 236] on img at bounding box center [700, 239] width 7 height 6
type textarea "*"
type input "*****"
click at [702, 236] on img at bounding box center [700, 239] width 7 height 6
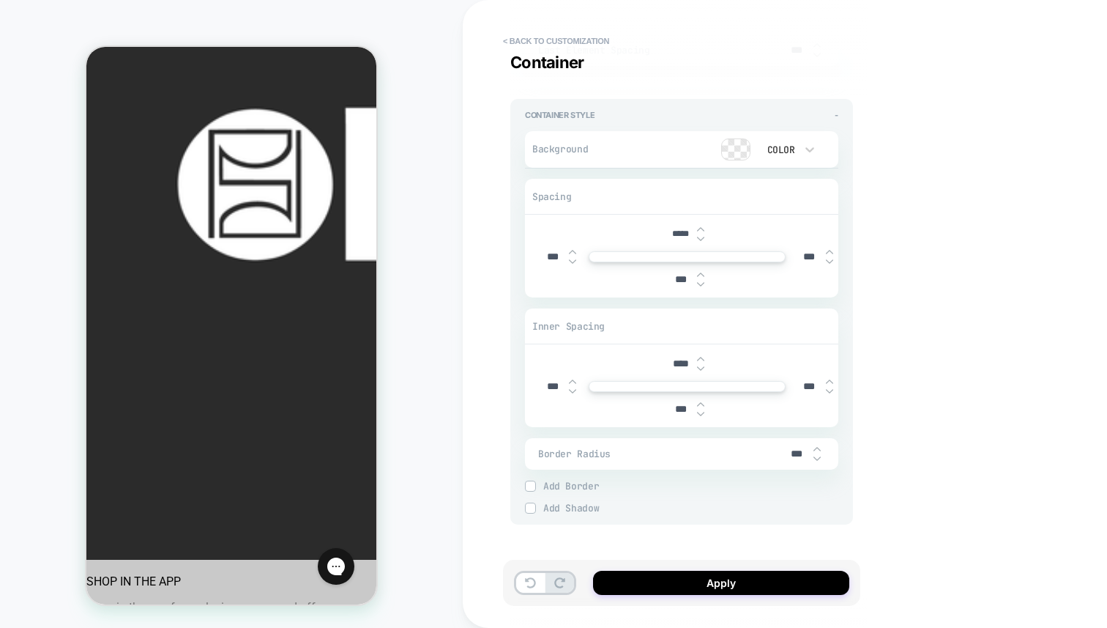
type textarea "*"
type input "*****"
click at [702, 236] on img at bounding box center [700, 239] width 7 height 6
type textarea "*"
type input "*****"
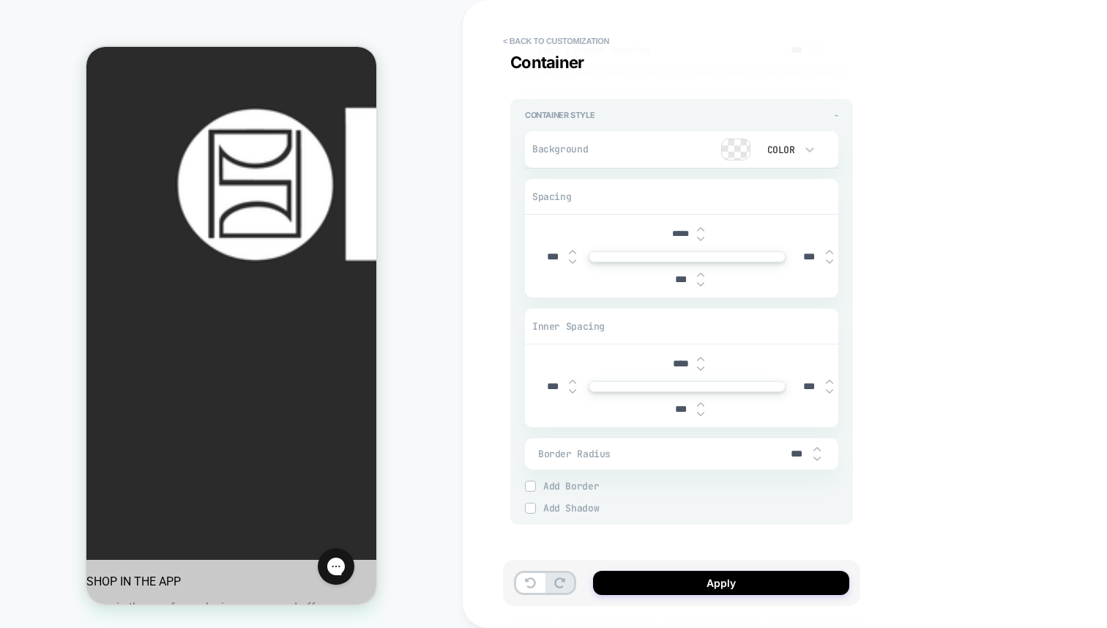
click at [702, 236] on img at bounding box center [700, 239] width 7 height 6
type textarea "*"
type input "*****"
click at [702, 236] on img at bounding box center [700, 239] width 7 height 6
type textarea "*"
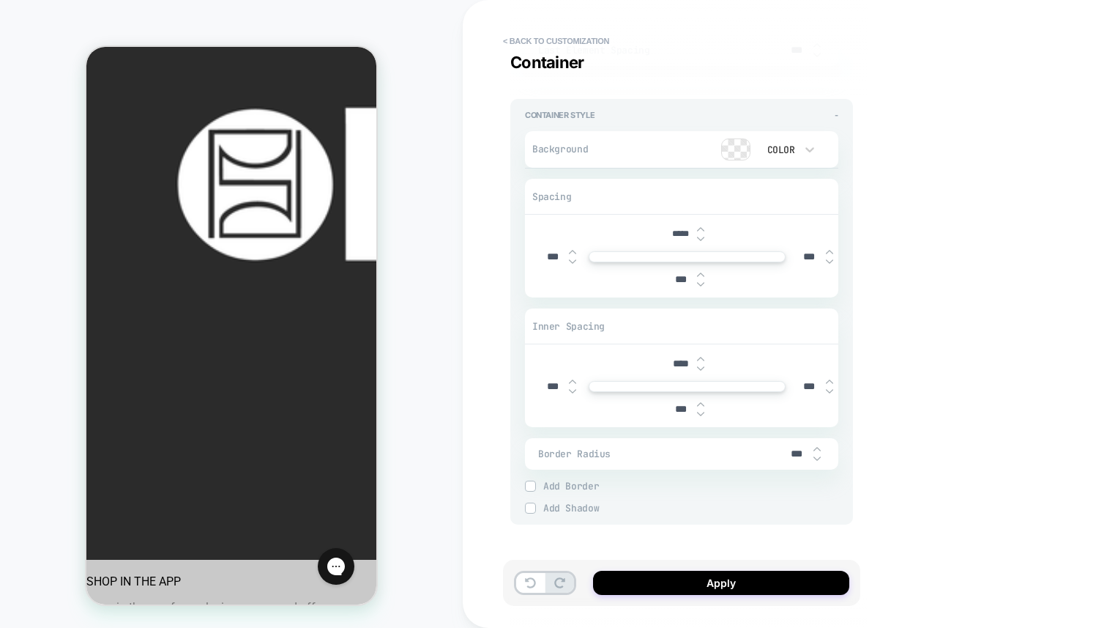
type input "*****"
click at [702, 236] on img at bounding box center [700, 239] width 7 height 6
type textarea "*"
type input "*****"
click at [702, 236] on img at bounding box center [700, 239] width 7 height 6
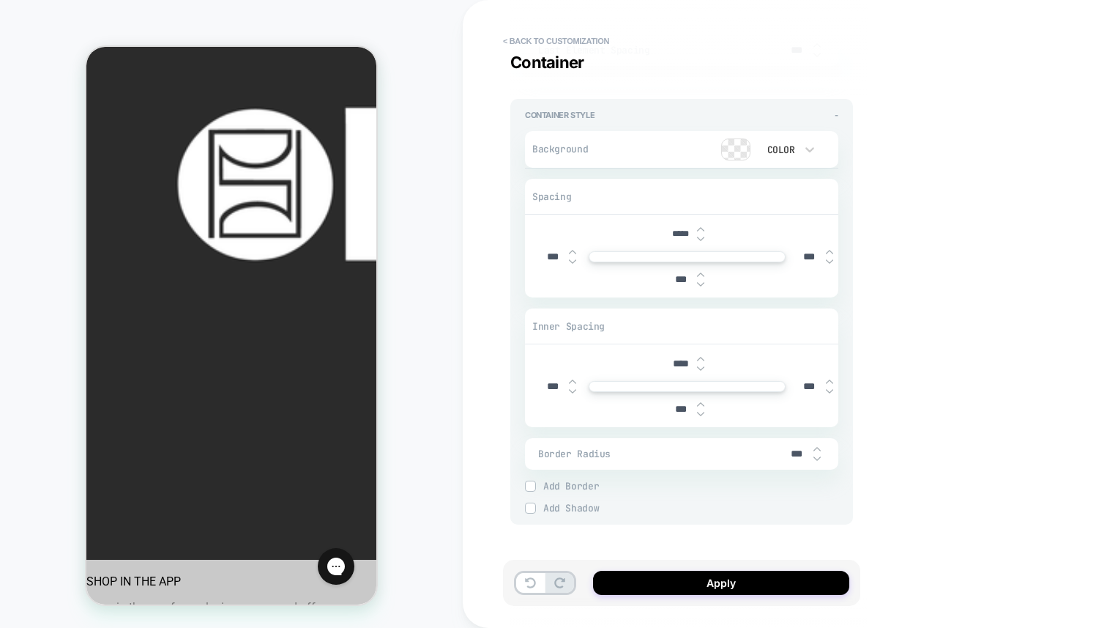
type textarea "*"
type input "*****"
type textarea "*"
type input "*****"
click at [702, 236] on img at bounding box center [700, 239] width 7 height 6
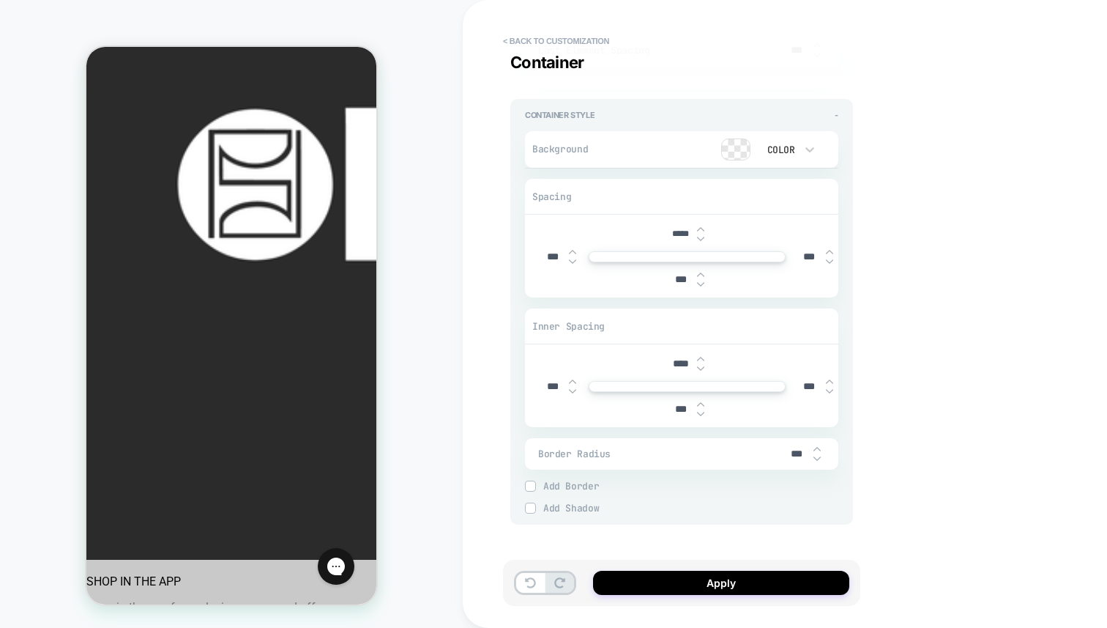
type textarea "*"
type input "*****"
click at [702, 236] on img at bounding box center [700, 239] width 7 height 6
type textarea "*"
type input "*****"
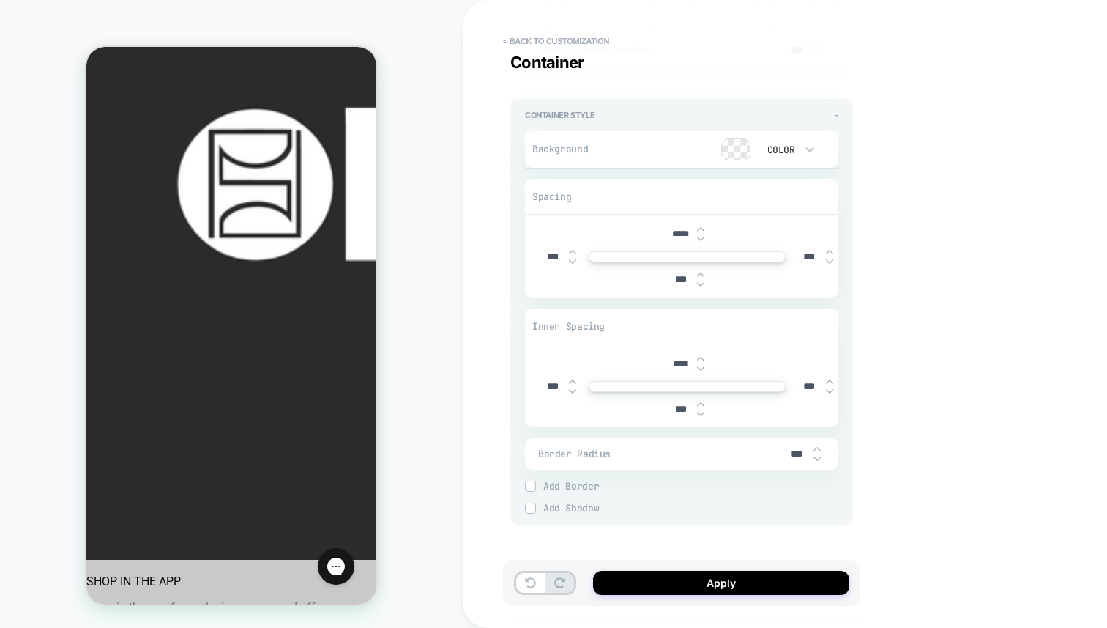
click at [702, 236] on img at bounding box center [700, 239] width 7 height 6
type textarea "*"
type input "*****"
click at [702, 236] on img at bounding box center [700, 239] width 7 height 6
type textarea "*"
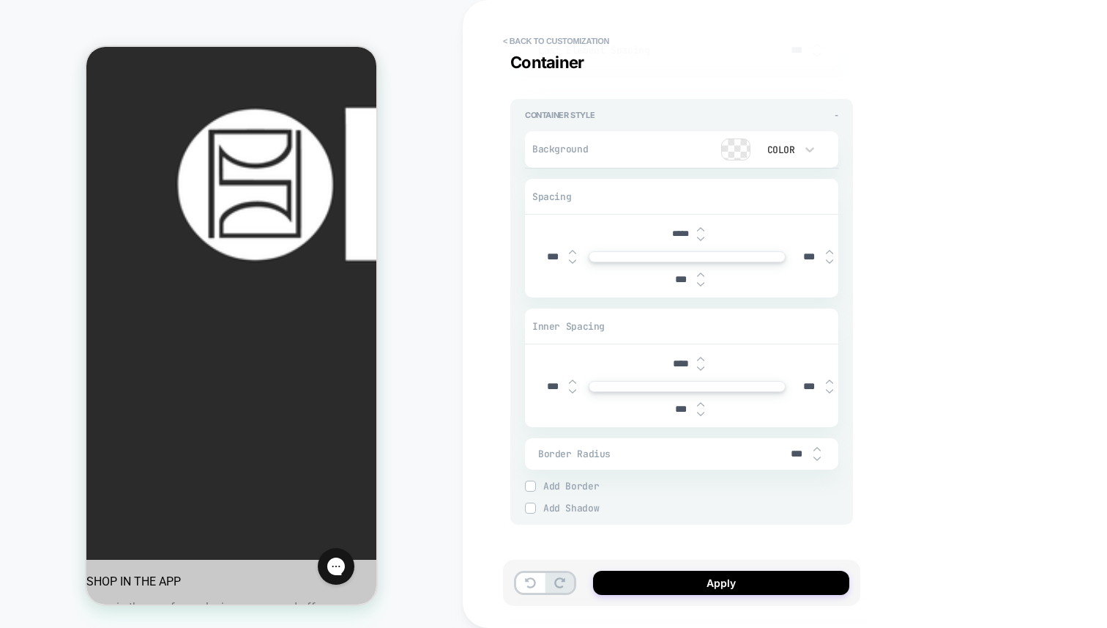
type input "*****"
click at [701, 272] on img at bounding box center [700, 275] width 7 height 6
type textarea "*"
type input "***"
click at [702, 281] on img at bounding box center [700, 284] width 7 height 6
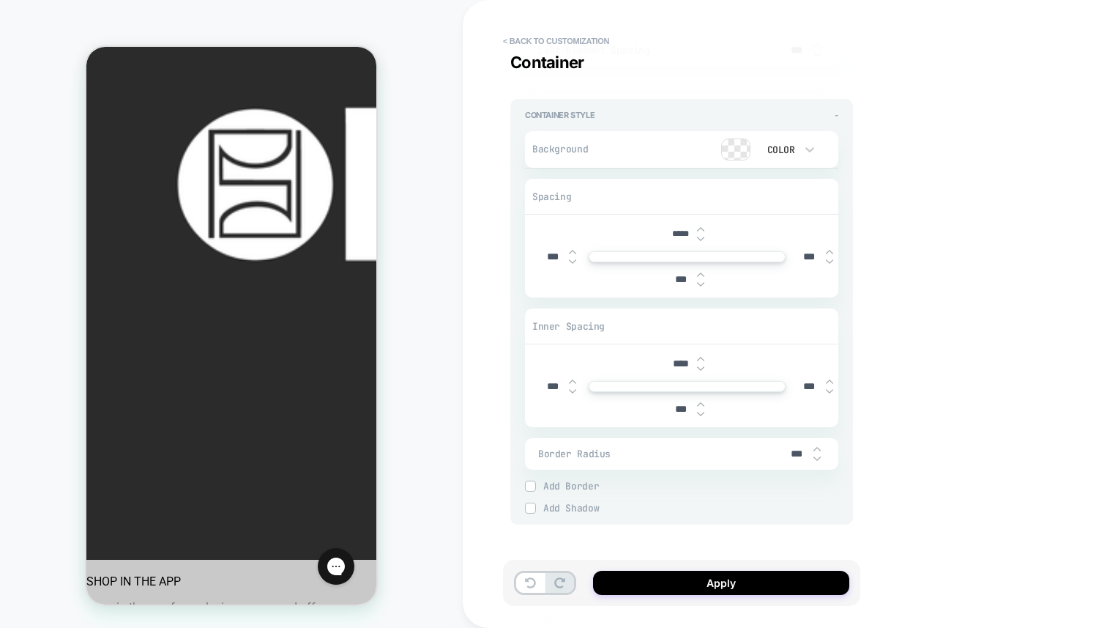
type textarea "*"
type input "***"
click at [702, 281] on img at bounding box center [700, 284] width 7 height 6
type textarea "*"
type input "****"
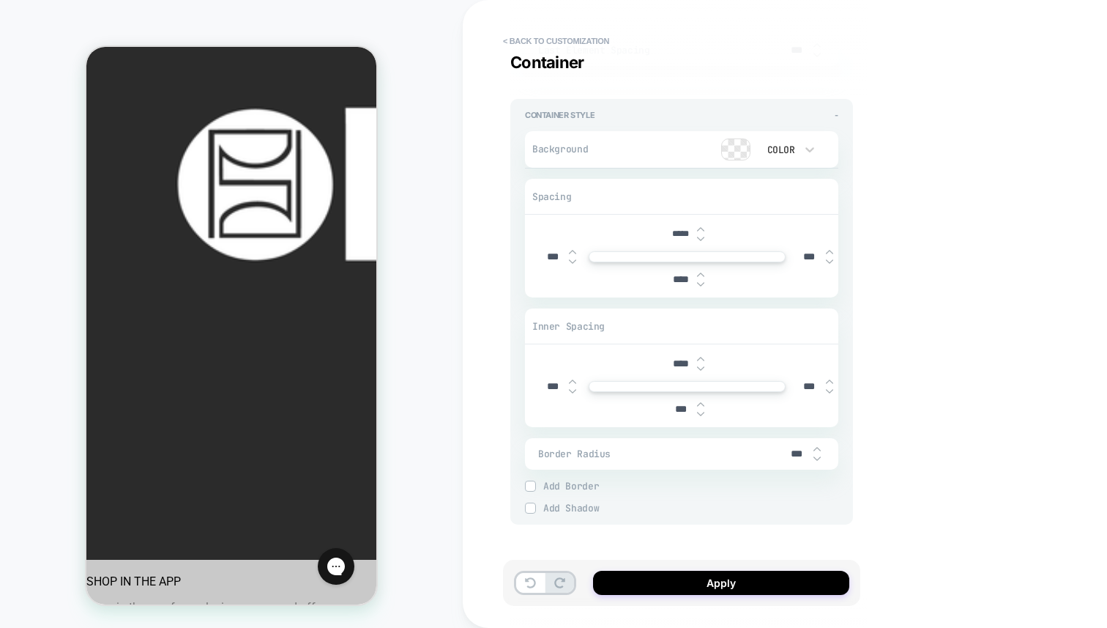
click at [702, 281] on img at bounding box center [700, 284] width 7 height 6
type textarea "*"
type input "****"
click at [702, 281] on img at bounding box center [700, 284] width 7 height 6
type textarea "*"
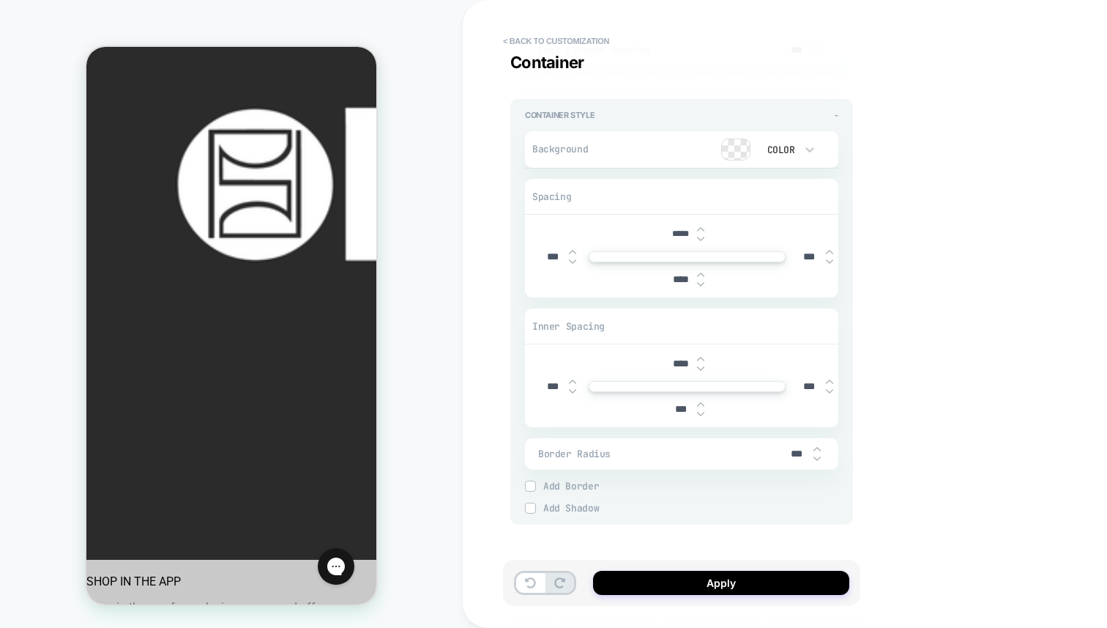
type input "****"
type textarea "*"
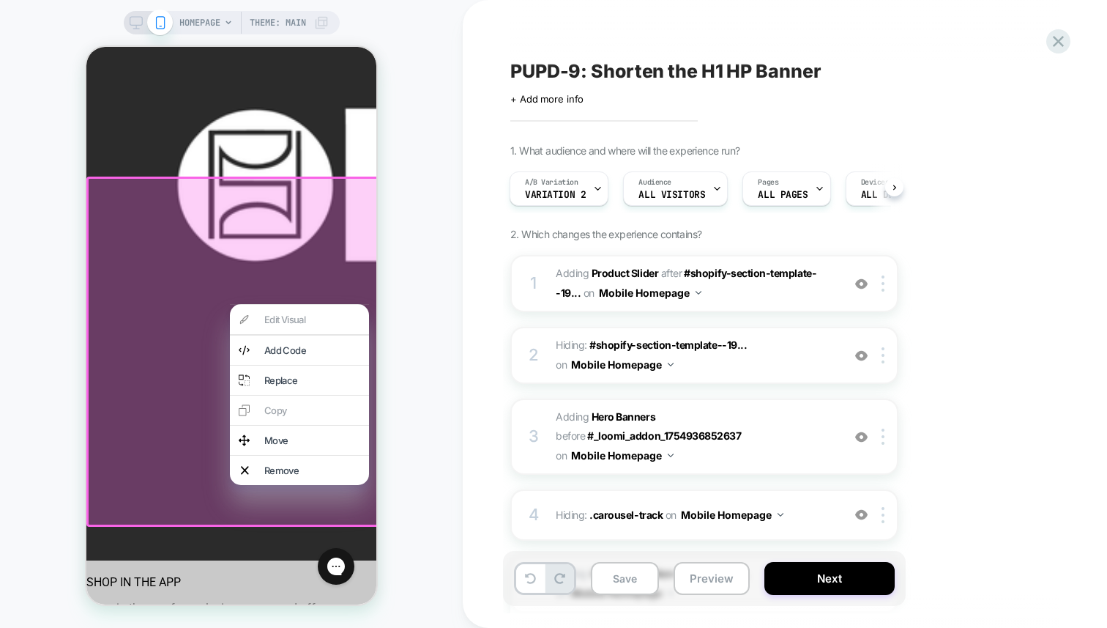
click at [417, 185] on div "HOMEPAGE Theme: MAIN" at bounding box center [231, 314] width 463 height 598
click at [335, 193] on div at bounding box center [233, 351] width 294 height 350
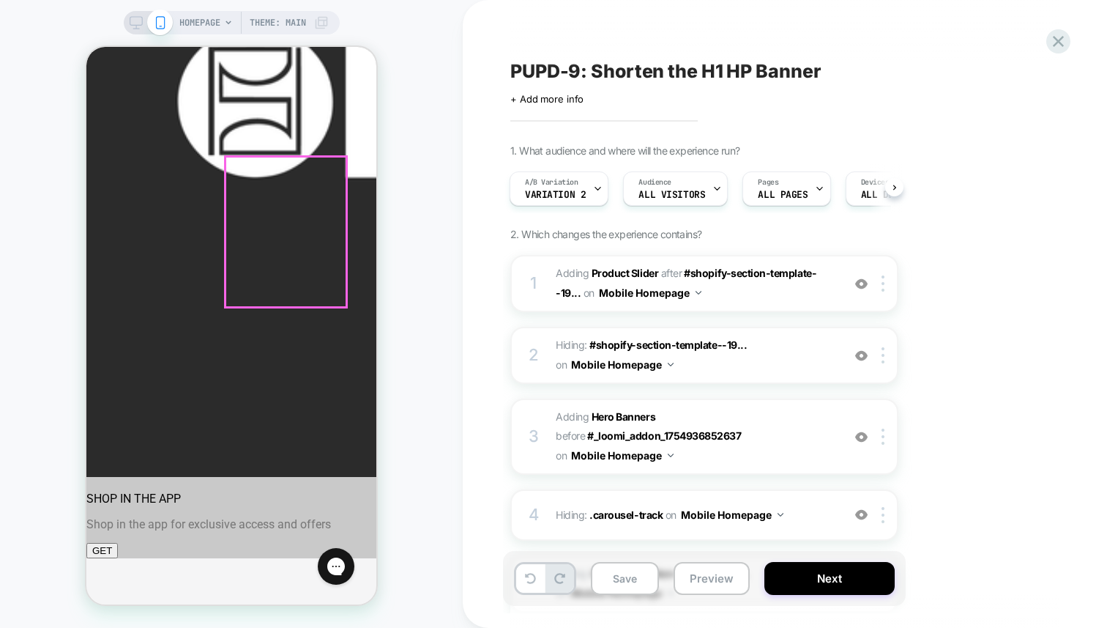
scroll to position [336, 0]
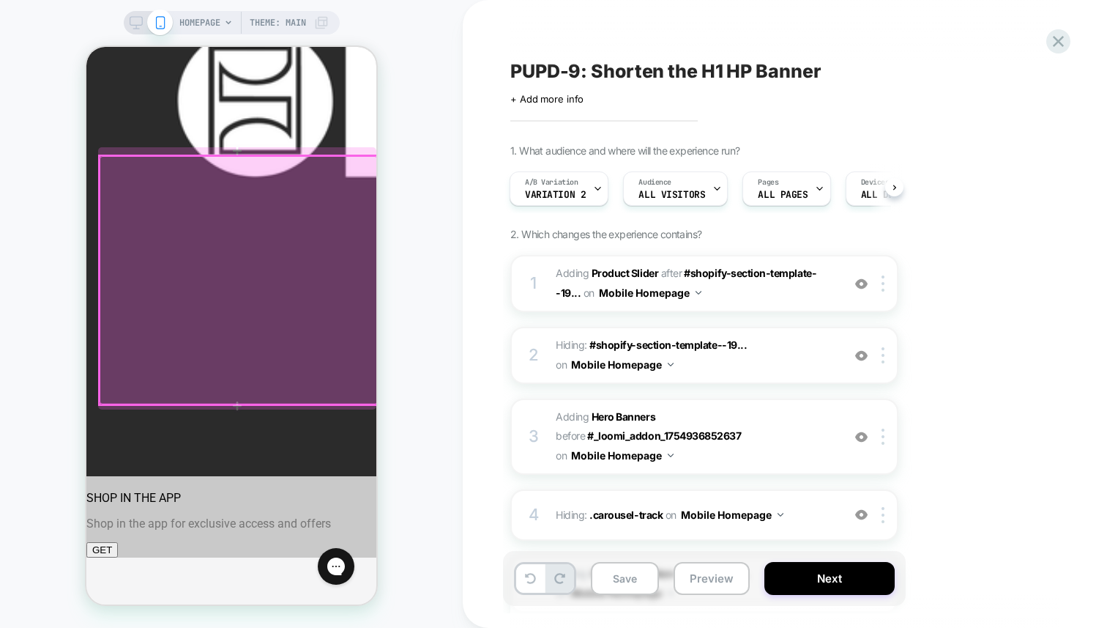
click at [293, 384] on div at bounding box center [239, 280] width 278 height 248
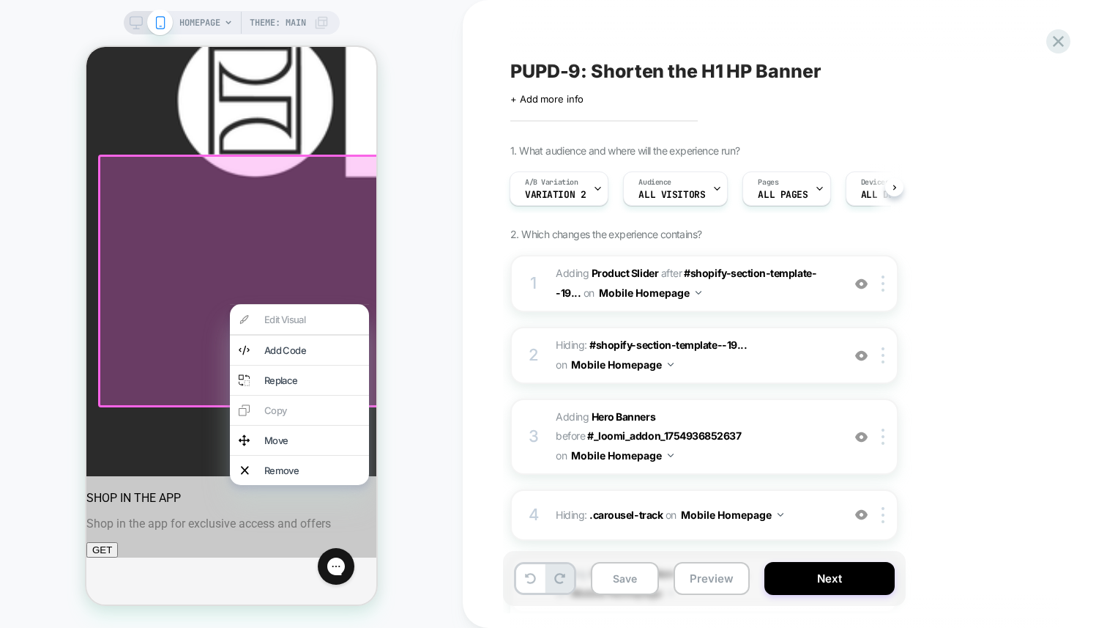
click at [412, 308] on div "HOMEPAGE Theme: MAIN" at bounding box center [231, 314] width 463 height 598
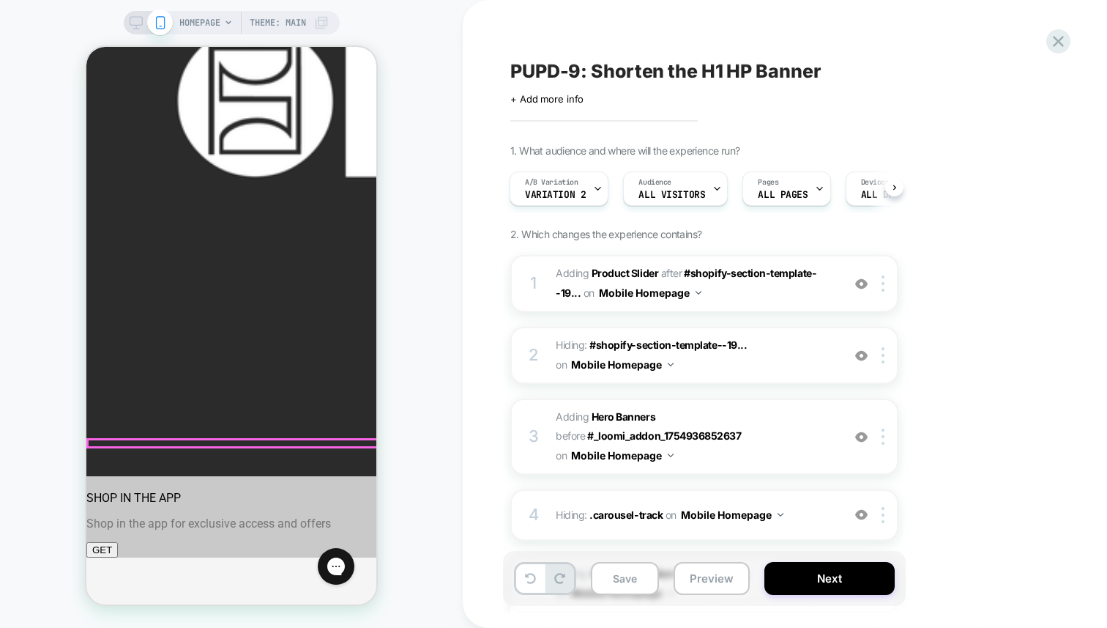
click at [457, 261] on div "HOMEPAGE Theme: MAIN" at bounding box center [231, 314] width 463 height 598
click at [564, 174] on div "A/B Variation Variation 2" at bounding box center [555, 188] width 90 height 33
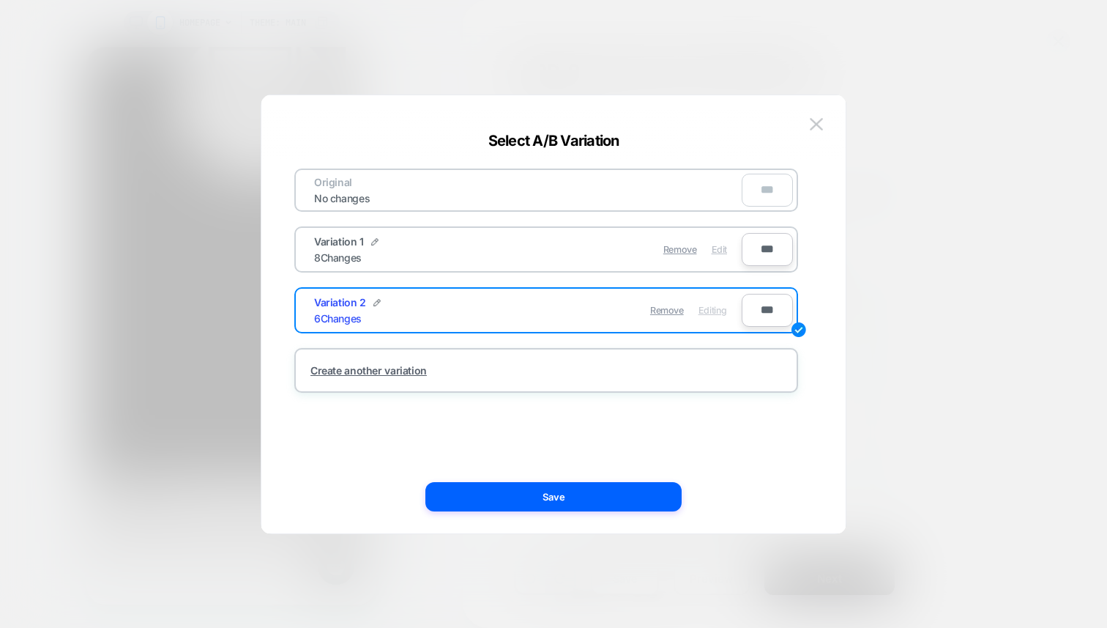
click at [725, 250] on span "Edit" at bounding box center [719, 249] width 15 height 11
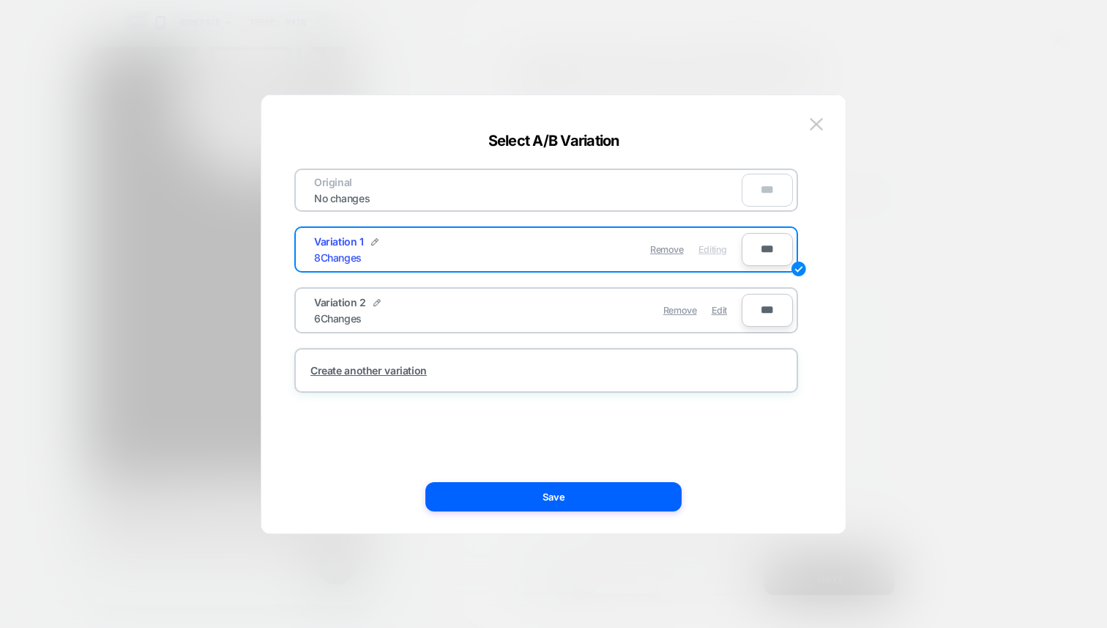
scroll to position [0, 0]
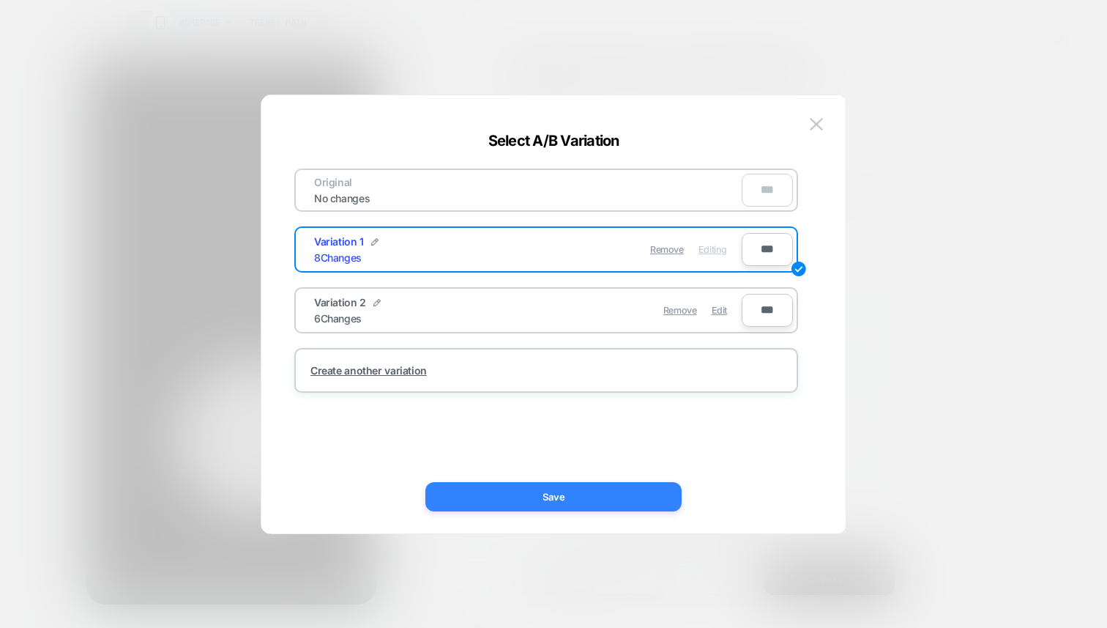
click at [592, 499] on button "Save" at bounding box center [553, 496] width 256 height 29
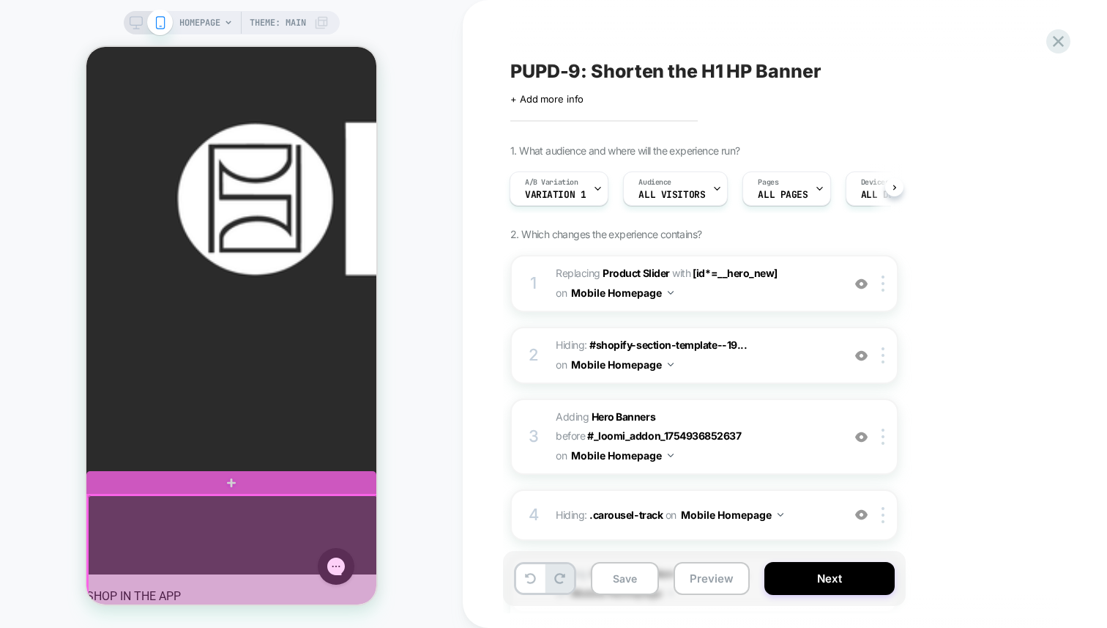
scroll to position [236, 0]
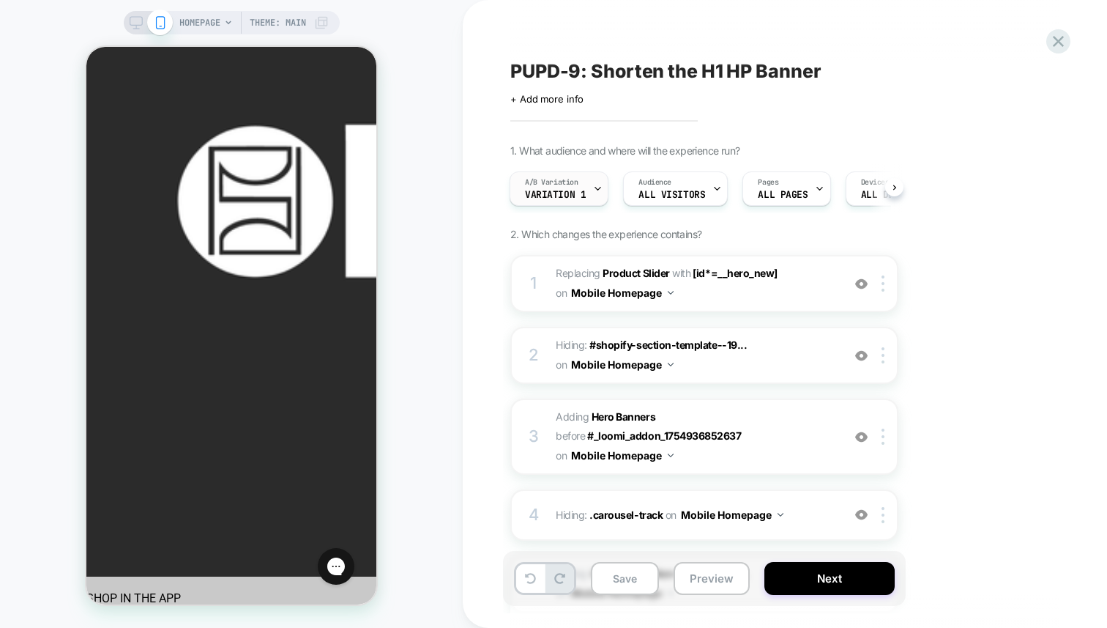
click at [550, 193] on span "Variation 1" at bounding box center [555, 195] width 61 height 10
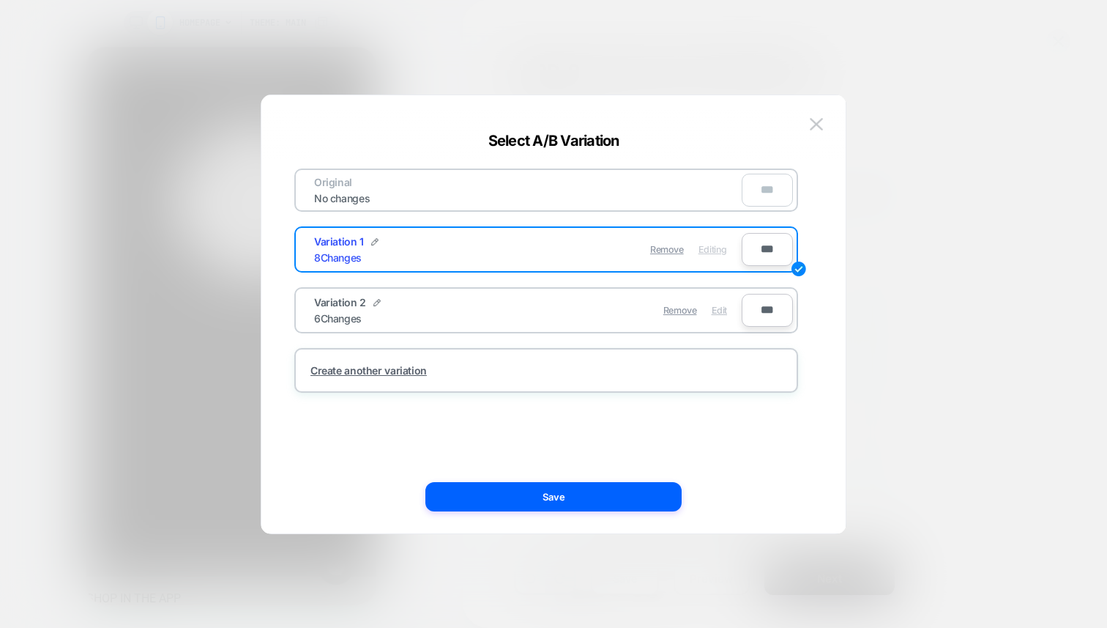
click at [721, 311] on span "Edit" at bounding box center [719, 310] width 15 height 11
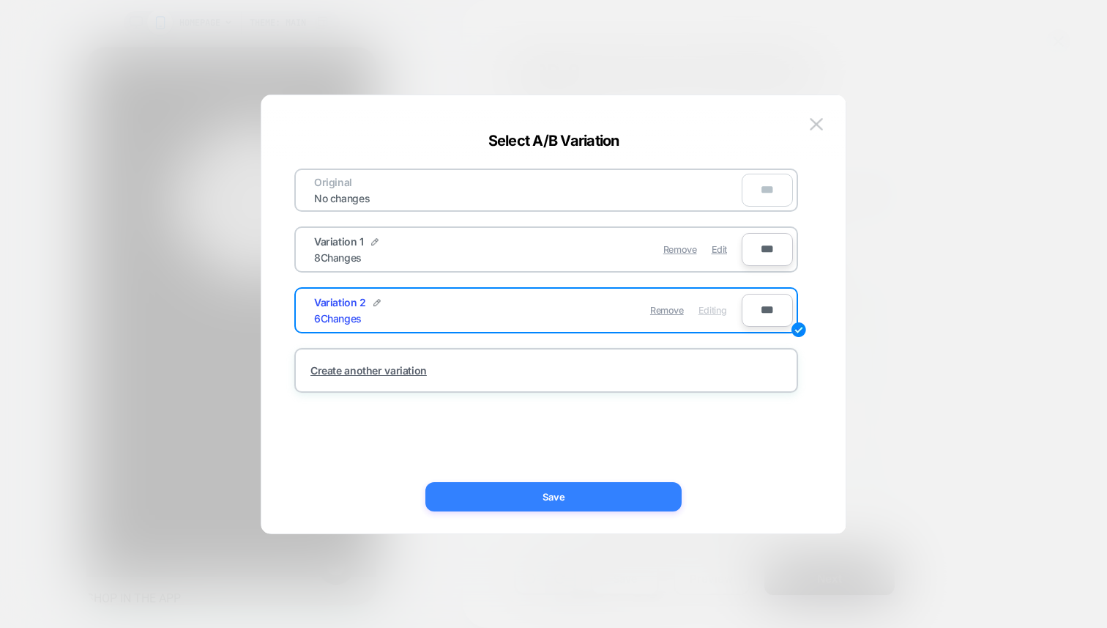
click at [625, 497] on button "Save" at bounding box center [553, 496] width 256 height 29
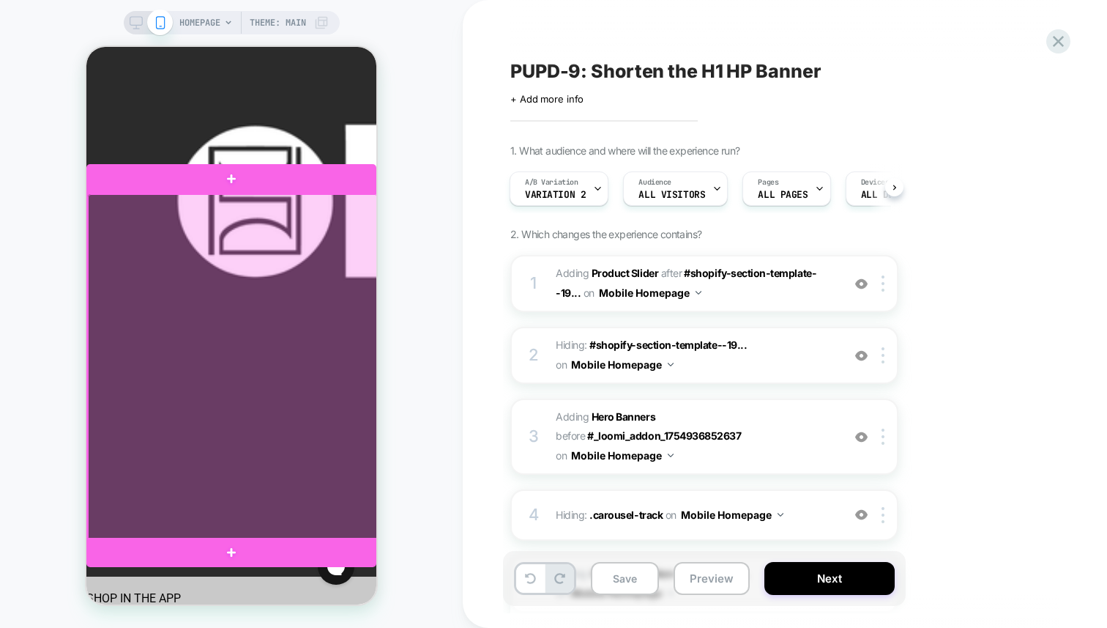
click at [286, 508] on div at bounding box center [233, 367] width 290 height 346
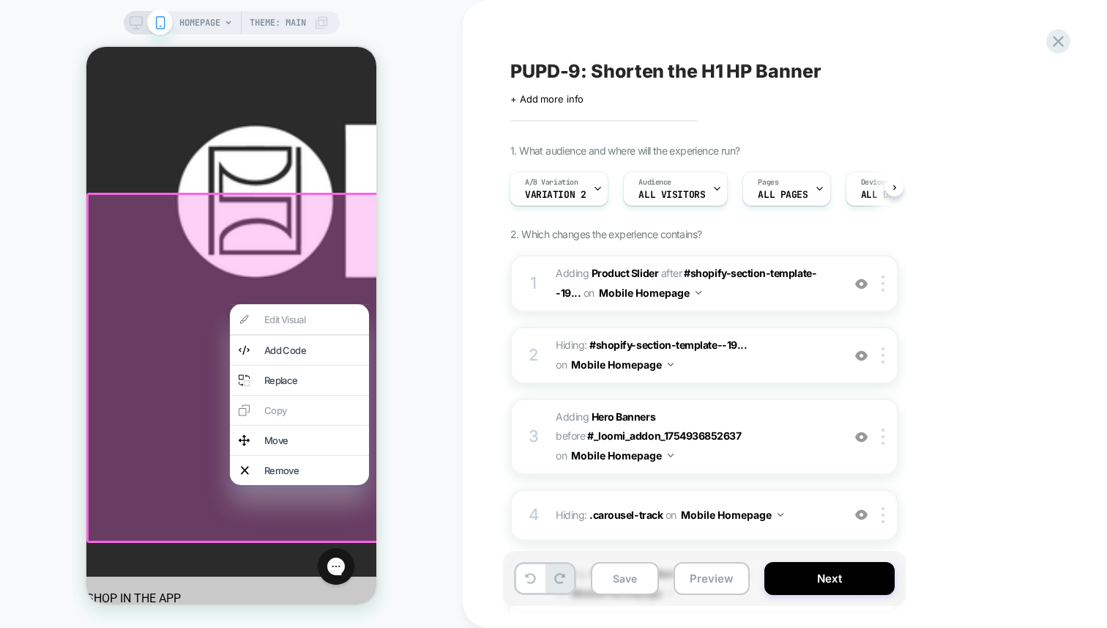
click at [439, 472] on div "HOMEPAGE Theme: MAIN" at bounding box center [231, 314] width 463 height 598
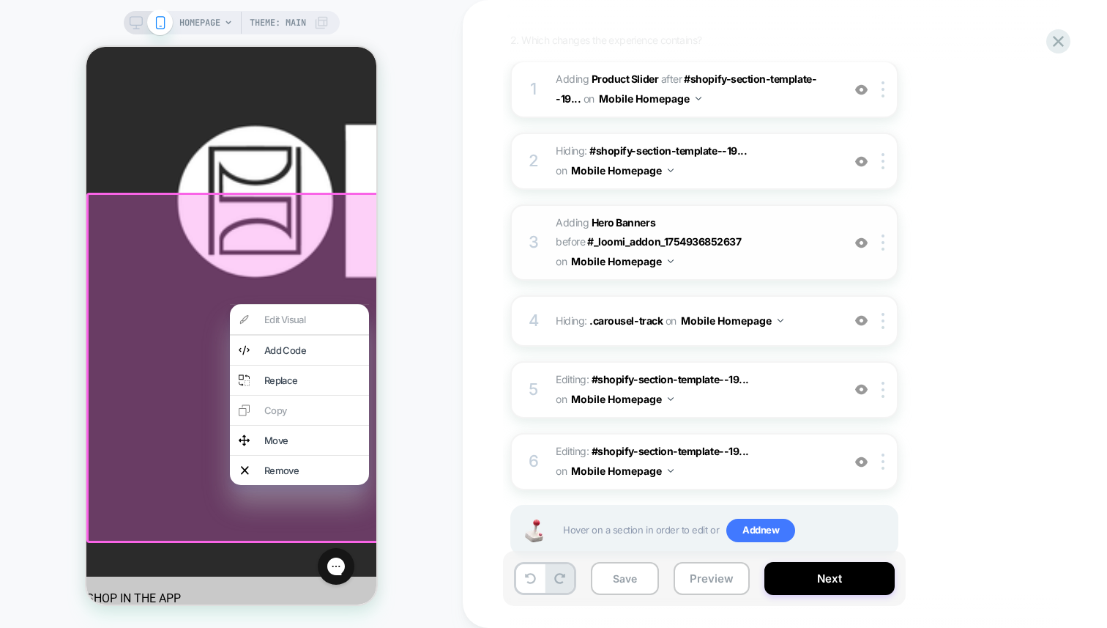
scroll to position [231, 0]
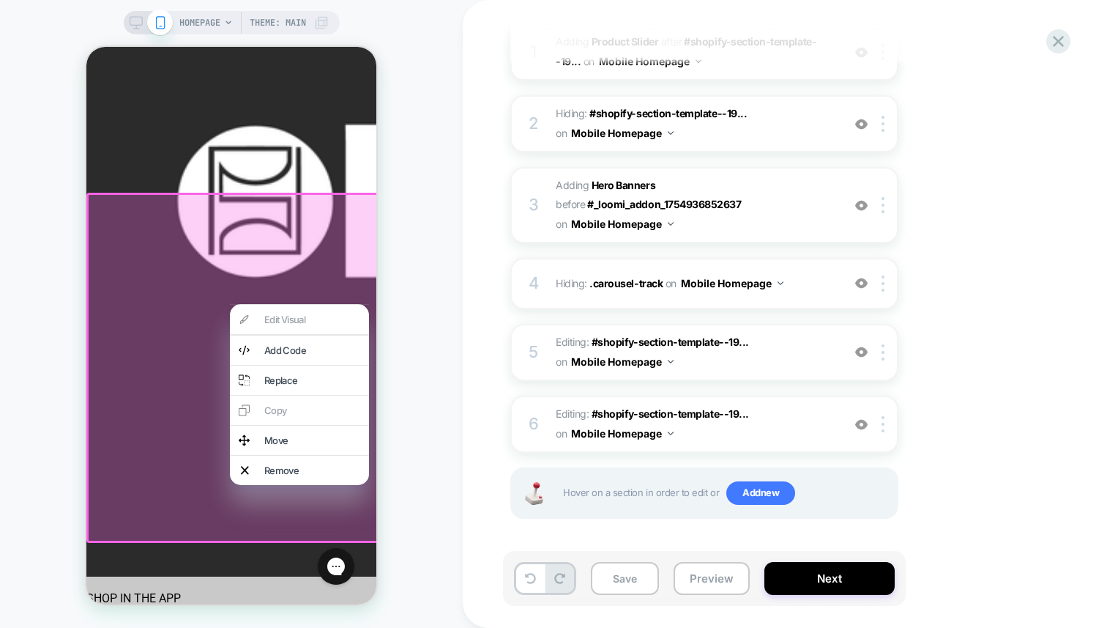
click at [475, 400] on div "PUPD-9: Shorten the H1 HP Banner Click to edit experience details + Add more in…" at bounding box center [785, 314] width 644 height 628
click at [436, 347] on div "HOMEPAGE Theme: MAIN" at bounding box center [231, 314] width 463 height 598
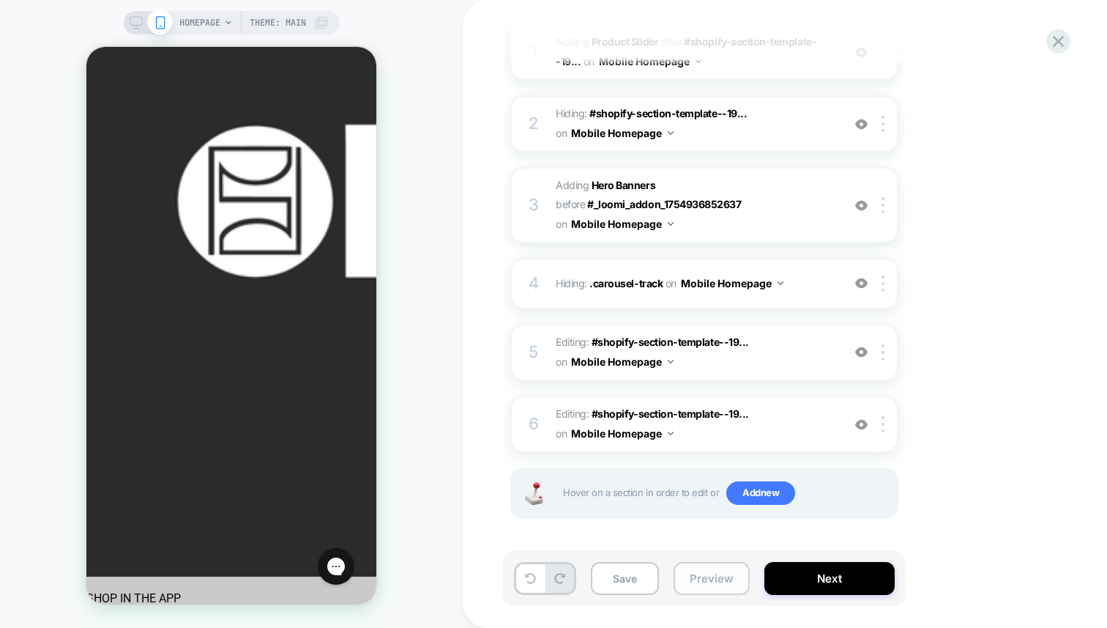
click at [724, 587] on button "Preview" at bounding box center [712, 578] width 76 height 33
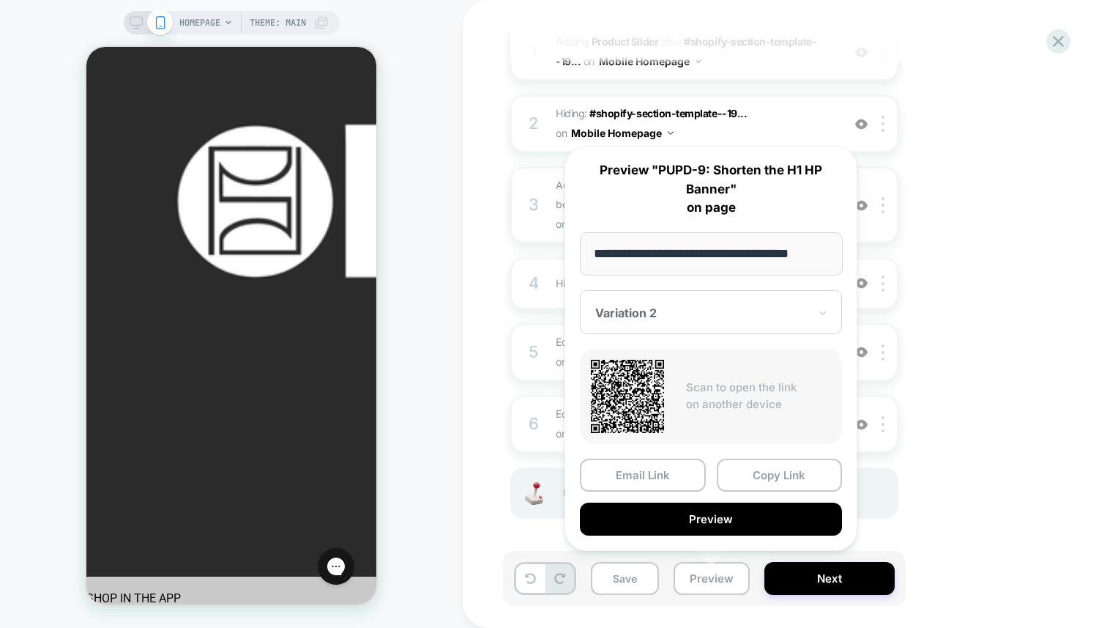
scroll to position [0, 0]
click at [887, 237] on div "3 #_loomi_addon_1754937284455 Adding Hero Banners BEFORE #_loomi_addon_17549368…" at bounding box center [704, 204] width 388 height 75
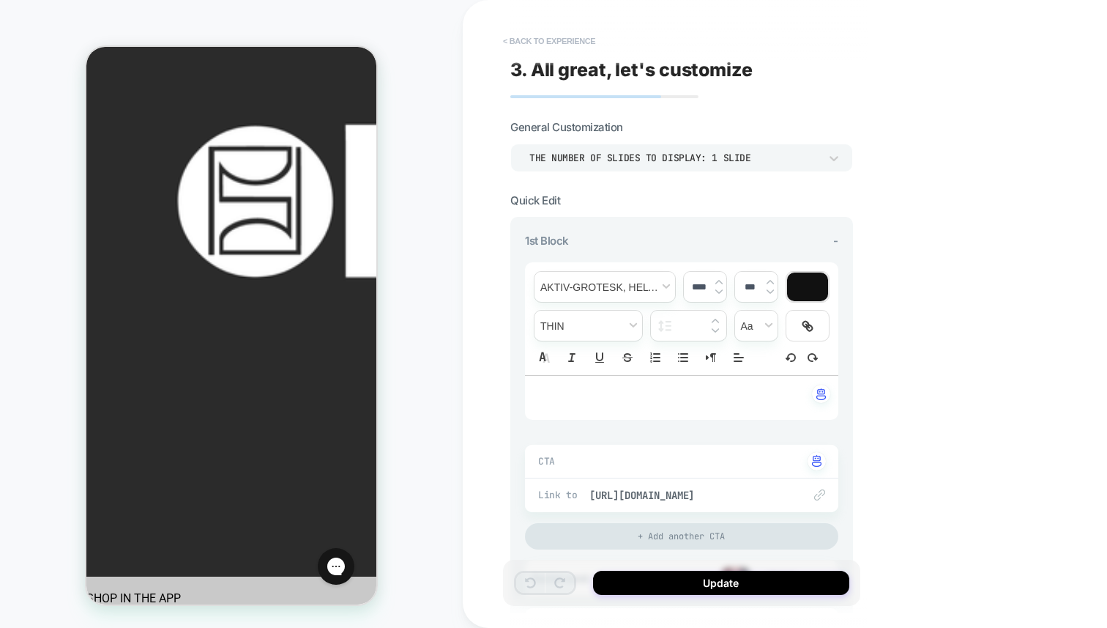
click at [526, 41] on button "< Back to experience" at bounding box center [549, 40] width 107 height 23
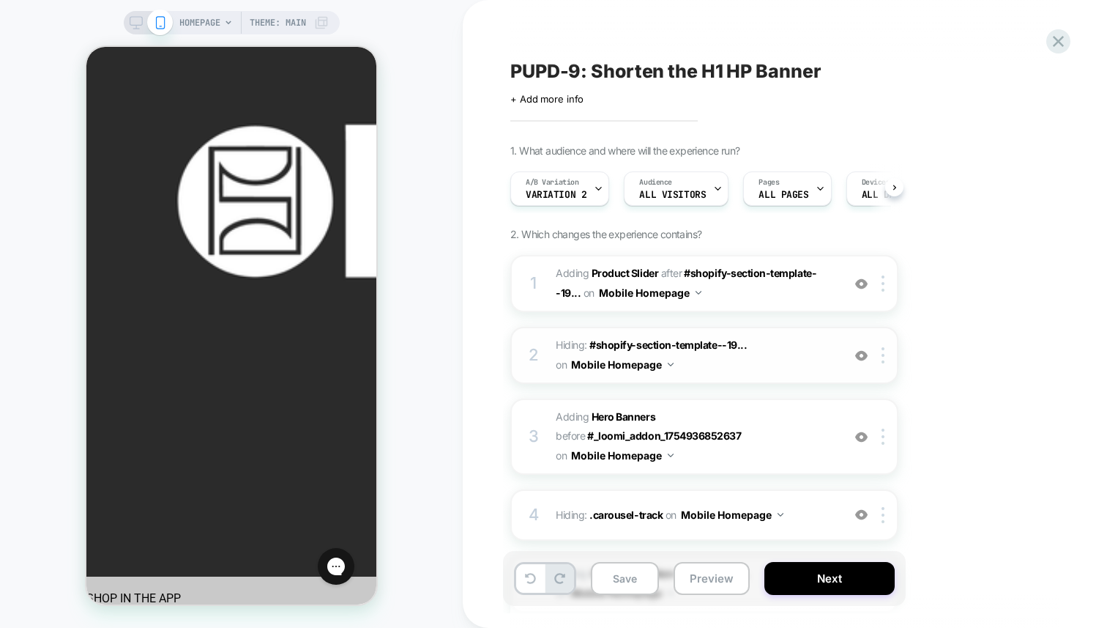
scroll to position [0, 1]
click at [756, 297] on span "#_loomi_addon_1754936852637 Adding Product Slider AFTER #shopify-section-templa…" at bounding box center [695, 284] width 279 height 40
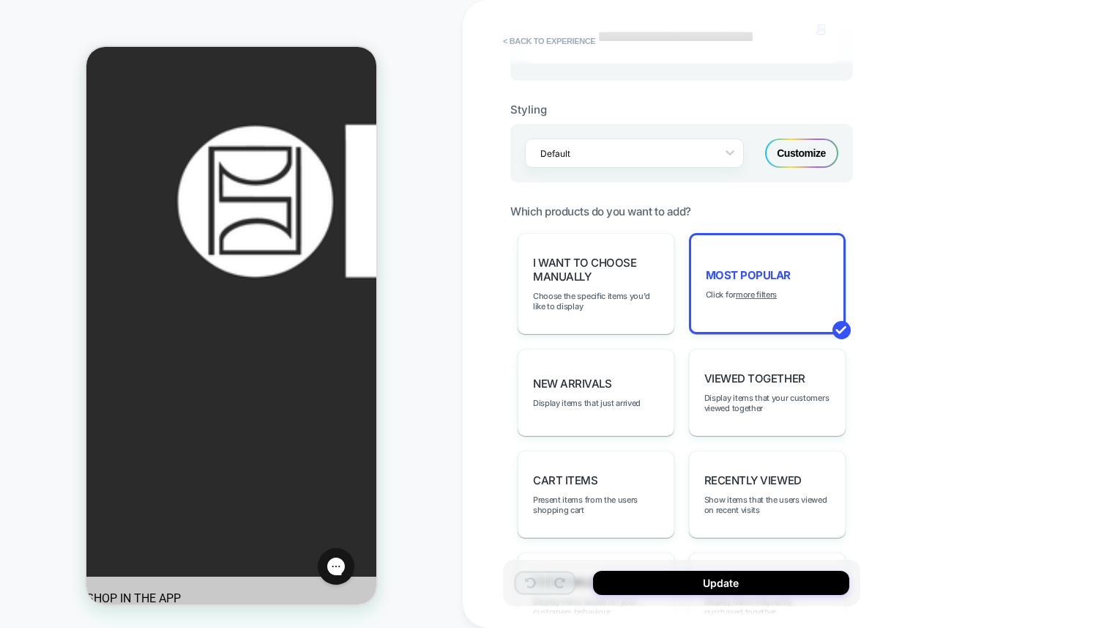
scroll to position [558, 0]
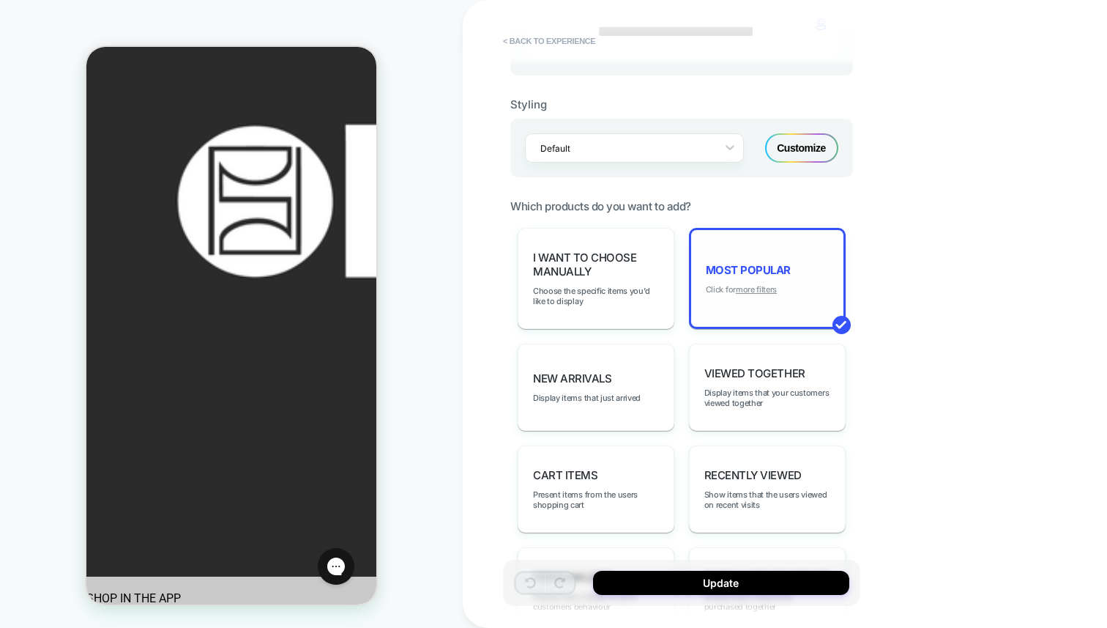
click at [751, 286] on u "more filters" at bounding box center [756, 289] width 41 height 10
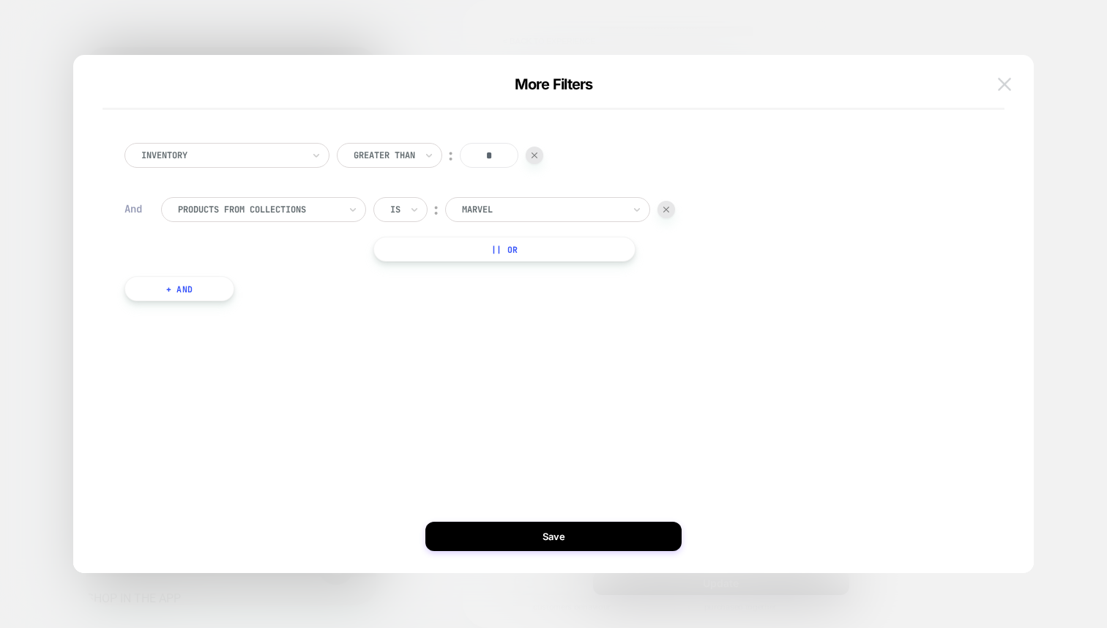
click at [997, 81] on button at bounding box center [1005, 84] width 22 height 22
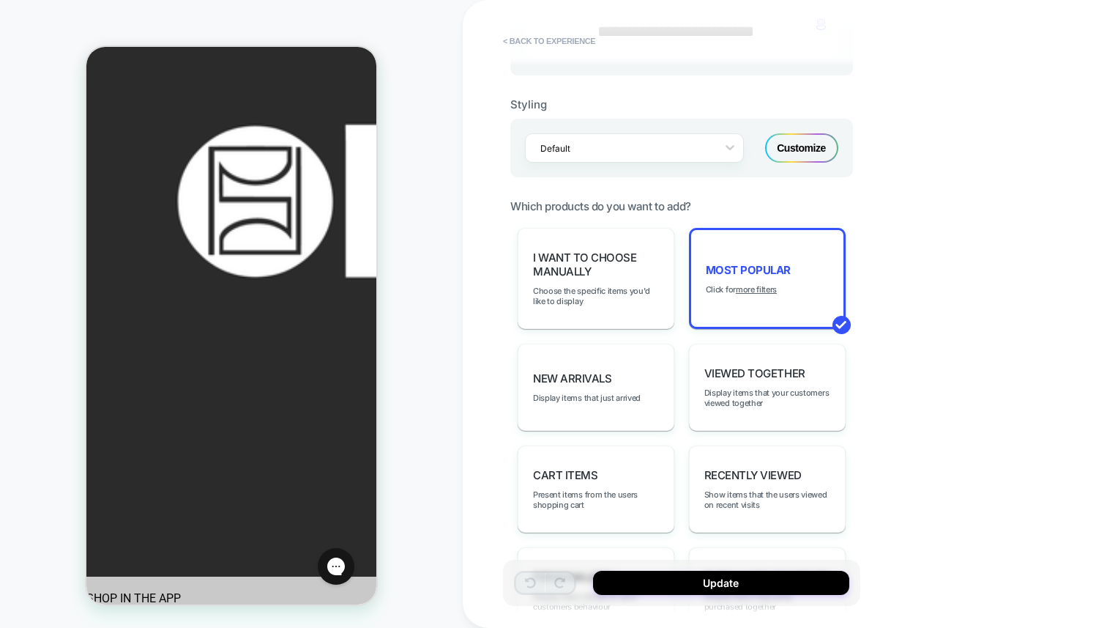
click at [978, 330] on div "**********" at bounding box center [785, 314] width 644 height 628
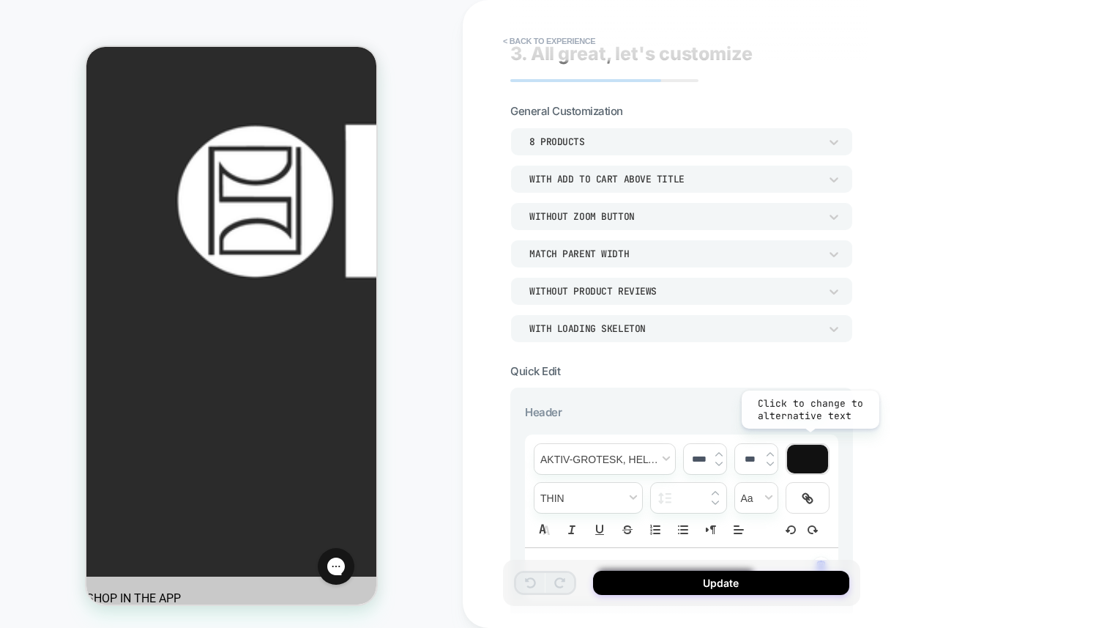
scroll to position [0, 0]
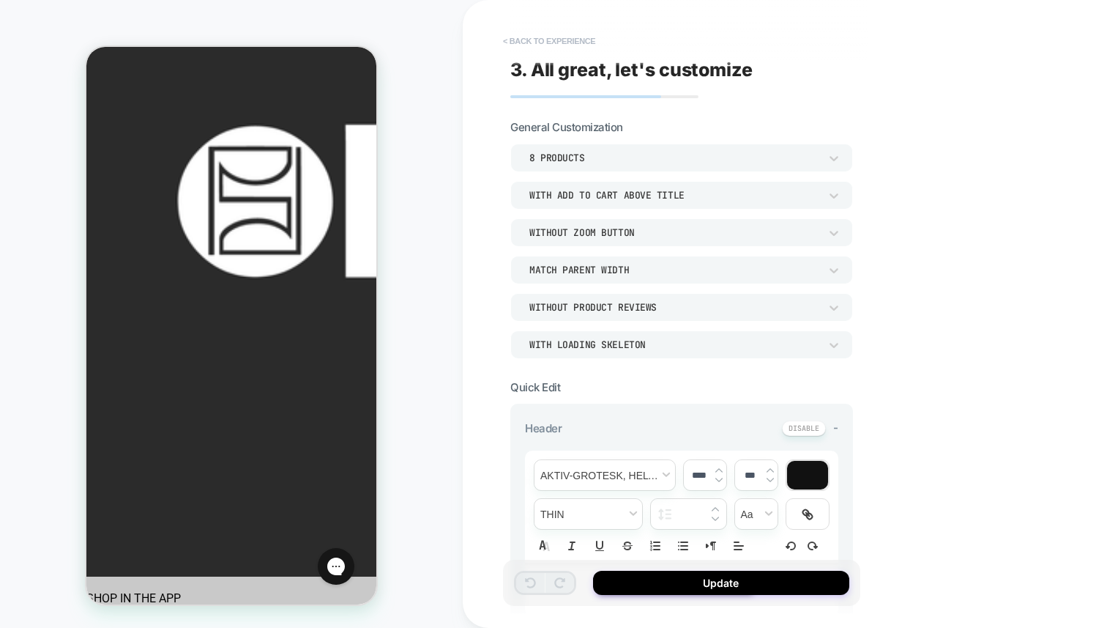
click at [508, 39] on button "< Back to experience" at bounding box center [549, 40] width 107 height 23
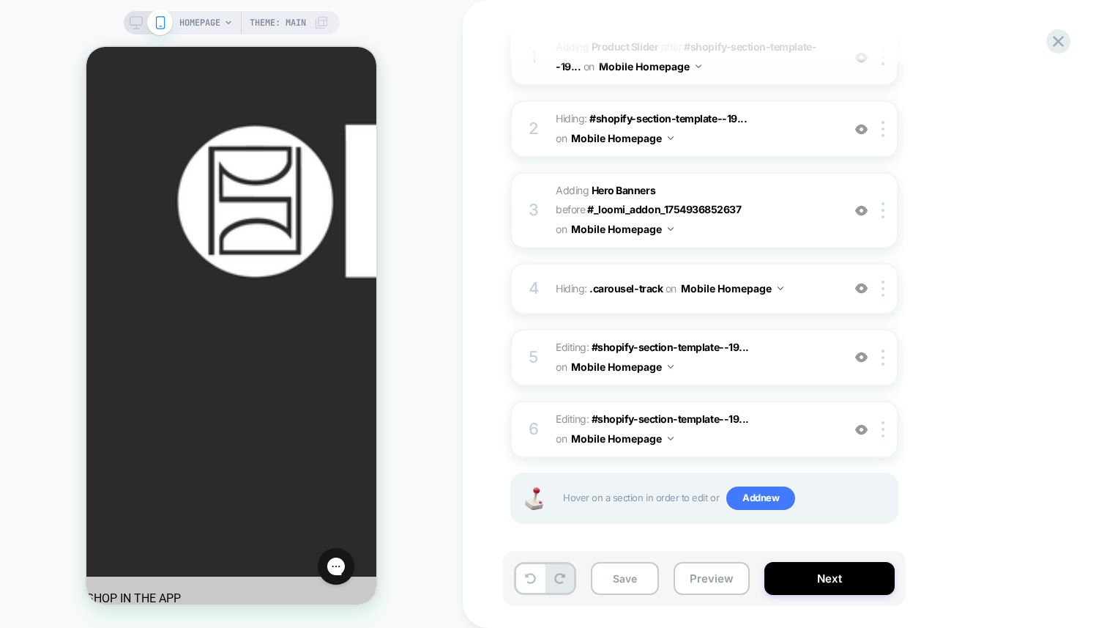
scroll to position [231, 0]
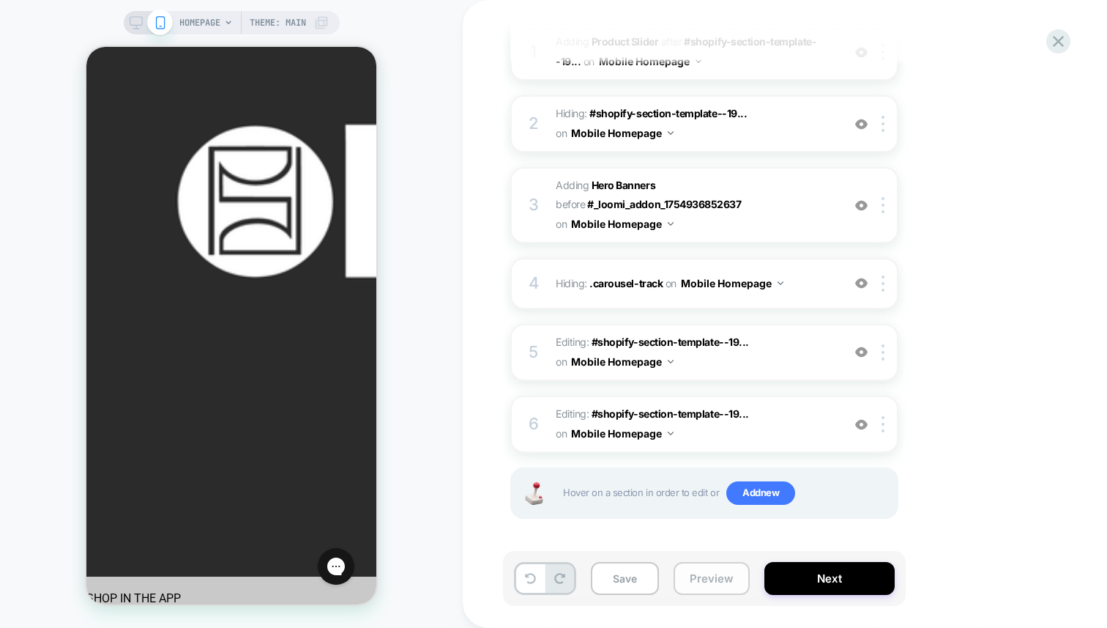
click at [697, 579] on button "Preview" at bounding box center [712, 578] width 76 height 33
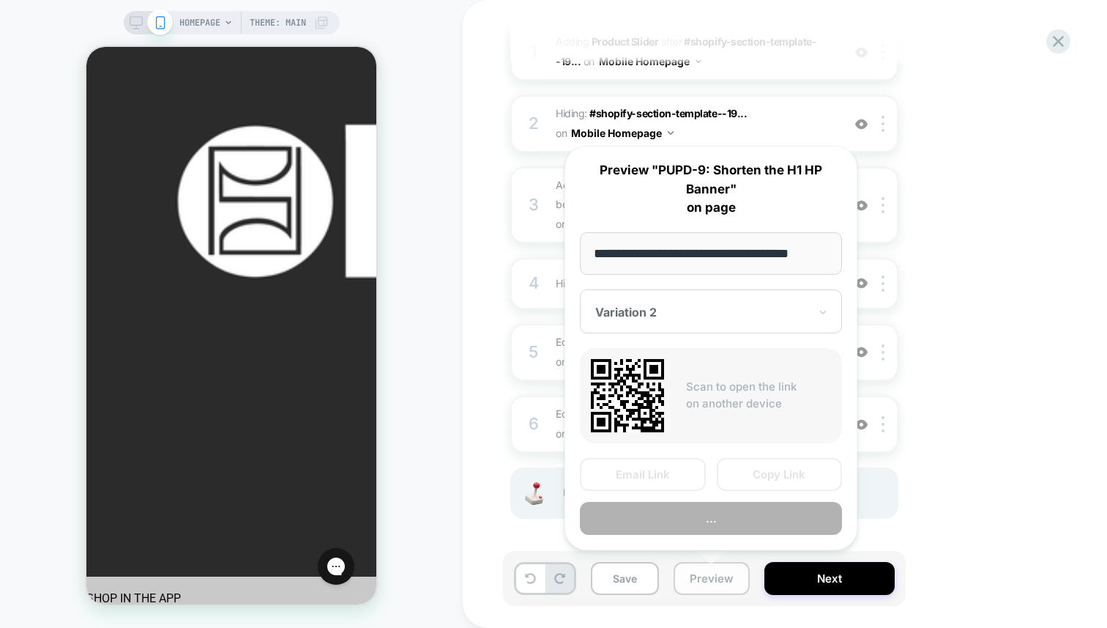
scroll to position [0, 11]
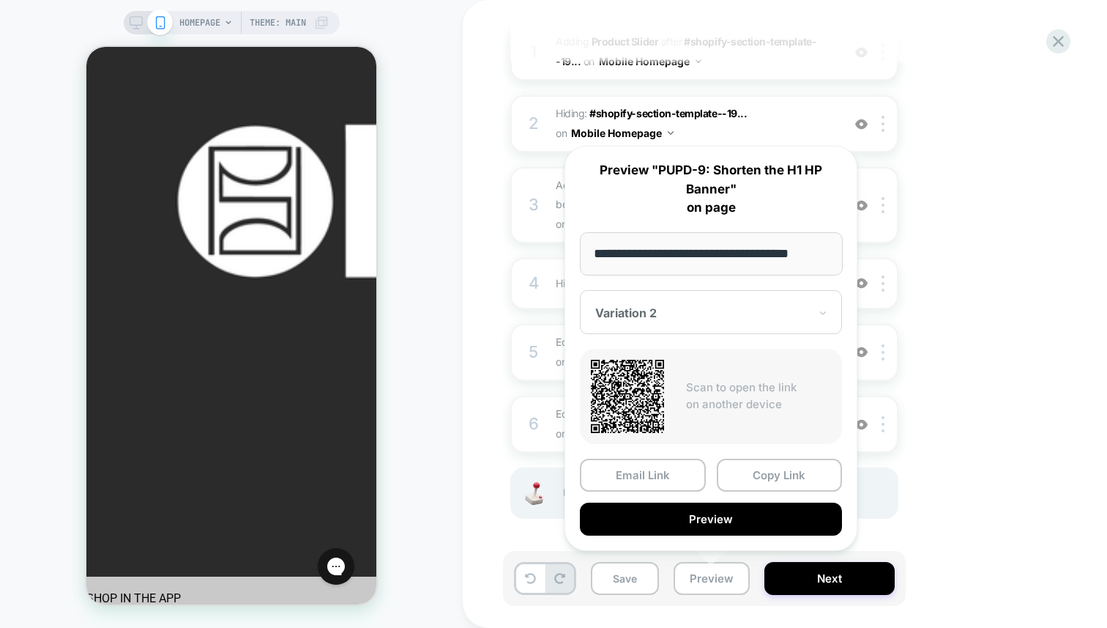
click at [959, 191] on div "1. What audience and where will the experience run? A/B Variation Variation 2 A…" at bounding box center [777, 234] width 535 height 642
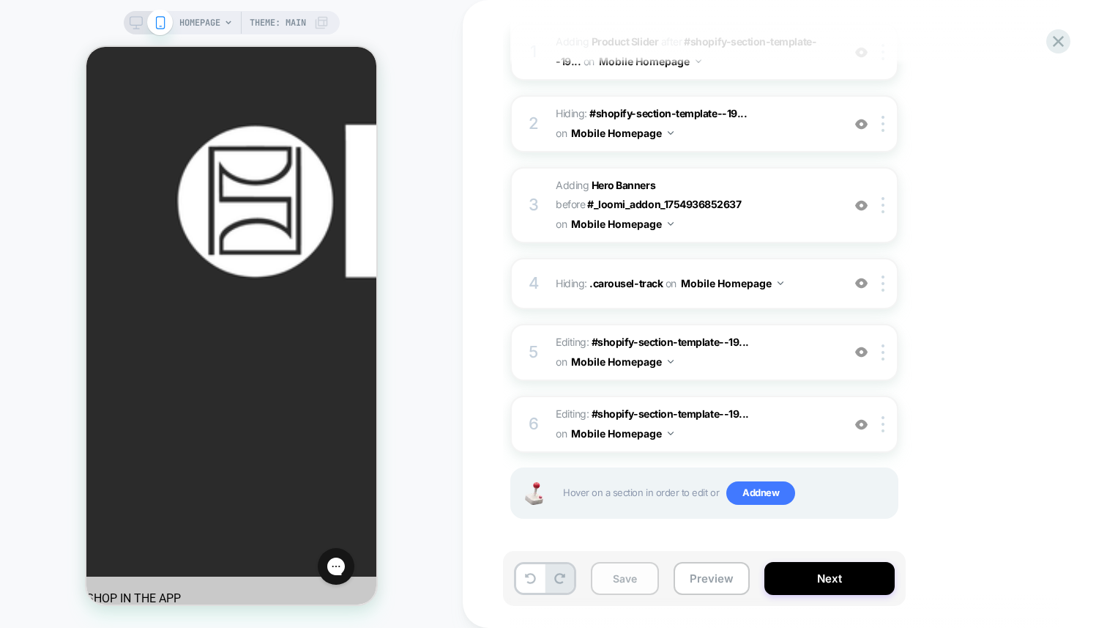
click at [604, 580] on button "Save" at bounding box center [625, 578] width 68 height 33
click at [1055, 38] on icon at bounding box center [1058, 41] width 11 height 11
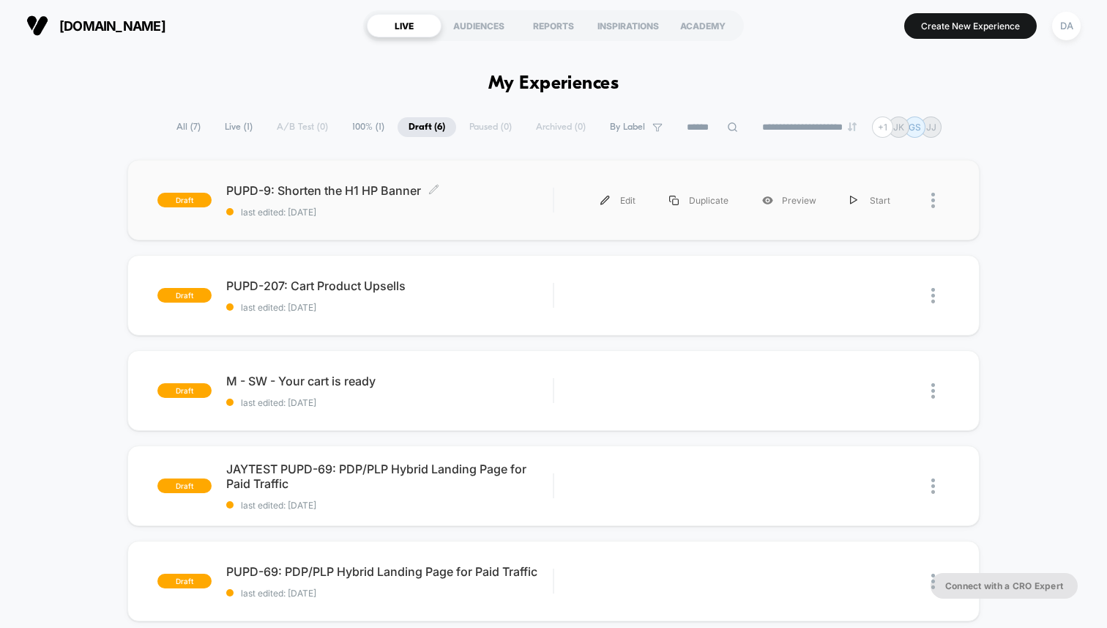
click at [369, 191] on span "PUPD-9: Shorten the H1 HP Banner Click to edit experience details" at bounding box center [389, 190] width 327 height 15
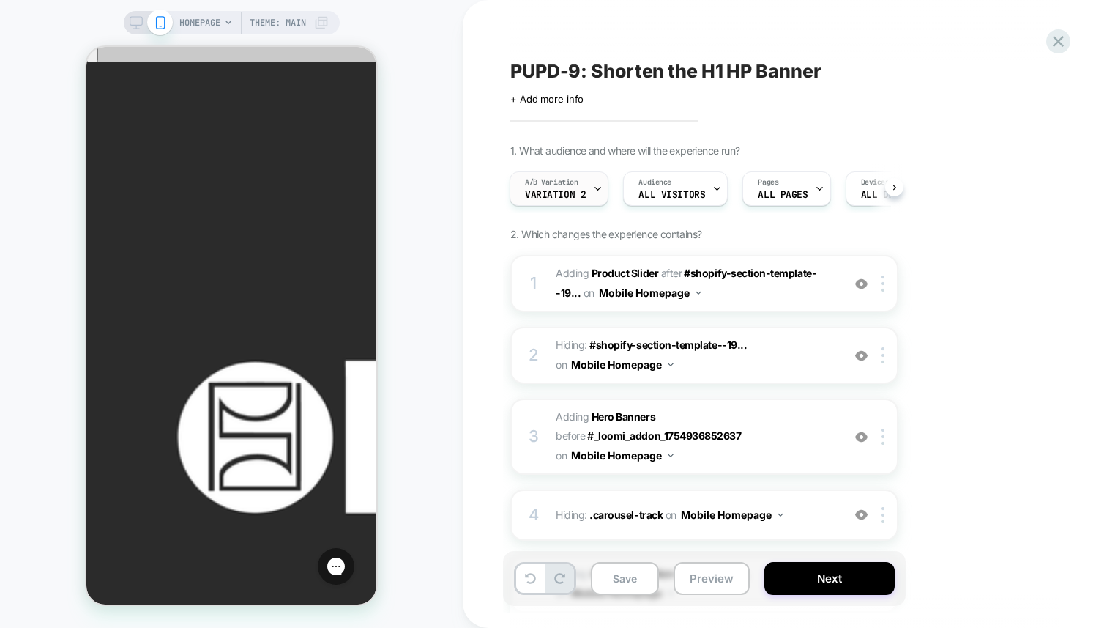
click at [583, 190] on span "Variation 2" at bounding box center [555, 195] width 61 height 10
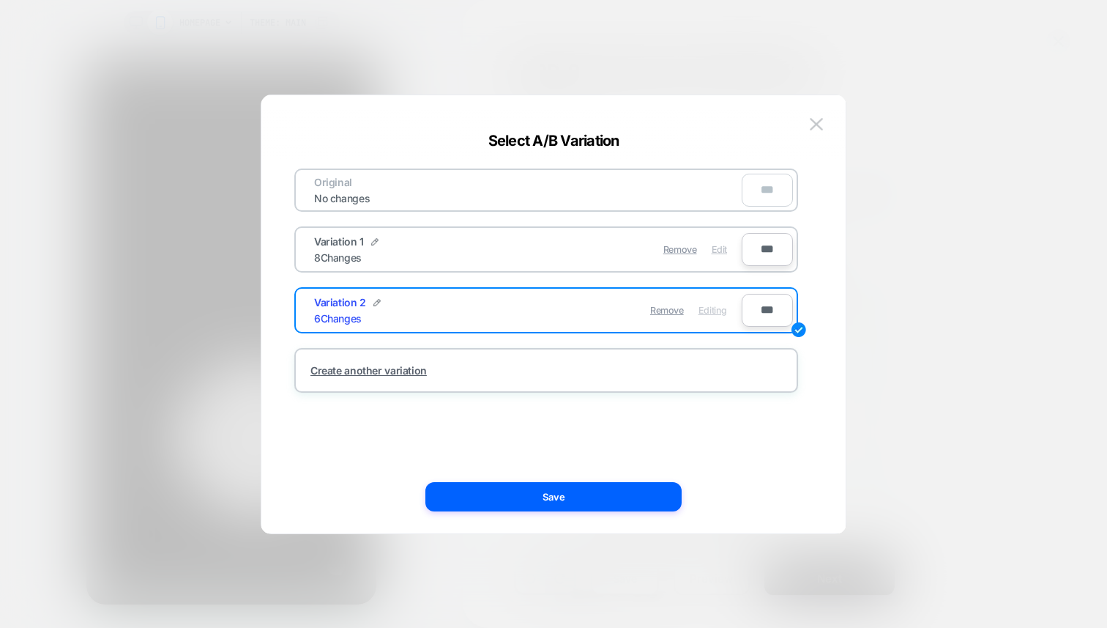
click at [715, 245] on span "Edit" at bounding box center [719, 249] width 15 height 11
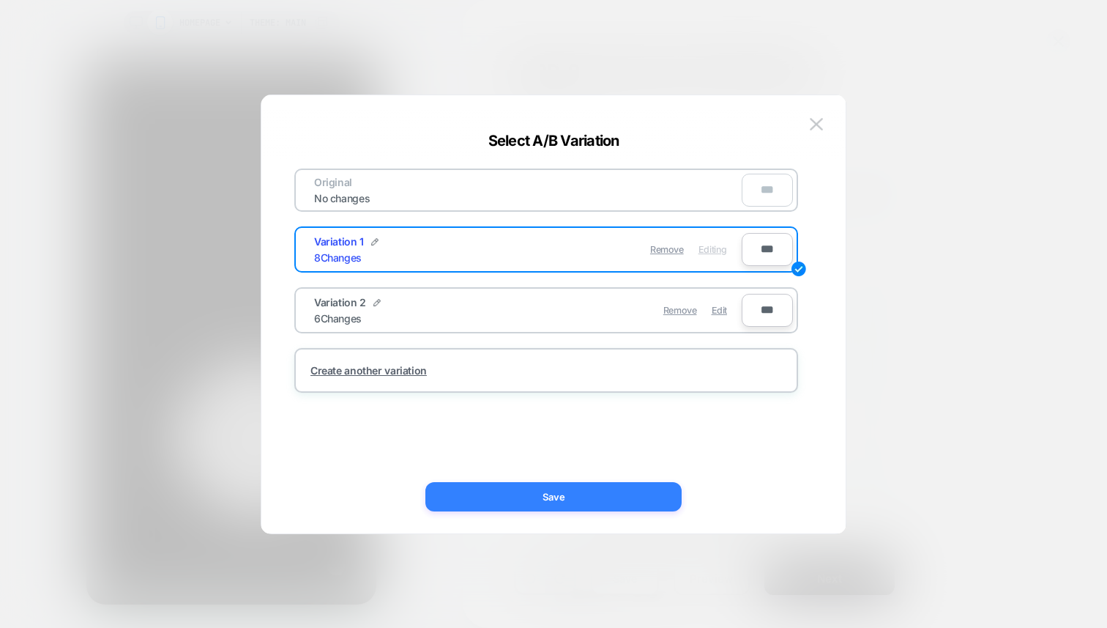
click at [560, 502] on button "Save" at bounding box center [553, 496] width 256 height 29
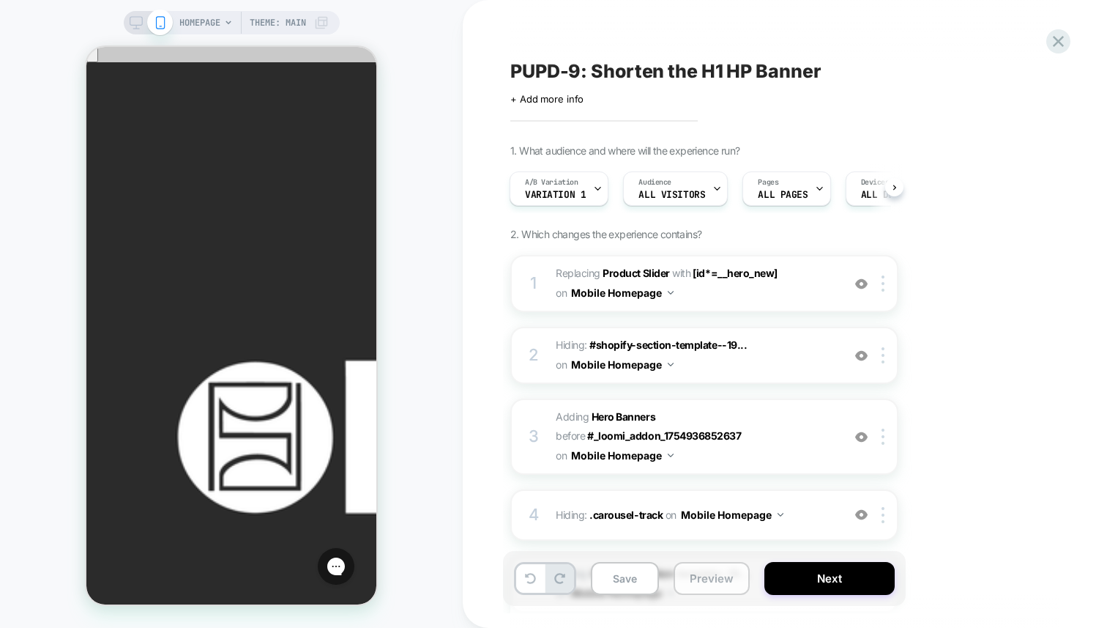
click at [696, 581] on button "Preview" at bounding box center [712, 578] width 76 height 33
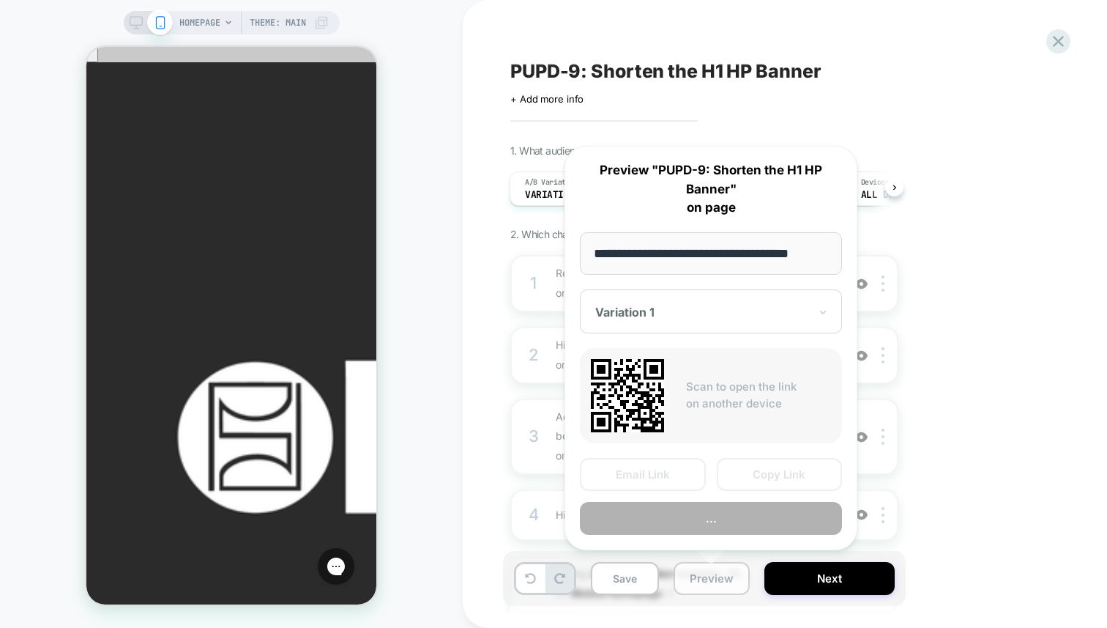
scroll to position [0, 11]
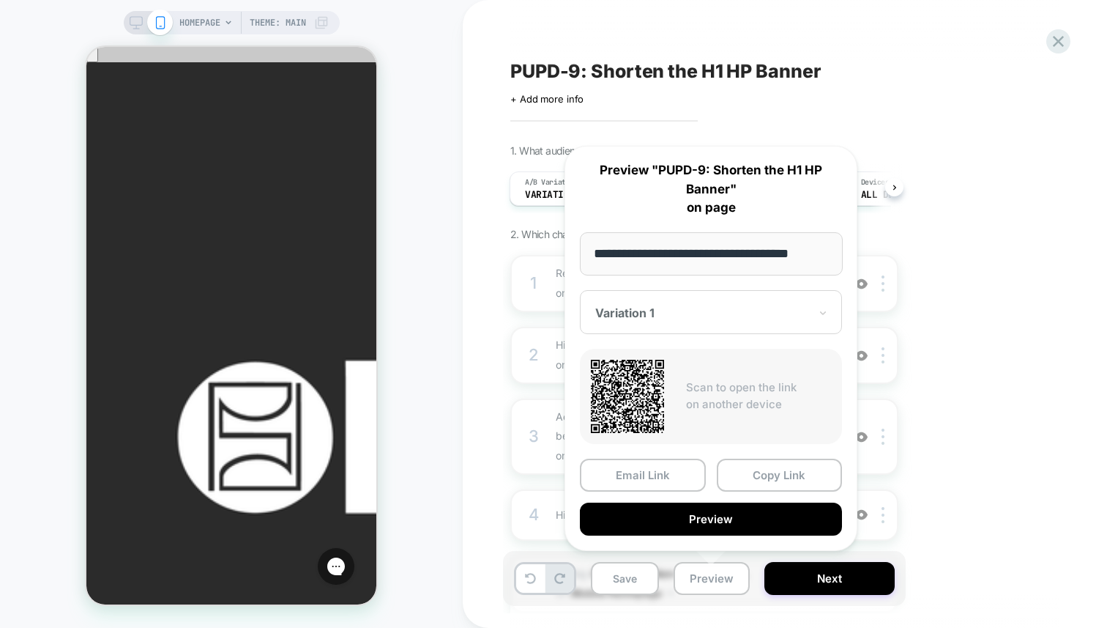
click at [700, 244] on input "**********" at bounding box center [711, 253] width 263 height 43
click at [751, 464] on button "Copy Link" at bounding box center [780, 474] width 126 height 33
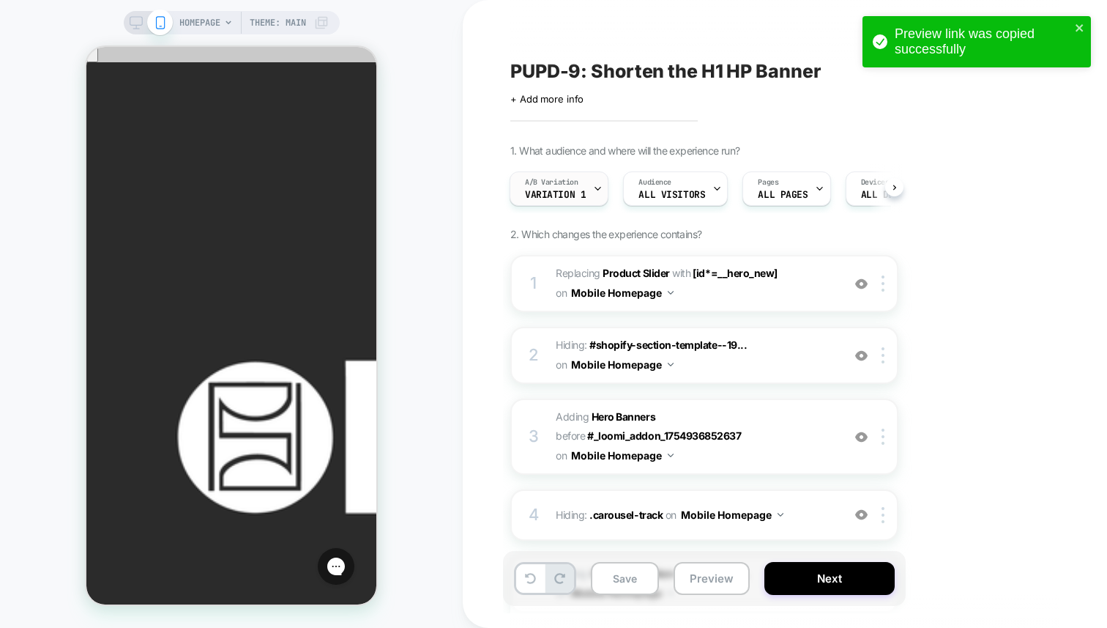
click at [587, 187] on div "A/B Variation Variation 1" at bounding box center [555, 188] width 90 height 33
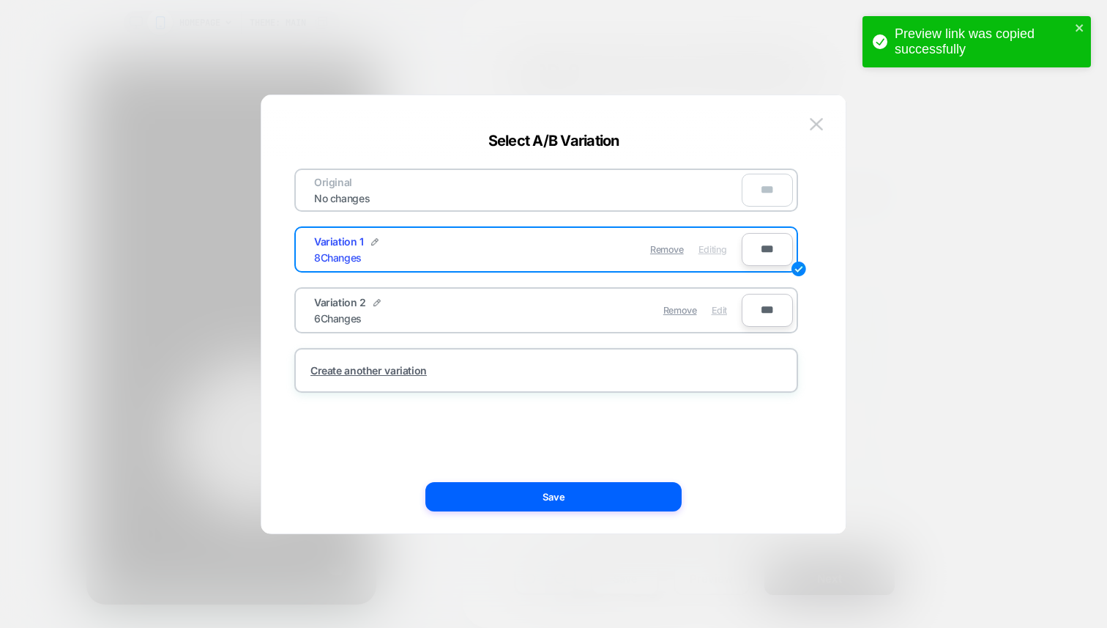
click at [716, 312] on span "Edit" at bounding box center [719, 310] width 15 height 11
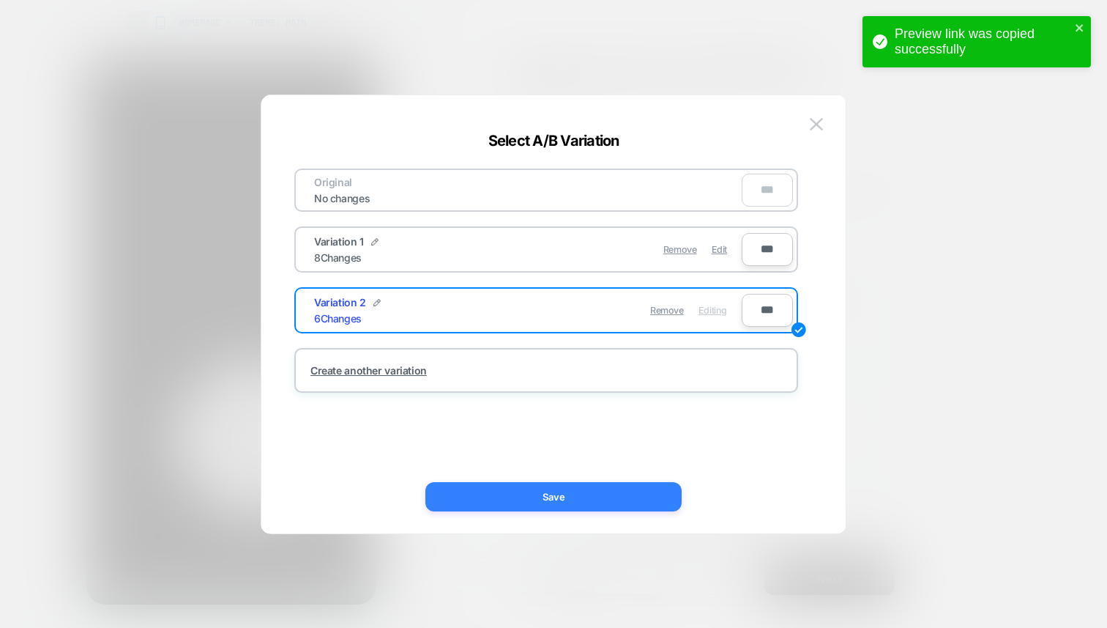
click at [605, 494] on button "Save" at bounding box center [553, 496] width 256 height 29
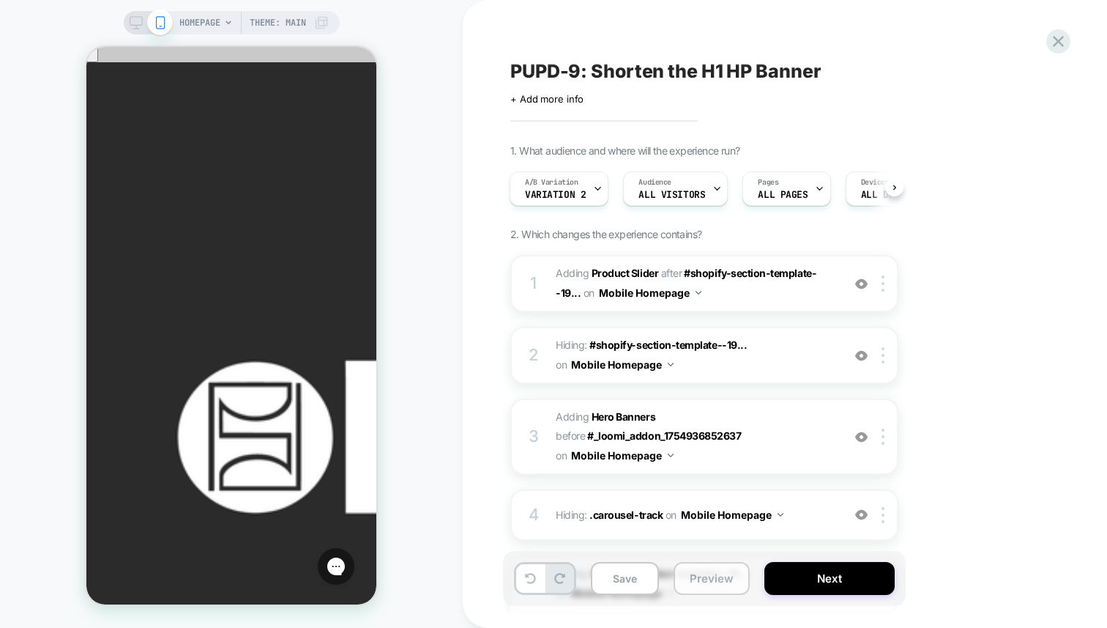
click at [717, 570] on button "Preview" at bounding box center [712, 578] width 76 height 33
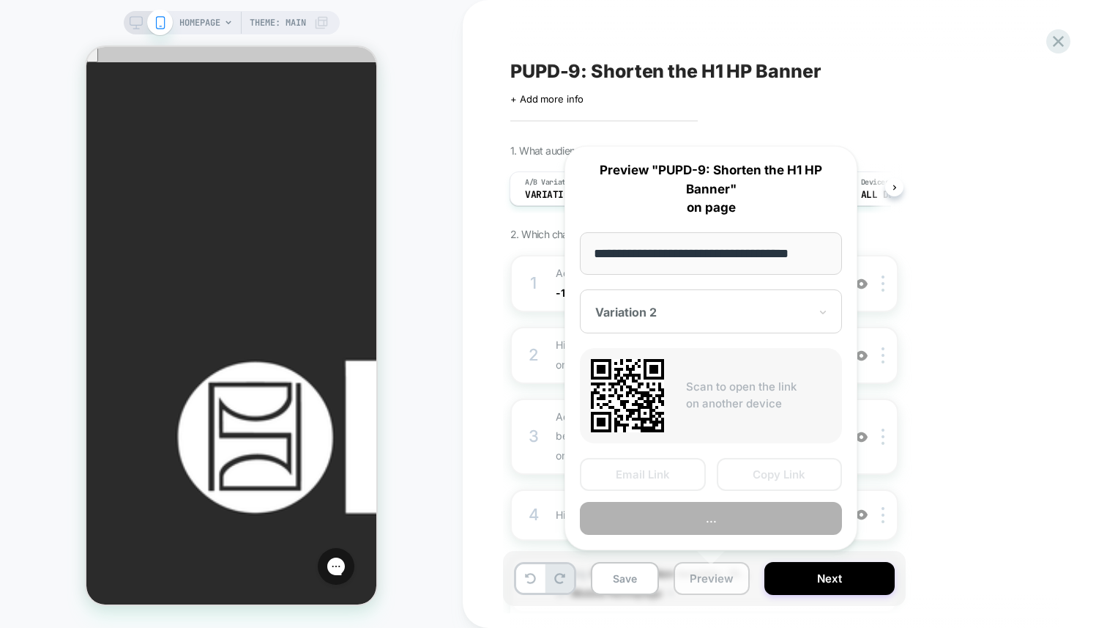
scroll to position [0, 11]
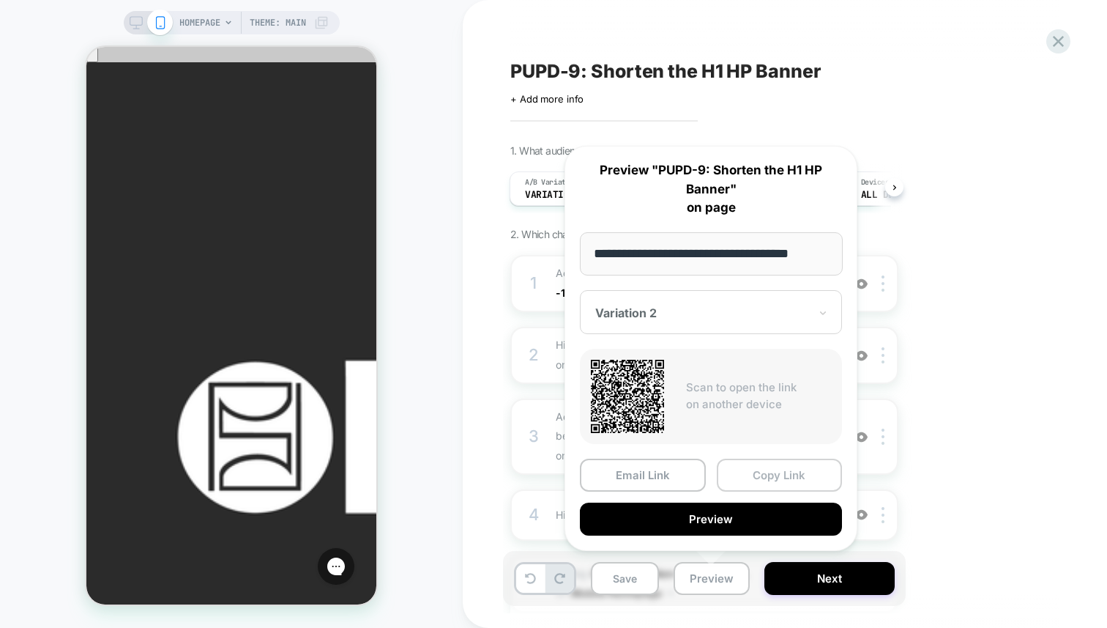
click at [747, 471] on button "Copy Link" at bounding box center [780, 474] width 126 height 33
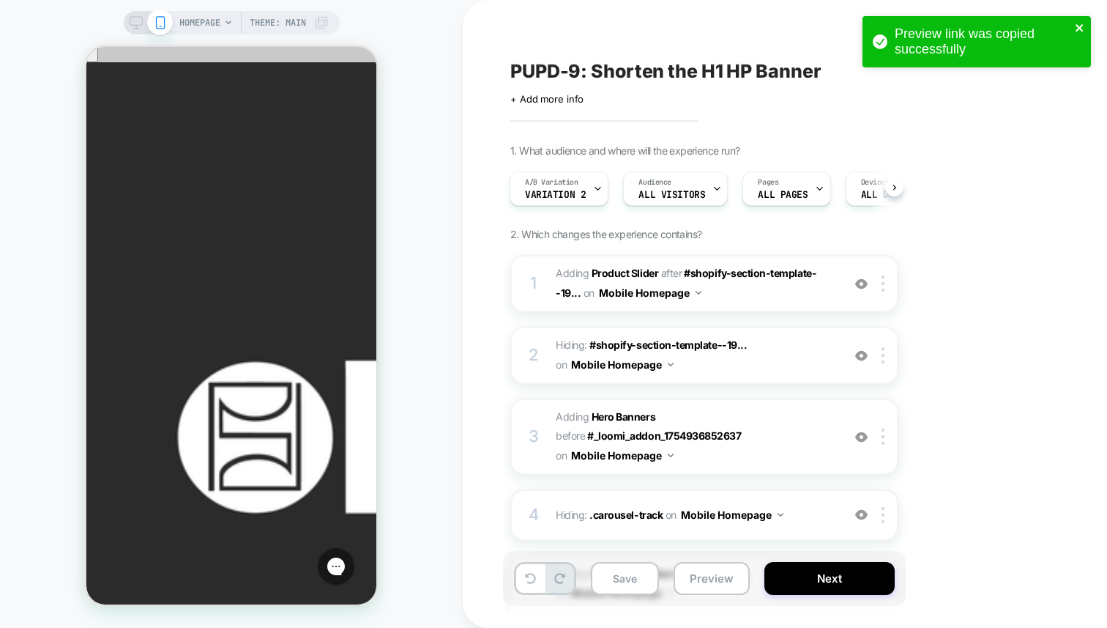
click at [1082, 29] on icon "close" at bounding box center [1080, 28] width 10 height 12
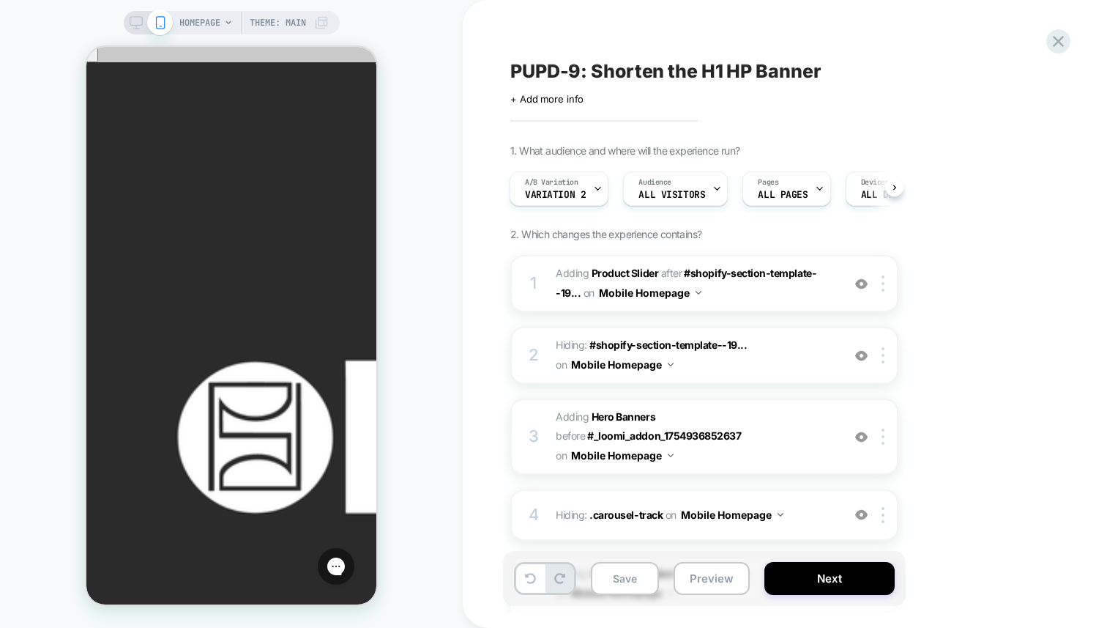
click at [1066, 42] on div "Preview link was copied successfully" at bounding box center [977, 45] width 234 height 64
click at [1061, 42] on icon at bounding box center [1059, 41] width 20 height 20
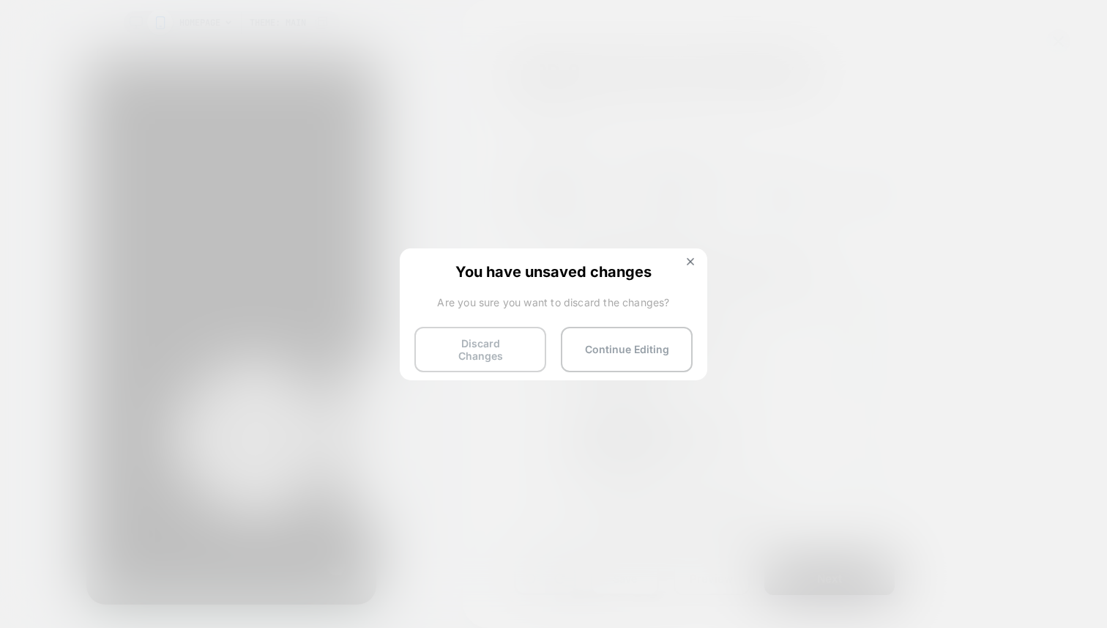
click at [507, 349] on button "Discard Changes" at bounding box center [480, 349] width 132 height 45
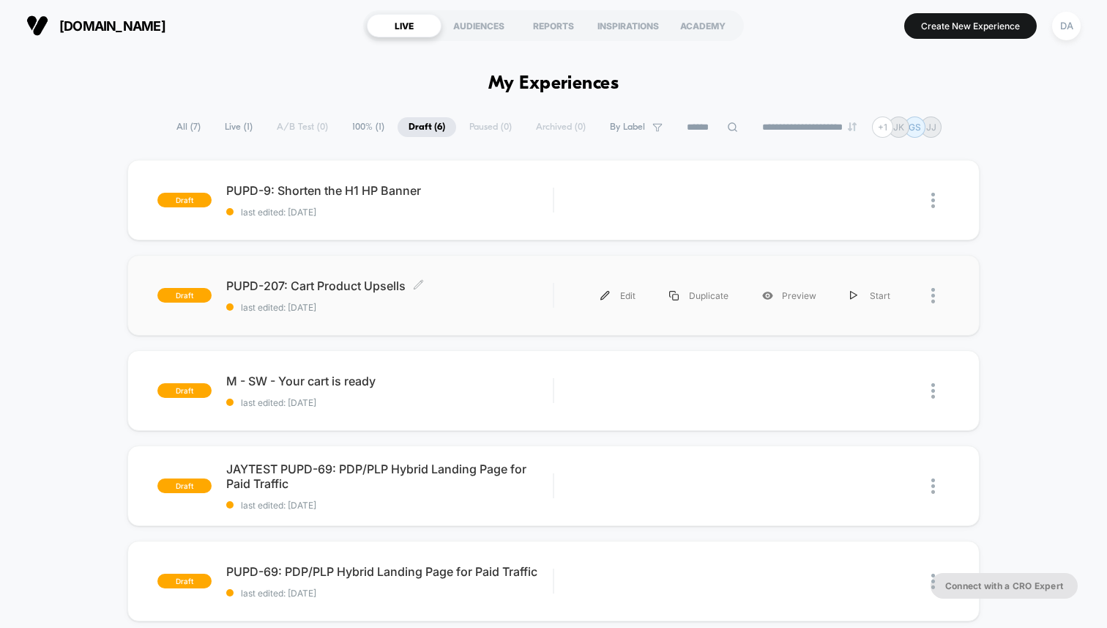
click at [367, 289] on span "PUPD-207: Cart Product Upsells Click to edit experience details" at bounding box center [389, 285] width 327 height 15
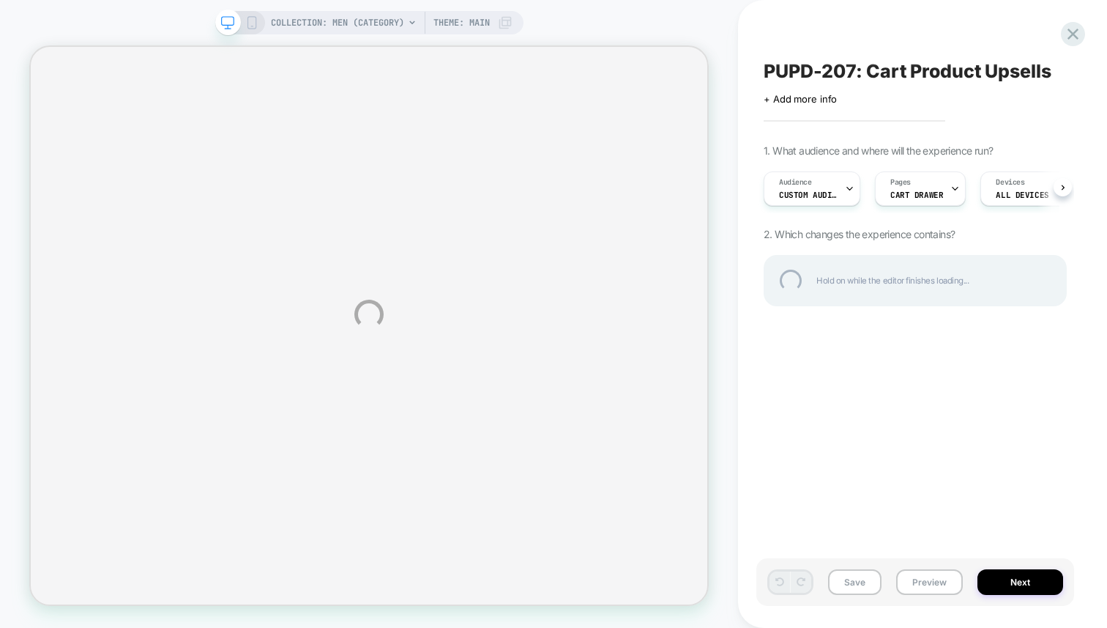
drag, startPoint x: 868, startPoint y: 75, endPoint x: 794, endPoint y: 72, distance: 74.0
click at [794, 72] on div "PUPD-207: Cart Product Upsells" at bounding box center [915, 71] width 303 height 22
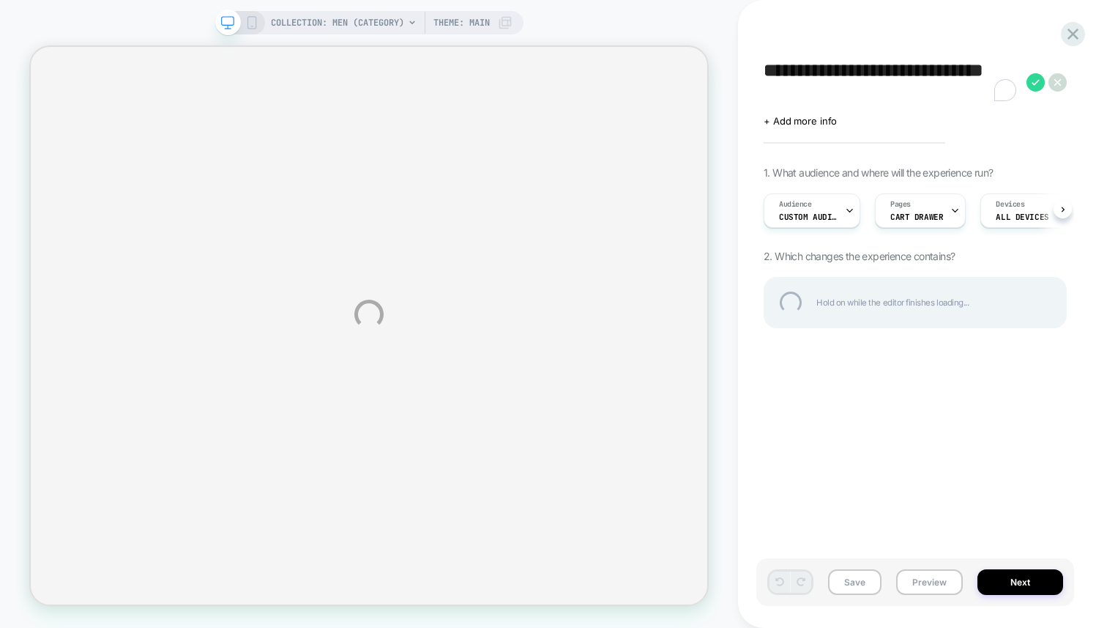
drag, startPoint x: 836, startPoint y: 93, endPoint x: 764, endPoint y: 70, distance: 75.5
click at [764, 70] on textarea "**********" at bounding box center [892, 82] width 256 height 44
click at [1074, 31] on div at bounding box center [1073, 34] width 30 height 30
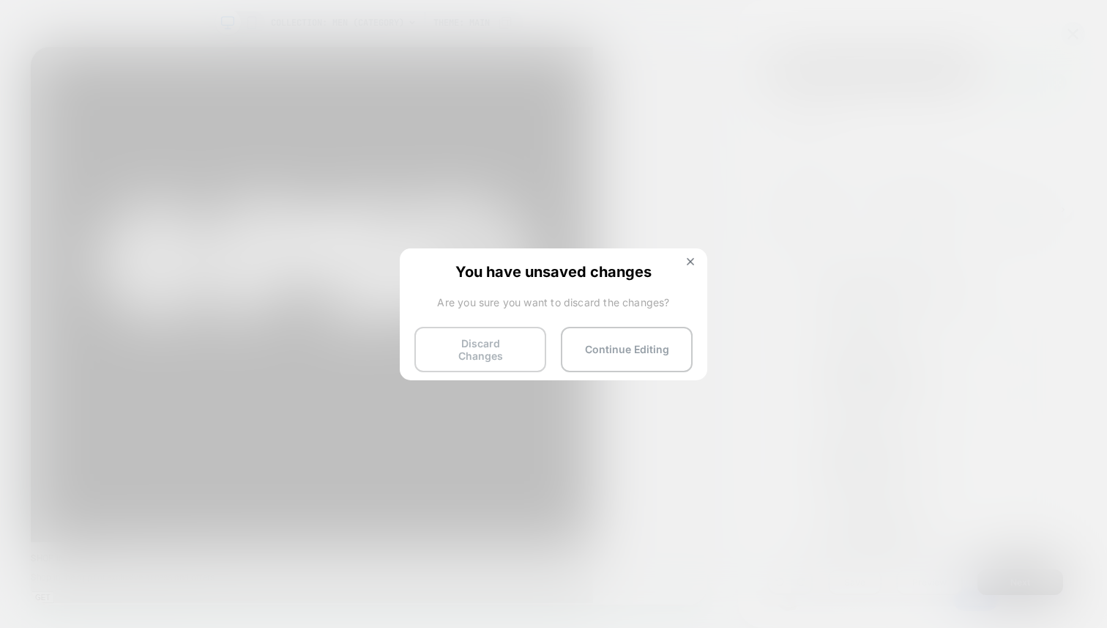
click at [502, 343] on button "Discard Changes" at bounding box center [480, 349] width 132 height 45
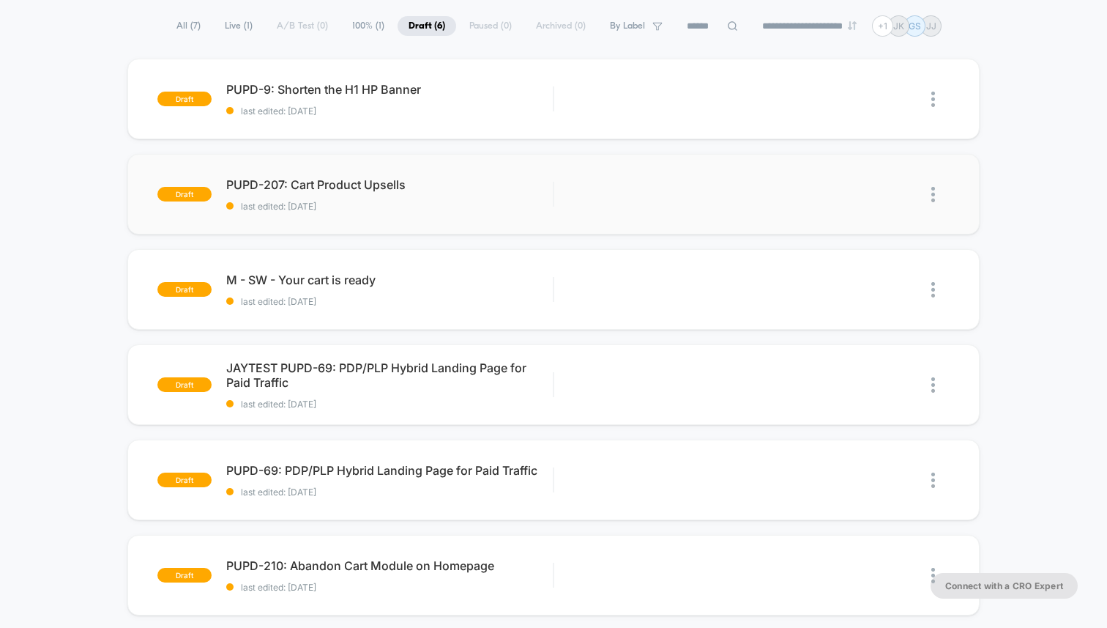
scroll to position [99, 0]
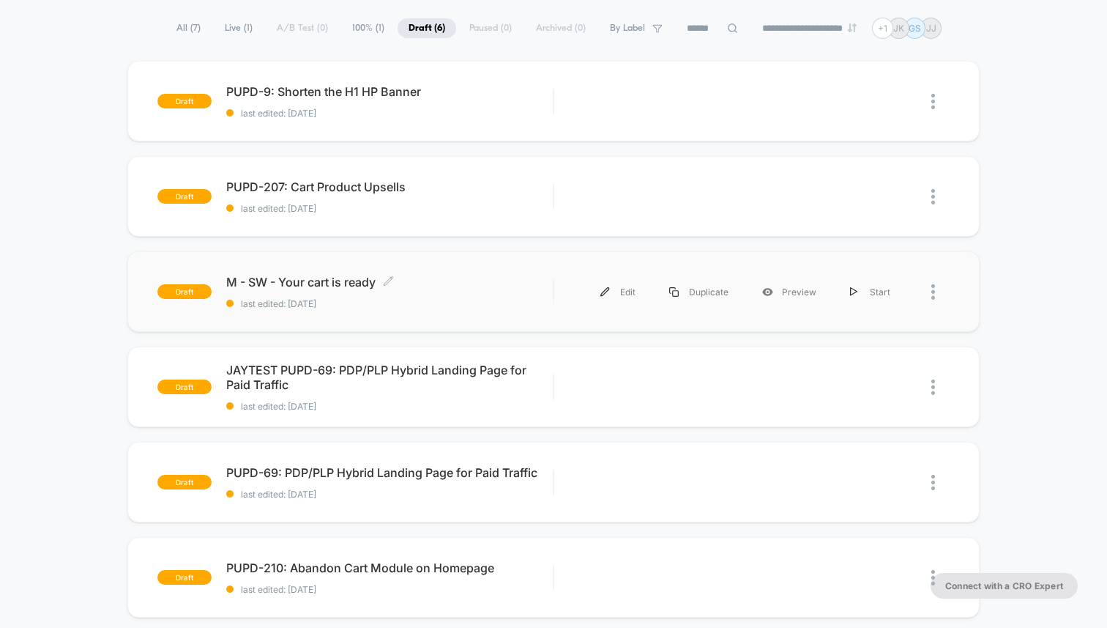
click at [339, 284] on span "M - SW - Your cart is ready Click to edit experience details" at bounding box center [389, 282] width 327 height 15
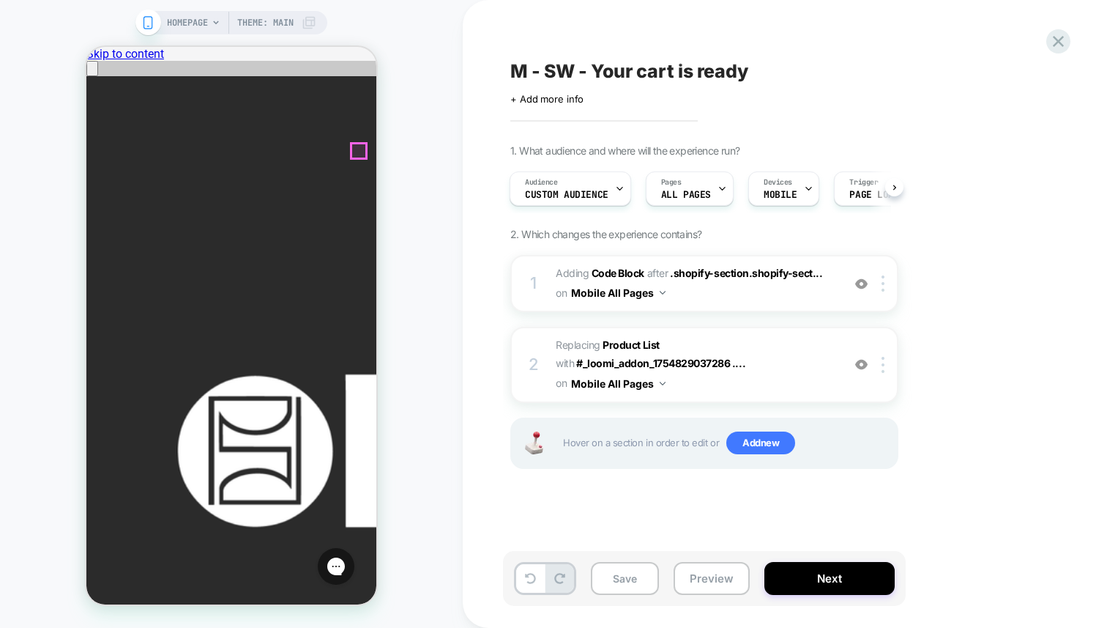
click at [1059, 41] on icon at bounding box center [1058, 41] width 11 height 11
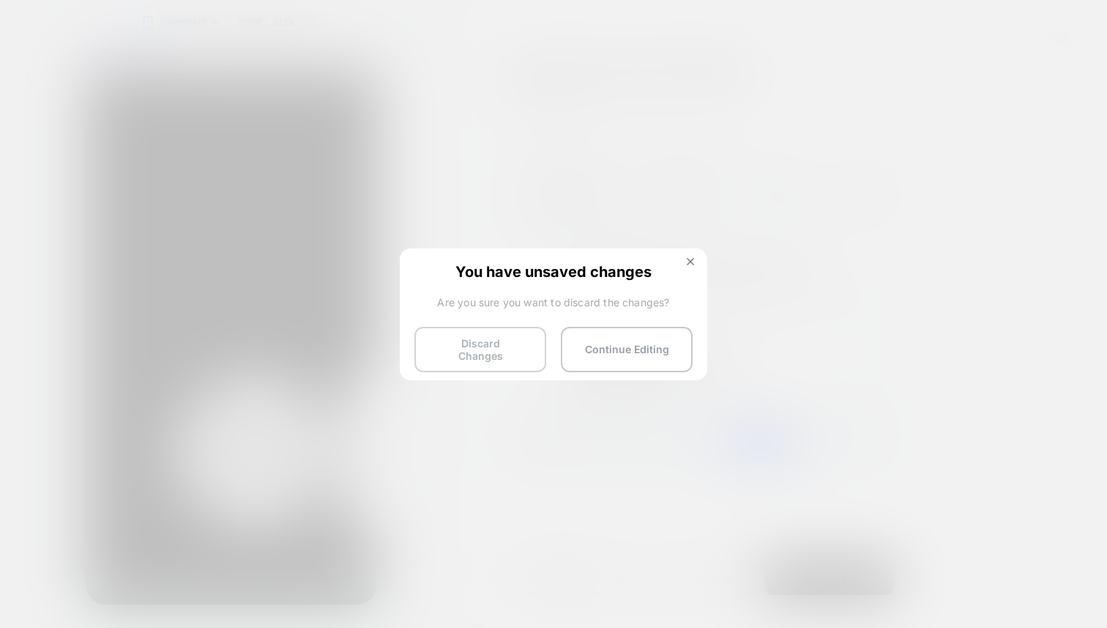
click at [493, 355] on button "Discard Changes" at bounding box center [480, 349] width 132 height 45
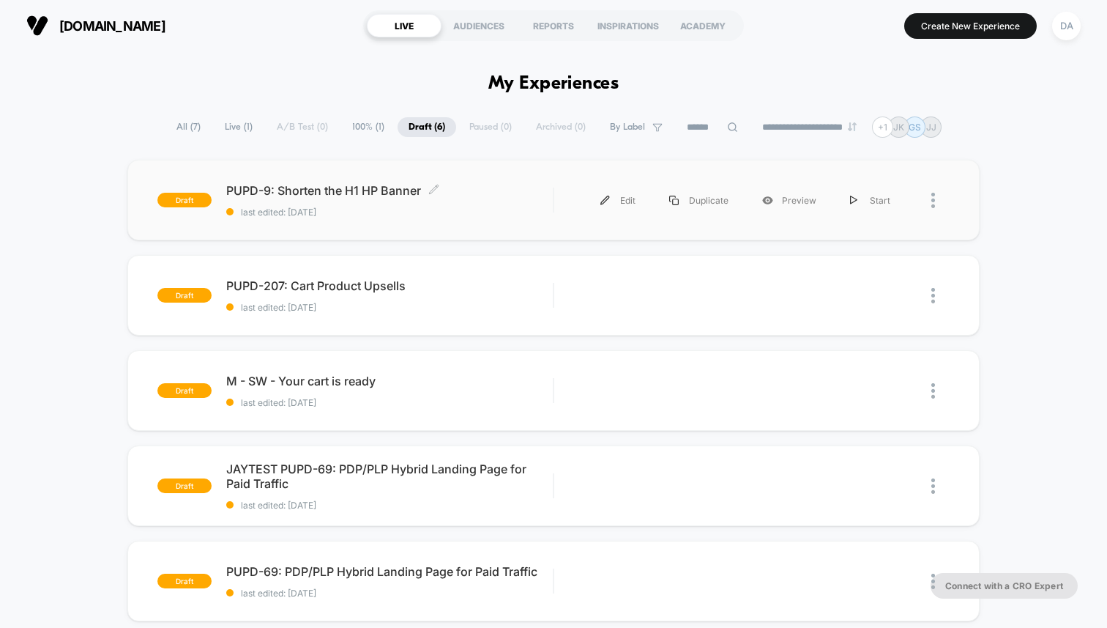
click at [309, 196] on span "PUPD-9: Shorten the H1 HP Banner Click to edit experience details" at bounding box center [389, 190] width 327 height 15
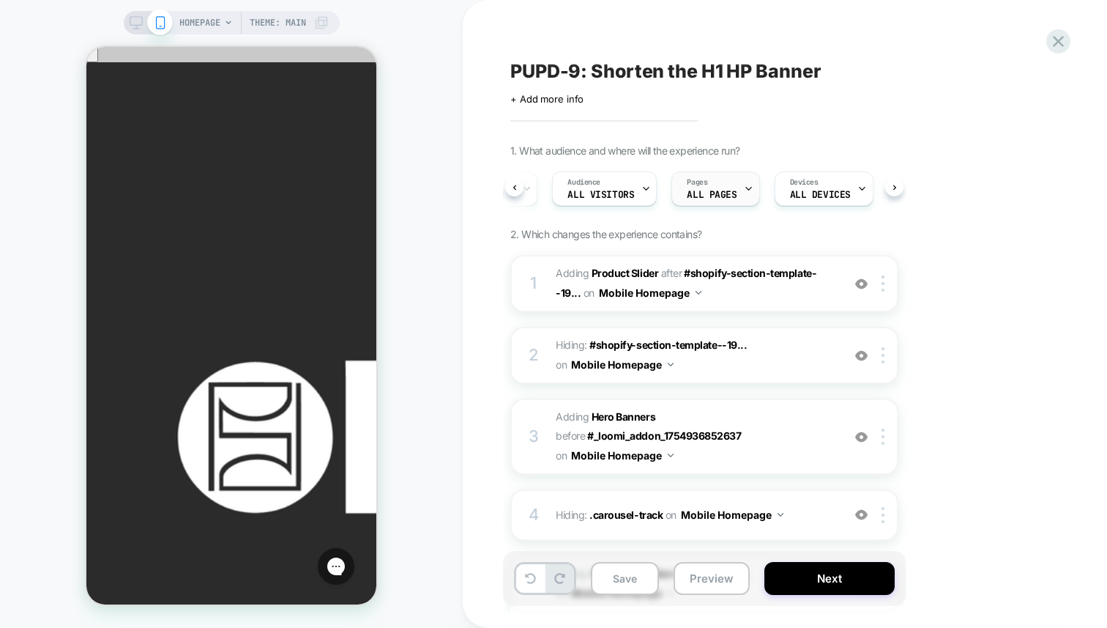
scroll to position [0, 73]
click at [809, 200] on div "Devices ALL DEVICES" at bounding box center [819, 188] width 90 height 33
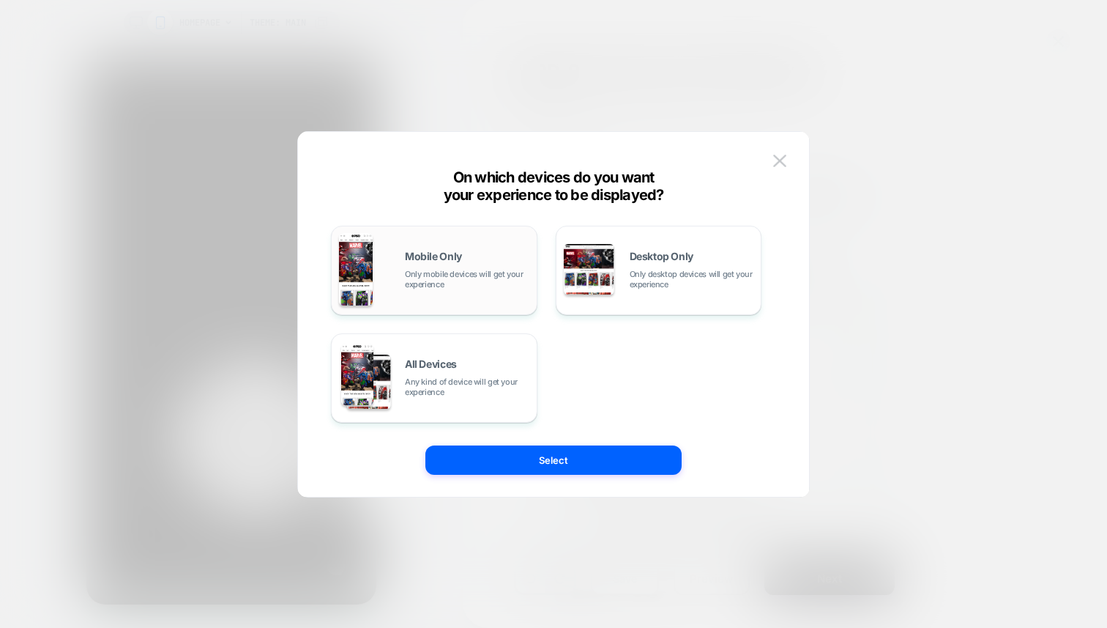
click at [499, 289] on span "Only mobile devices will get your experience" at bounding box center [467, 279] width 124 height 21
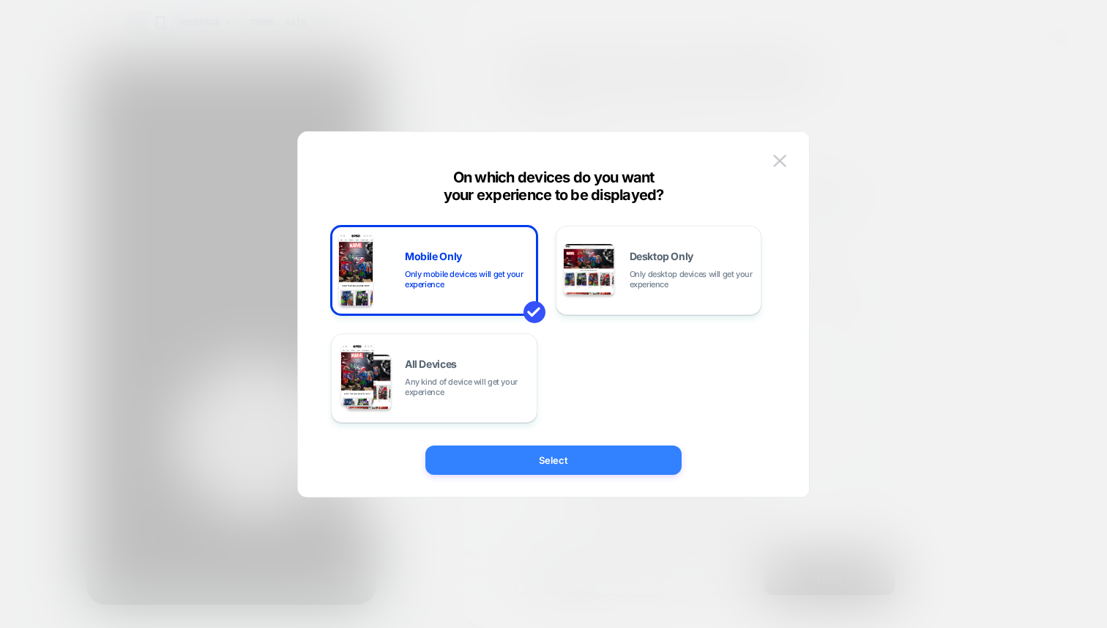
click at [562, 456] on button "Select" at bounding box center [553, 459] width 256 height 29
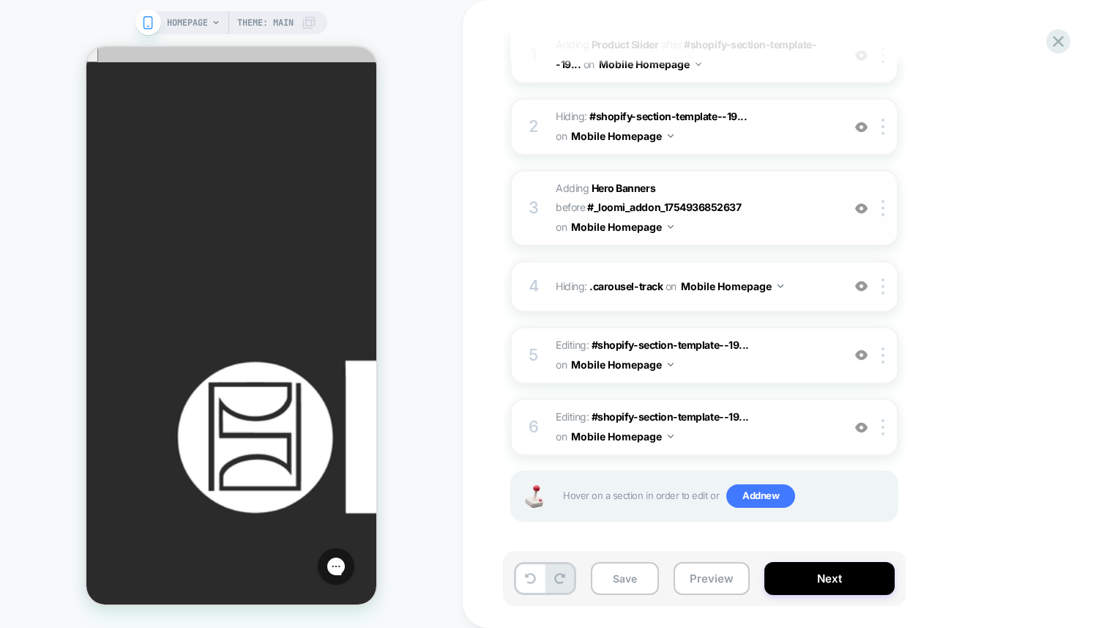
scroll to position [231, 0]
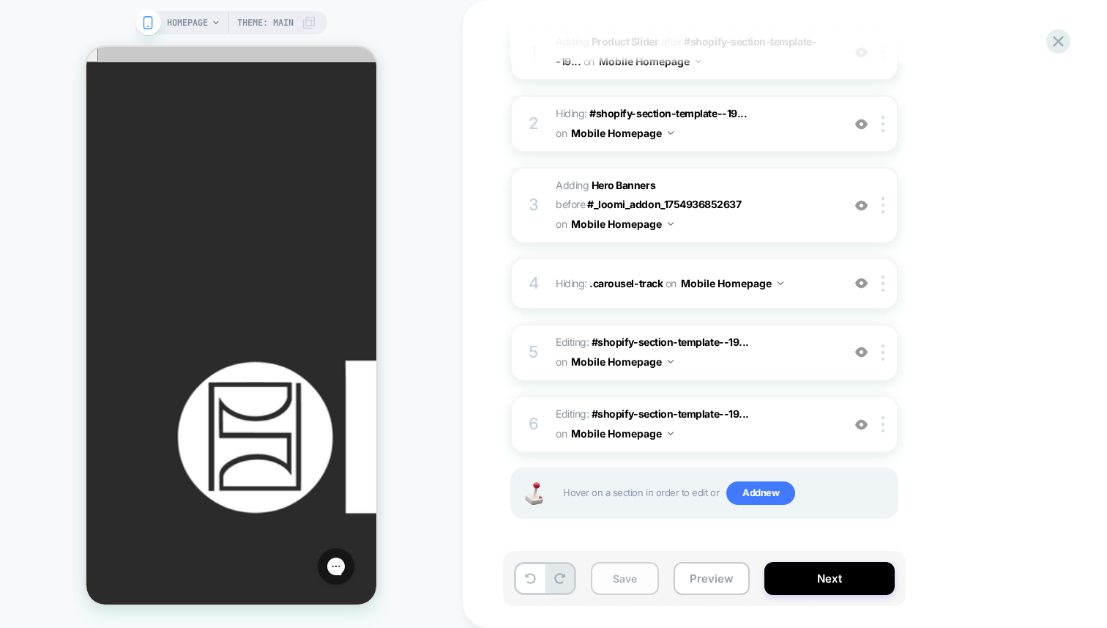
click at [650, 584] on button "Save" at bounding box center [625, 578] width 68 height 33
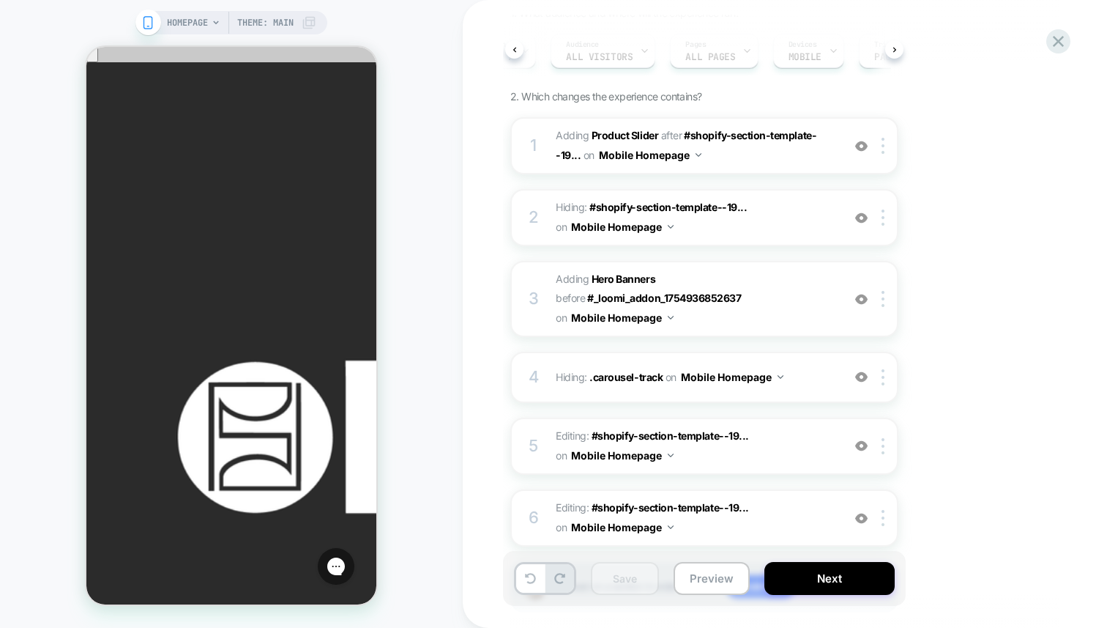
scroll to position [0, 0]
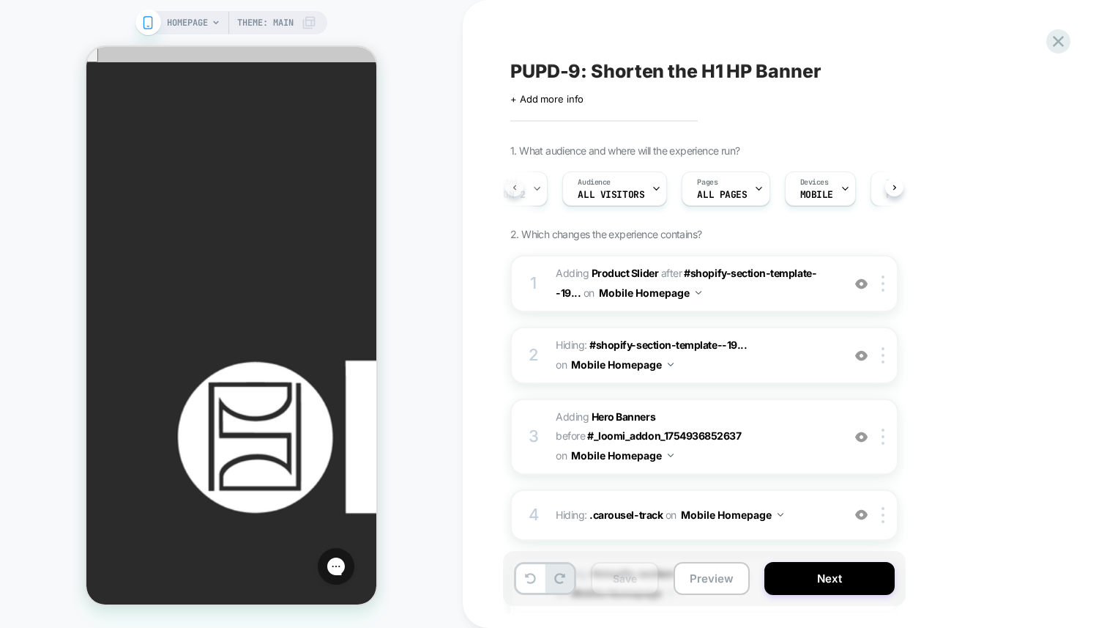
click at [510, 195] on button at bounding box center [514, 187] width 18 height 18
click at [579, 197] on span "Variation 2" at bounding box center [551, 195] width 61 height 10
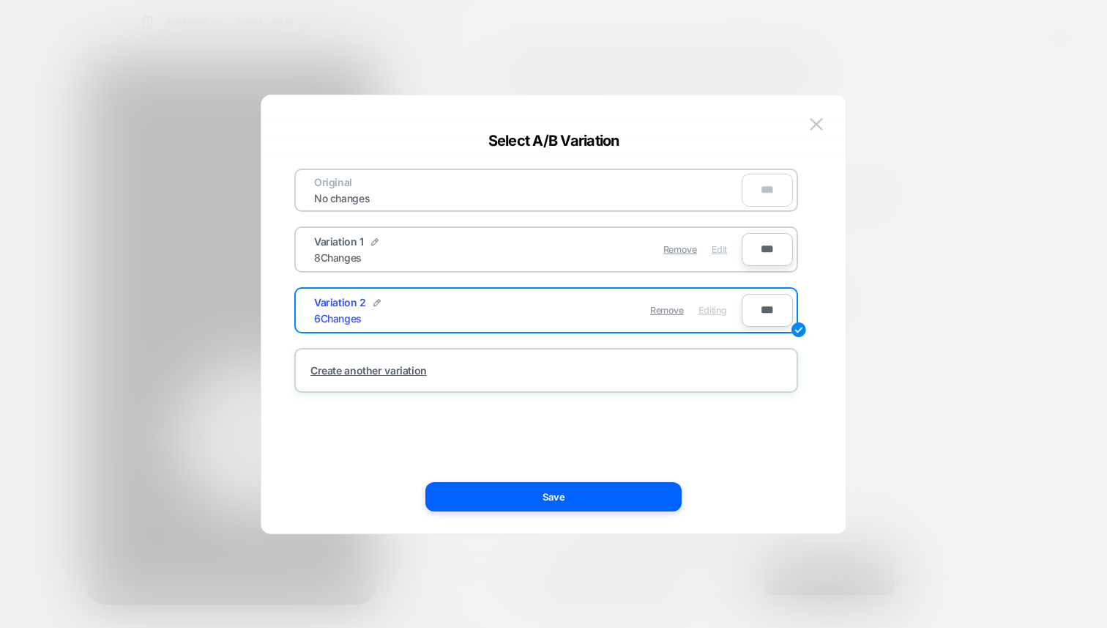
click at [721, 249] on span "Edit" at bounding box center [719, 249] width 15 height 11
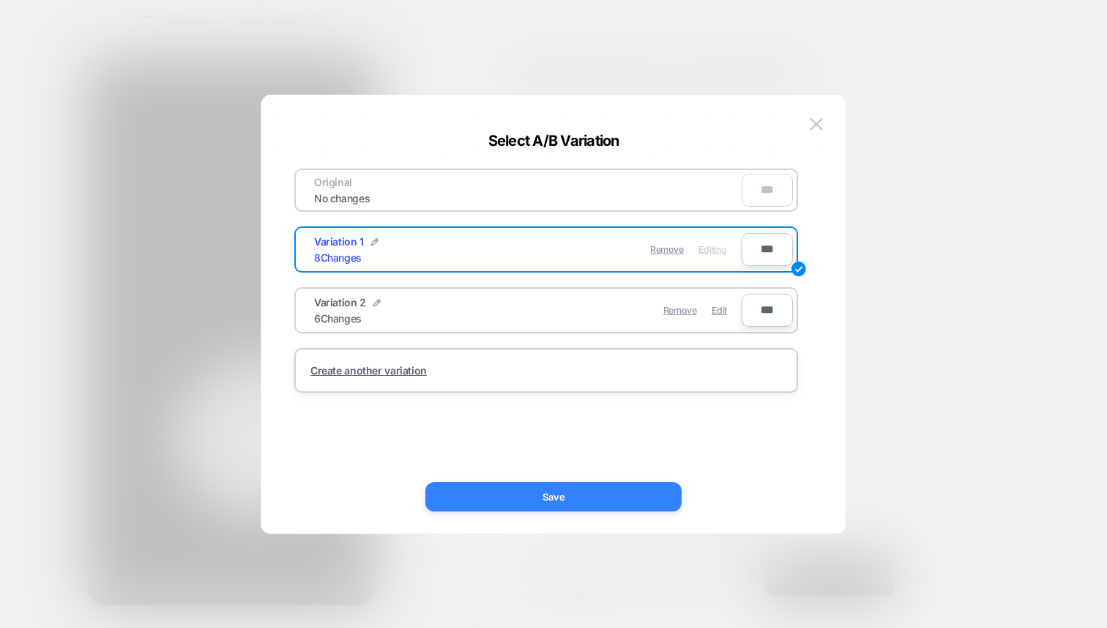
click at [608, 494] on button "Save" at bounding box center [553, 496] width 256 height 29
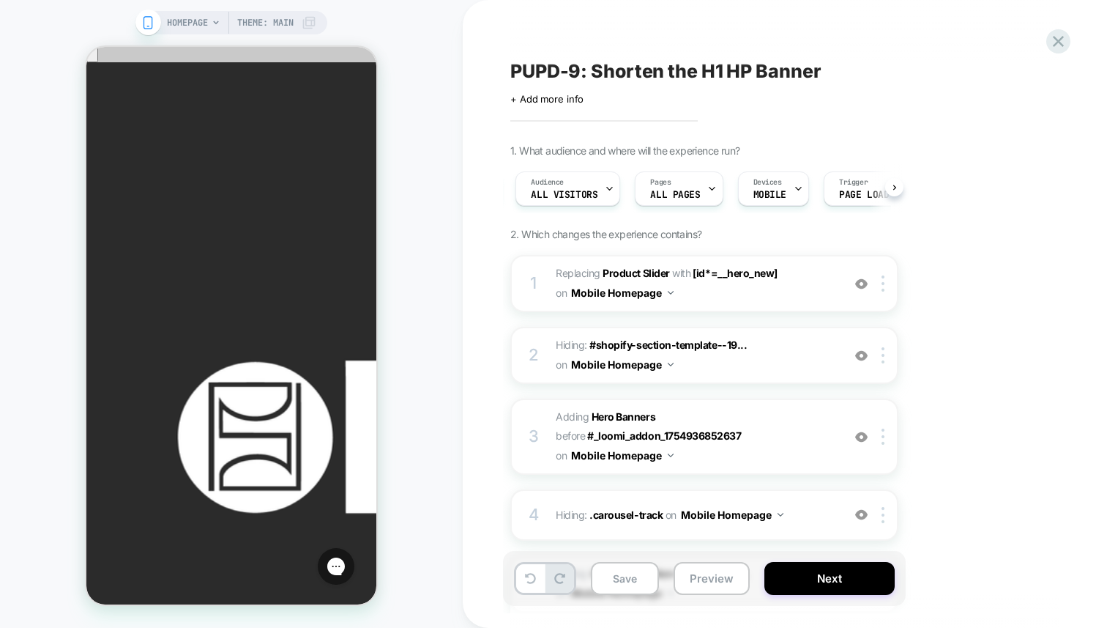
scroll to position [0, 174]
click at [621, 573] on button "Save" at bounding box center [625, 578] width 68 height 33
click at [573, 186] on div "A/B Variation Variation 1" at bounding box center [551, 188] width 90 height 33
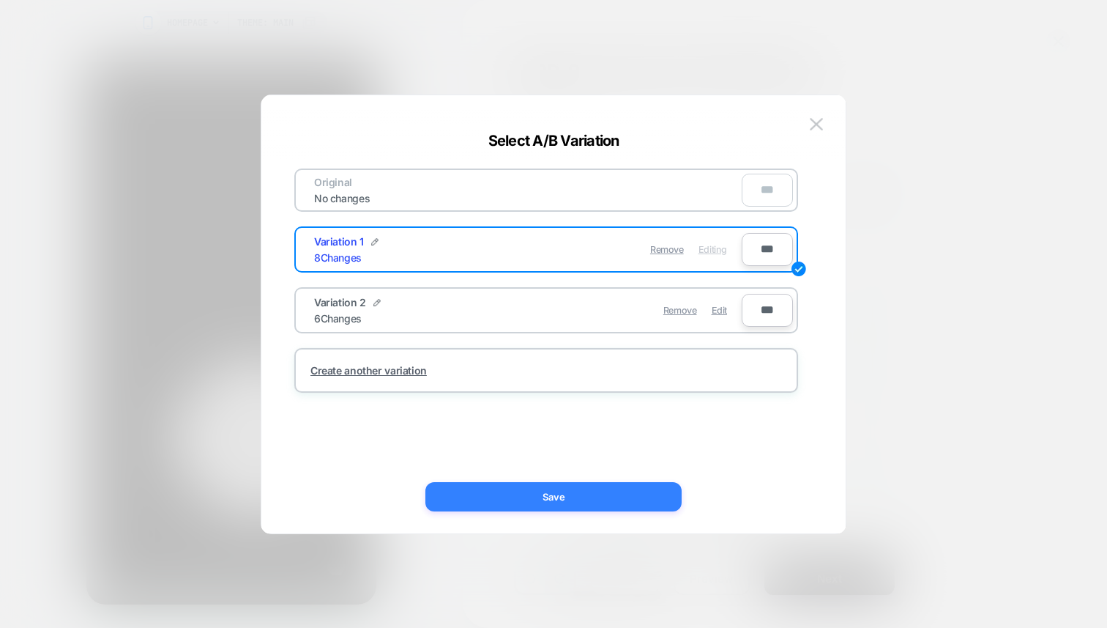
click at [617, 502] on button "Save" at bounding box center [553, 496] width 256 height 29
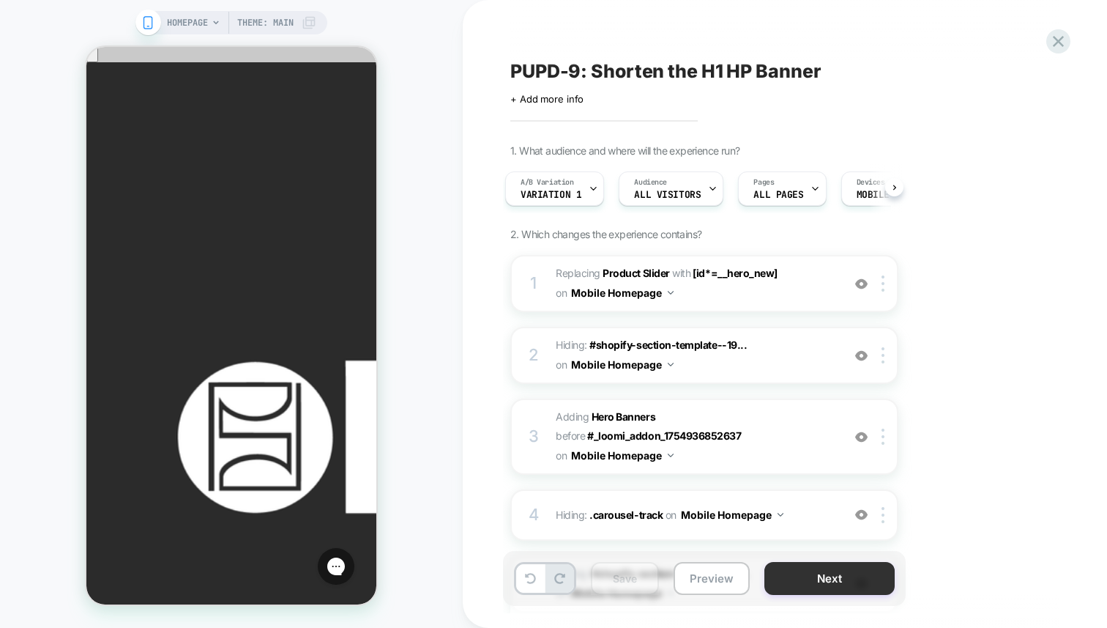
click at [858, 589] on button "Next" at bounding box center [830, 578] width 130 height 33
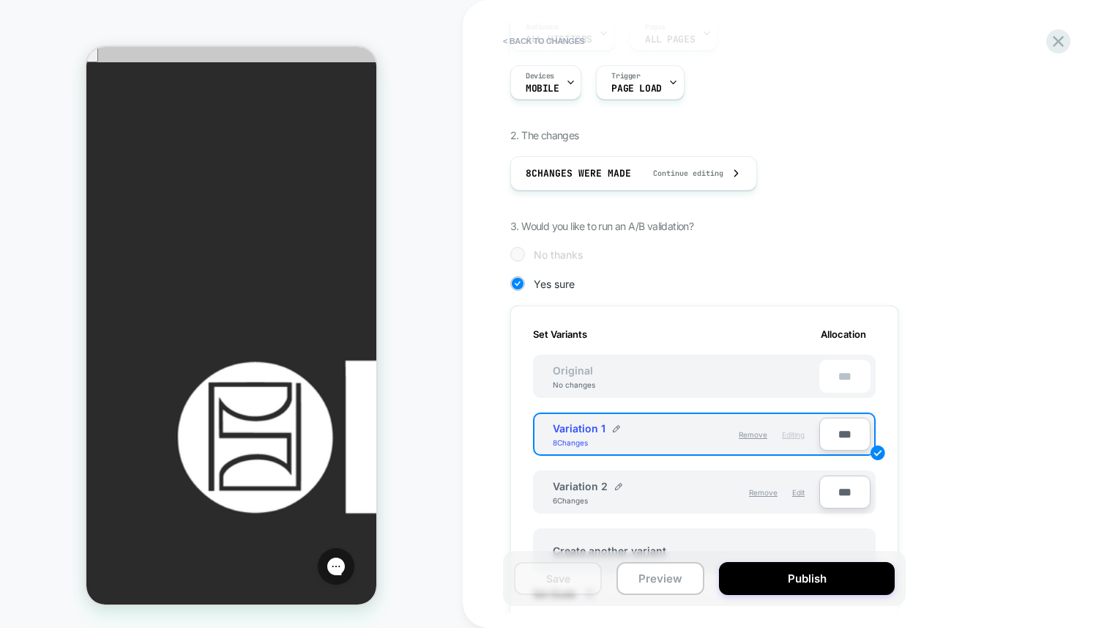
scroll to position [181, 0]
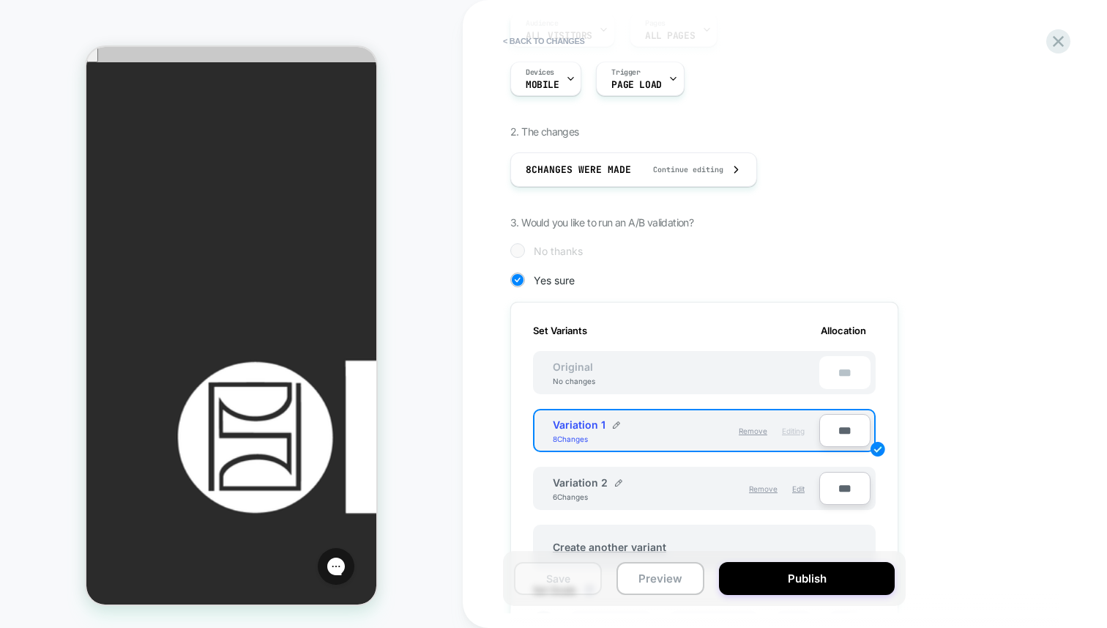
click at [1004, 168] on div "1. What audience and where will the experience run? Audience All Visitors Pages…" at bounding box center [777, 433] width 535 height 896
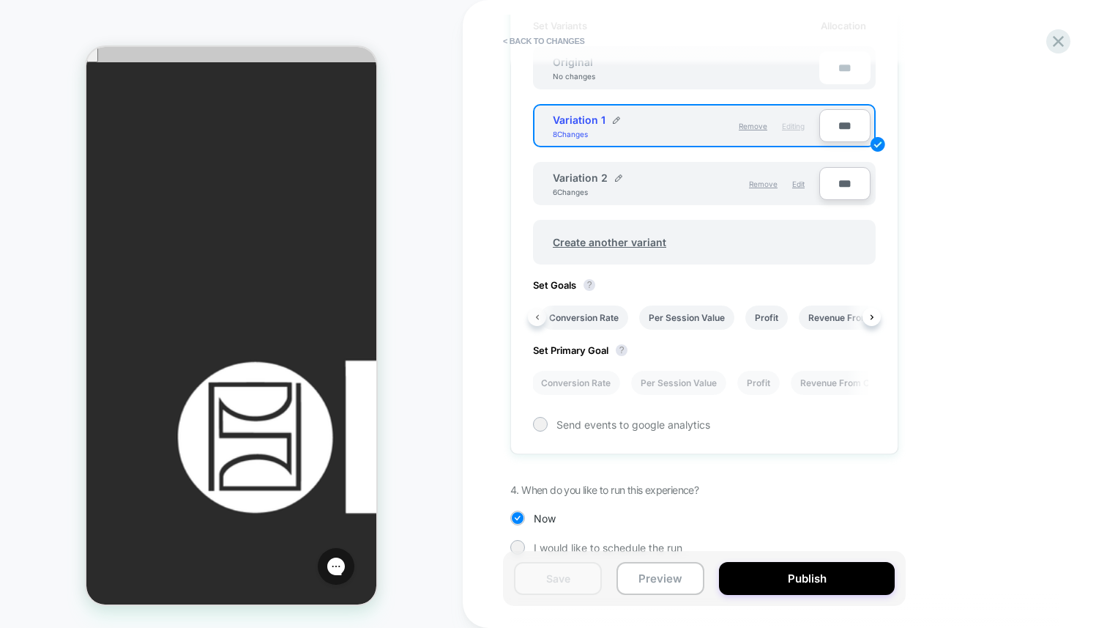
scroll to position [0, 1]
click at [1055, 44] on icon at bounding box center [1058, 41] width 11 height 11
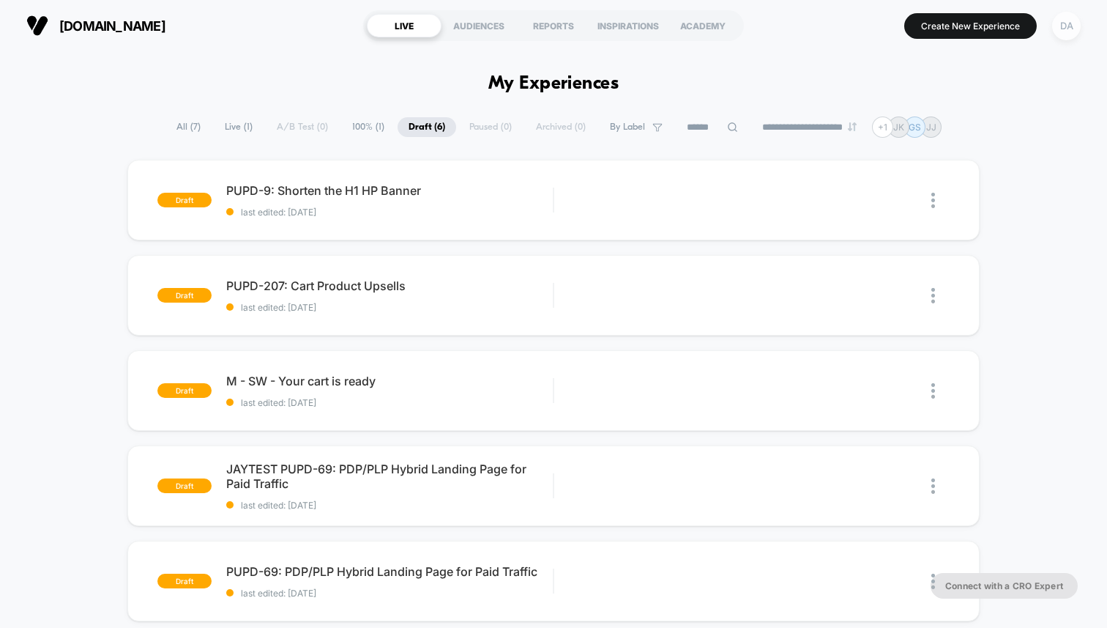
click at [1066, 22] on div "DA" at bounding box center [1066, 26] width 29 height 29
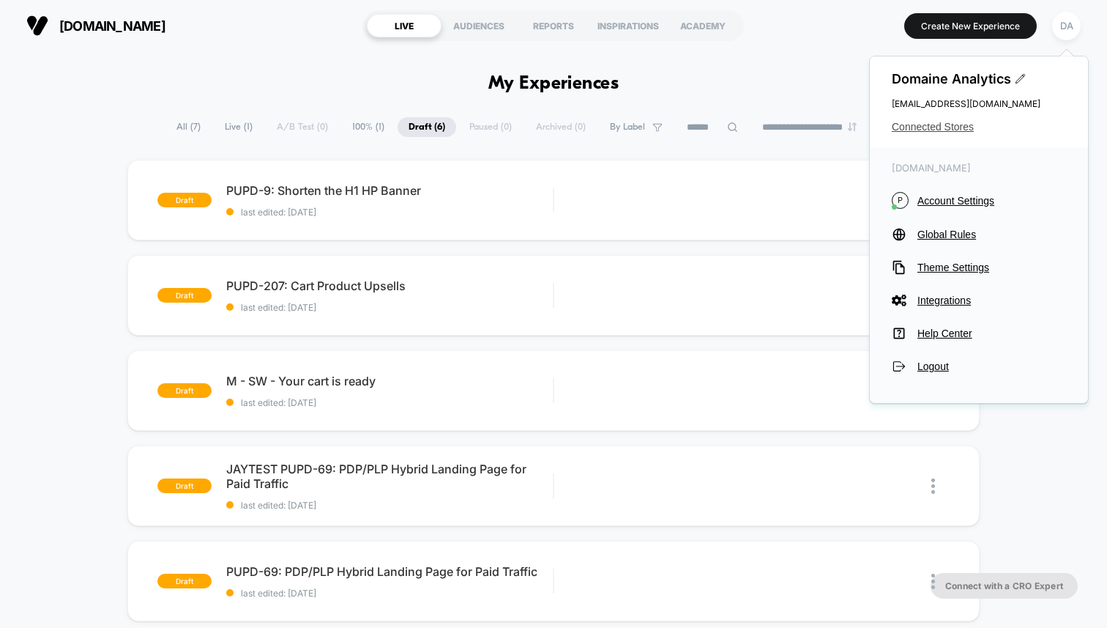
click at [942, 123] on span "Connected Stores" at bounding box center [979, 127] width 174 height 12
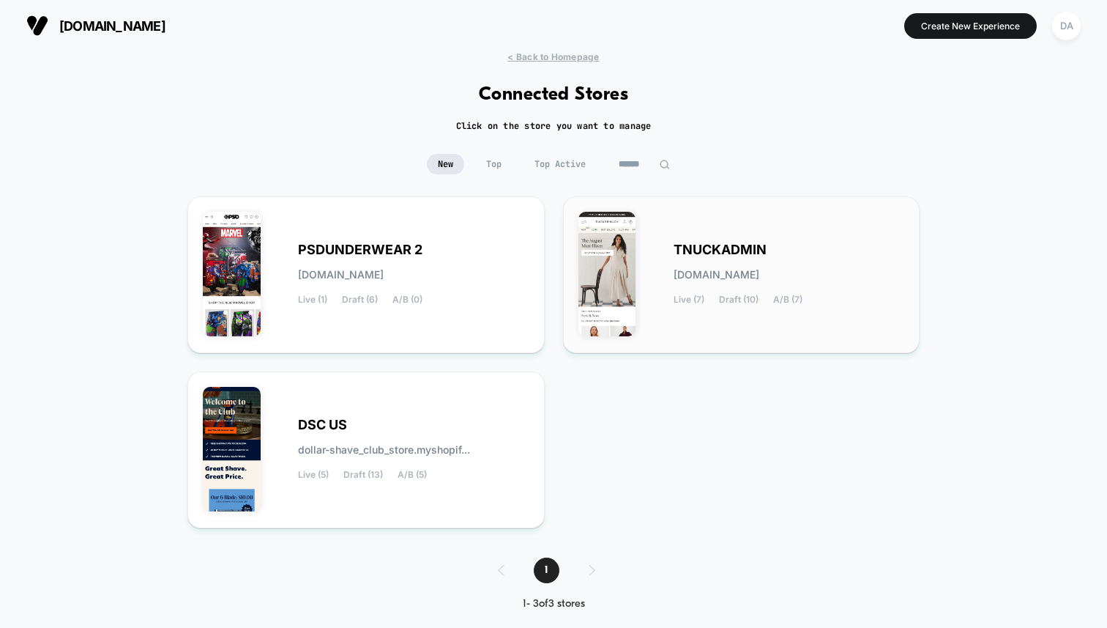
click at [742, 286] on div "TNUCKADMIN [DOMAIN_NAME] Live (7) Draft (10) A/B (7)" at bounding box center [789, 275] width 231 height 60
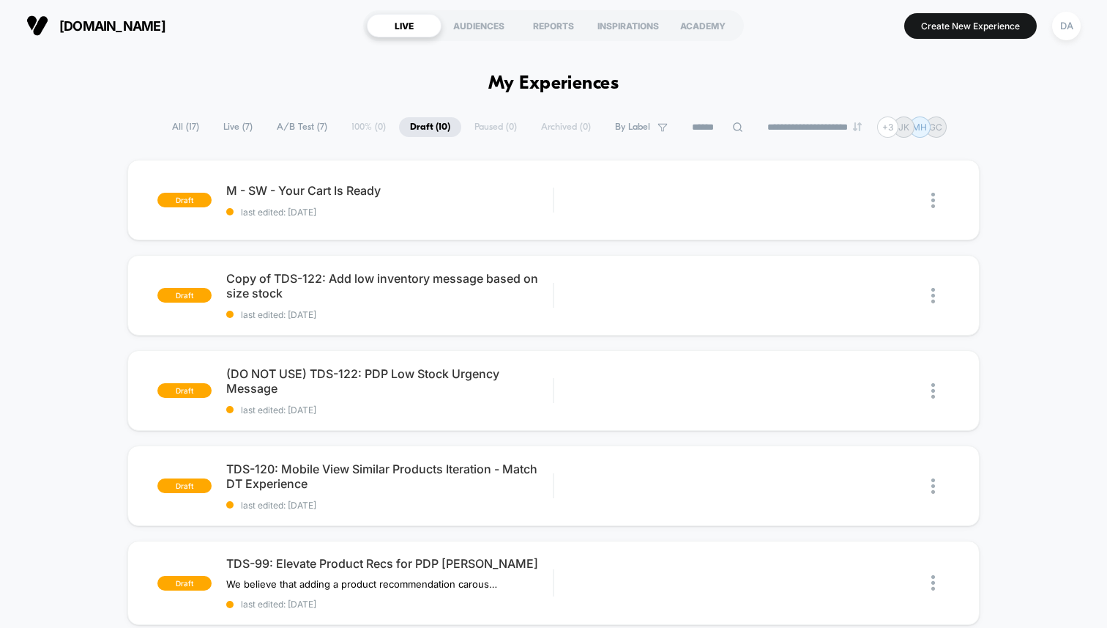
click at [286, 126] on span "A/B Test ( 7 )" at bounding box center [302, 127] width 72 height 20
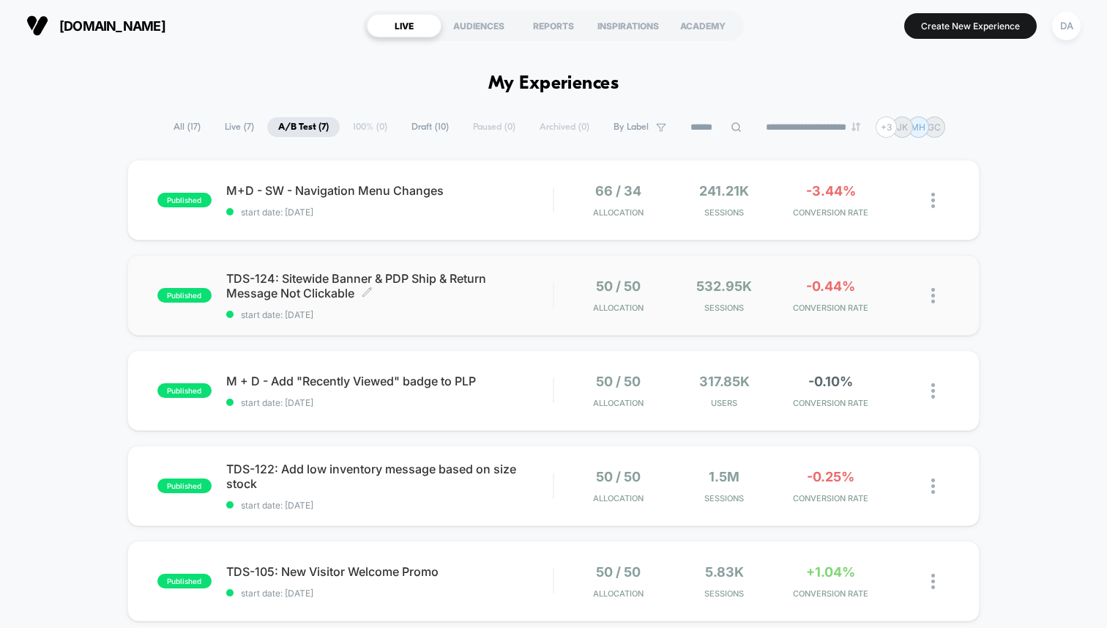
click at [368, 280] on span "TDS-124: Sitewide Banner & PDP Ship & Return Message Not Clickable Click to edi…" at bounding box center [389, 285] width 327 height 29
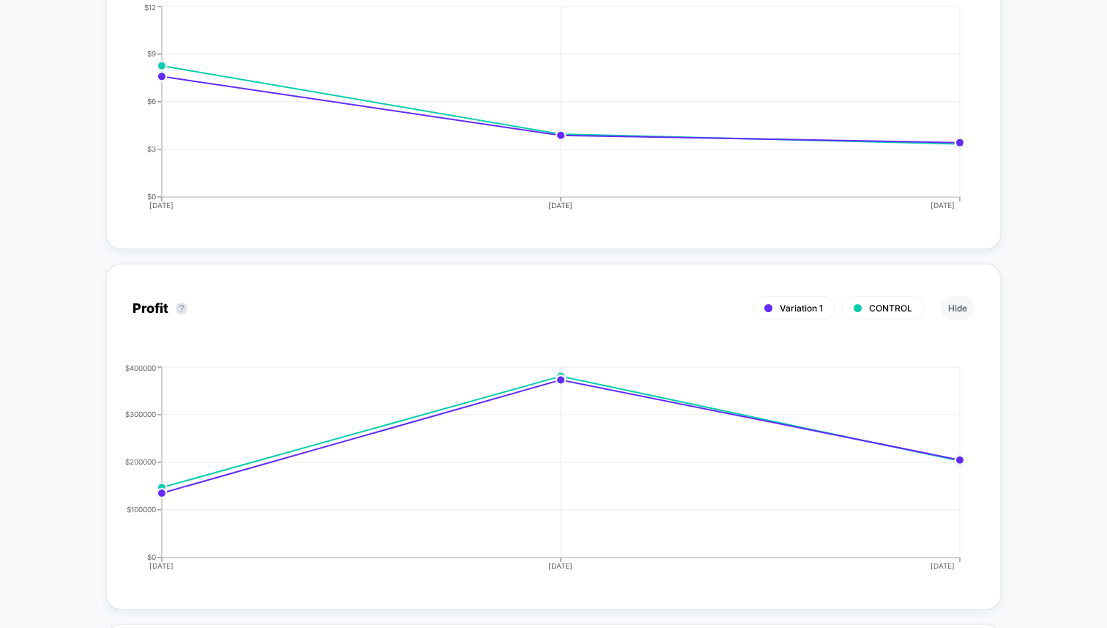
scroll to position [1526, 0]
